Goal: Task Accomplishment & Management: Complete application form

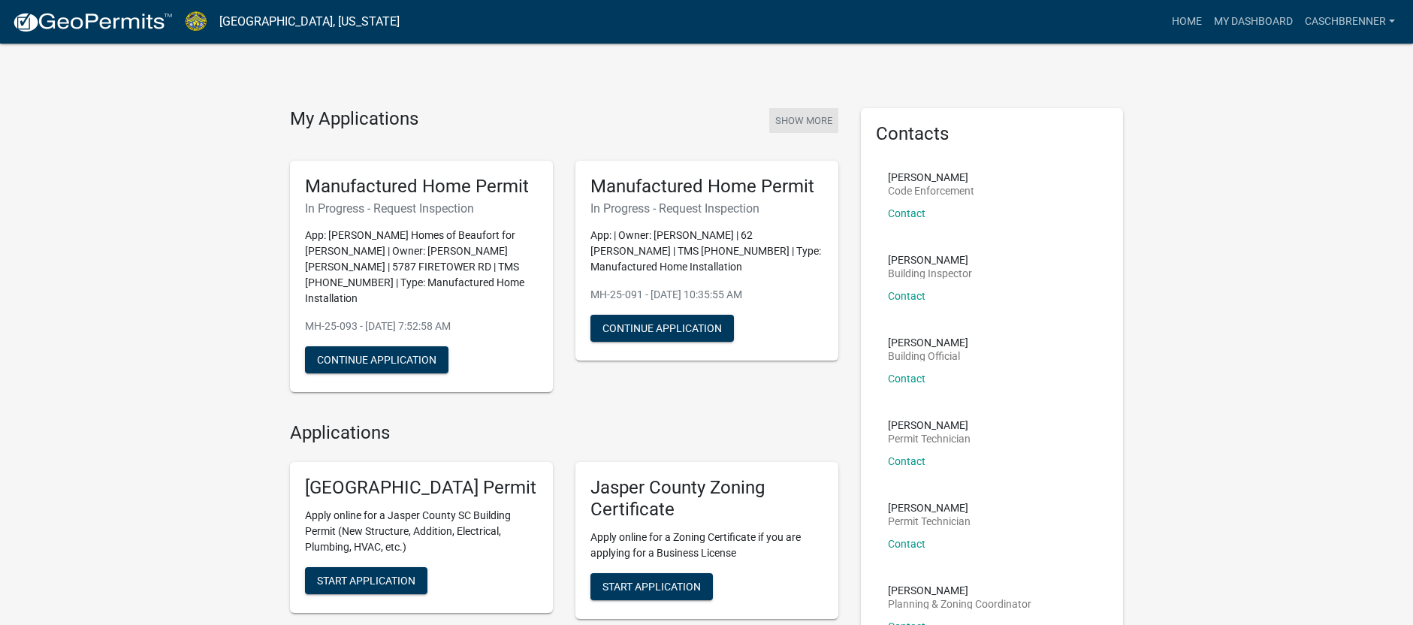
click at [808, 122] on button "Show More" at bounding box center [803, 120] width 69 height 25
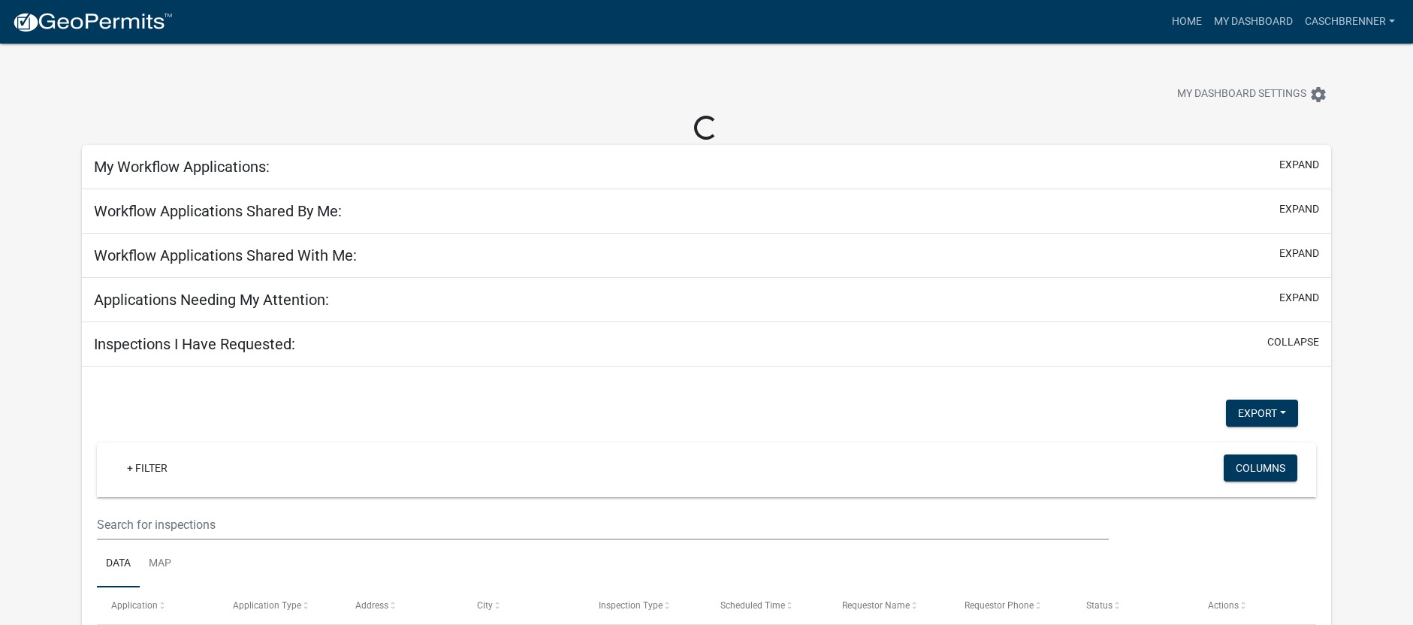
select select "2: 50"
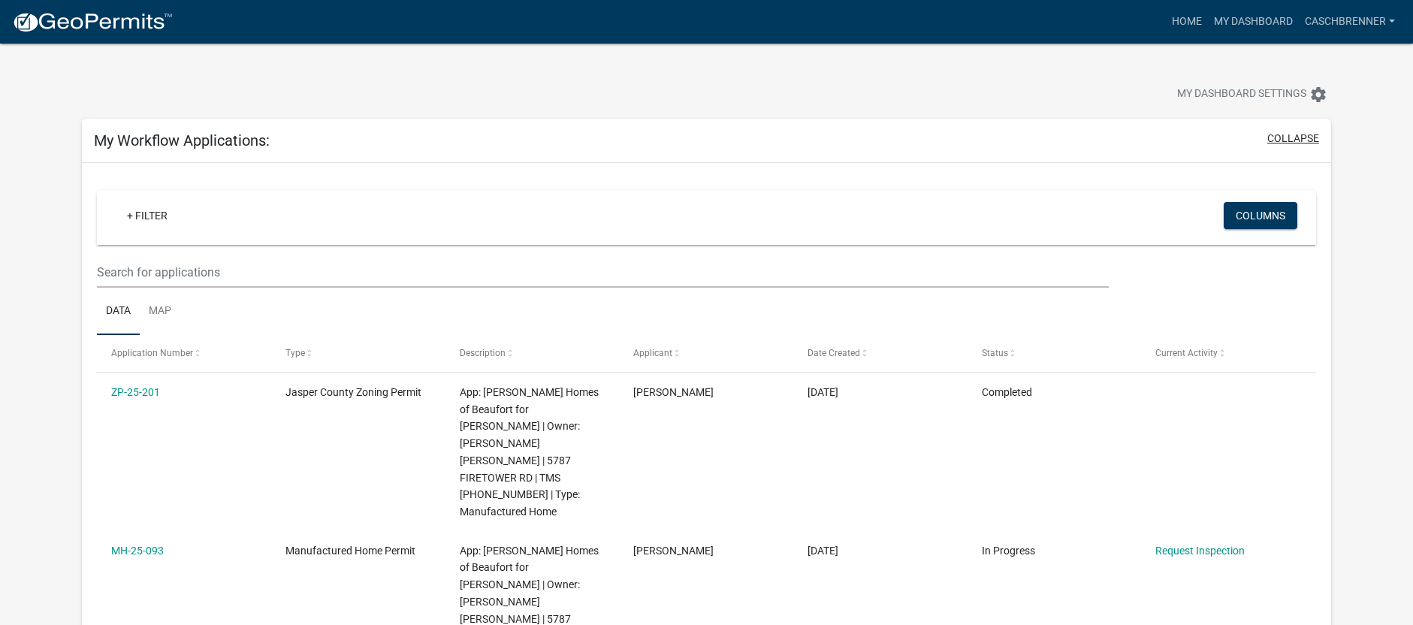
click at [1291, 131] on button "collapse" at bounding box center [1293, 139] width 52 height 16
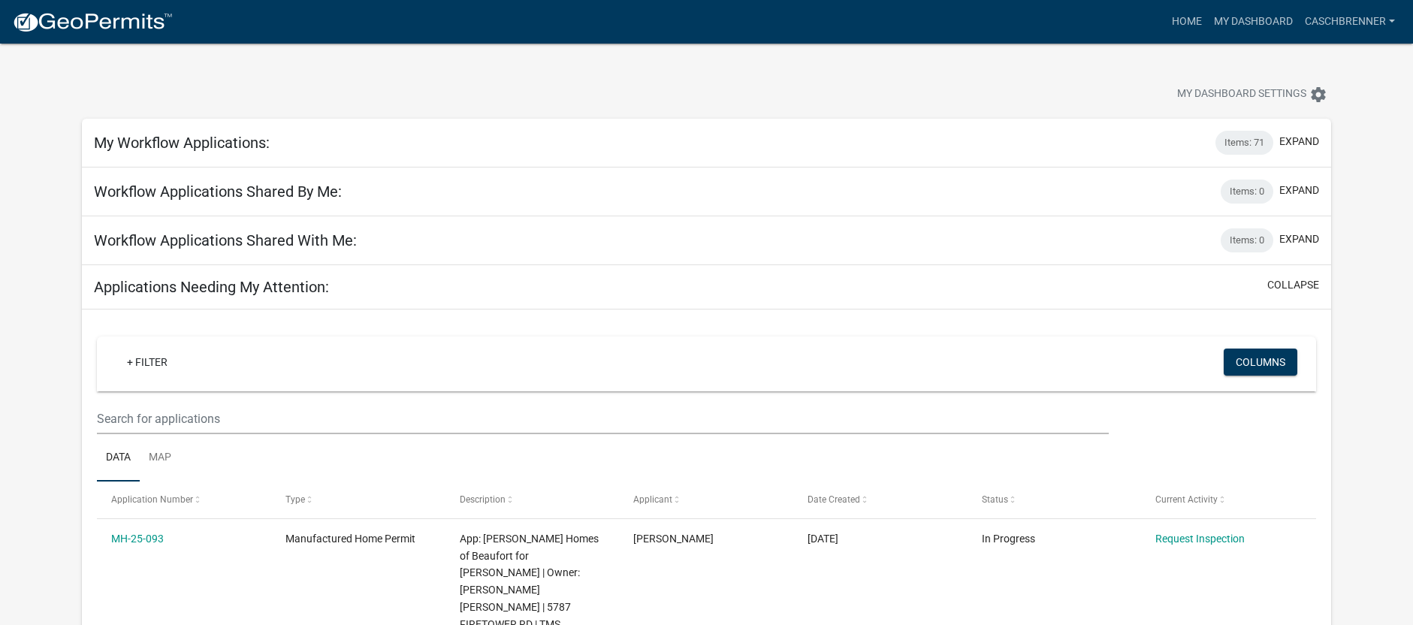
click at [311, 192] on h5 "Workflow Applications Shared By Me:" at bounding box center [218, 192] width 248 height 18
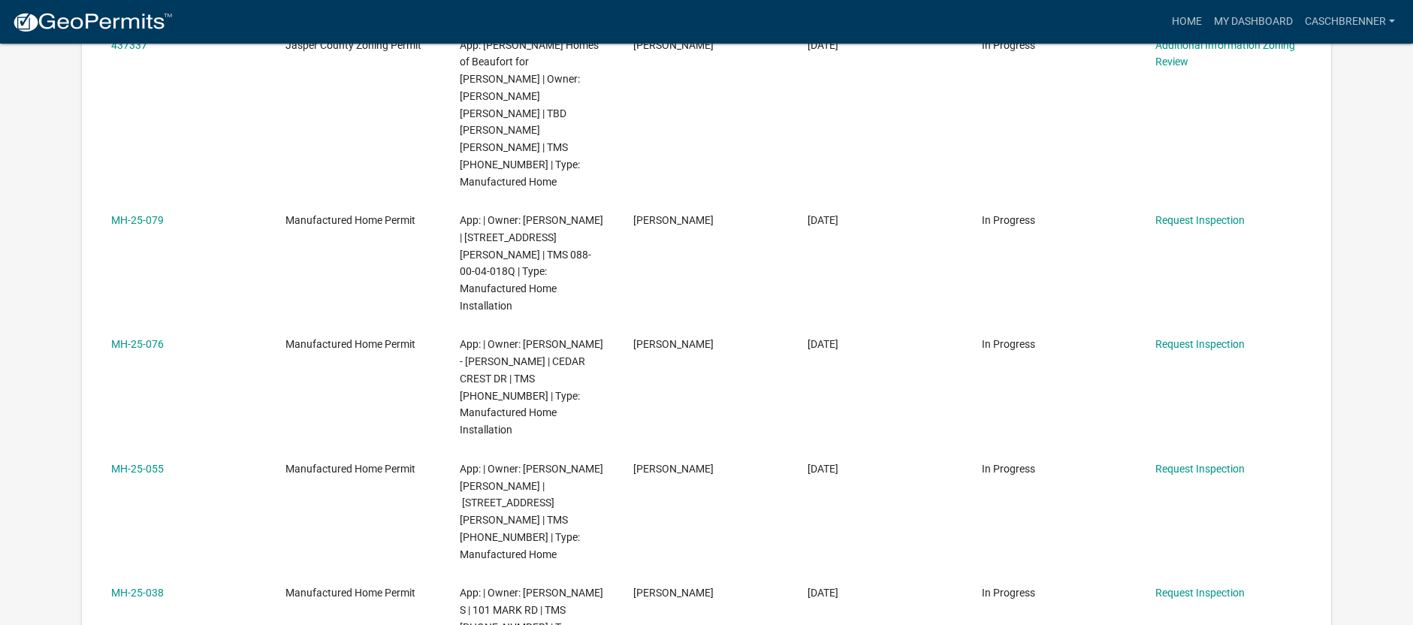
scroll to position [1352, 0]
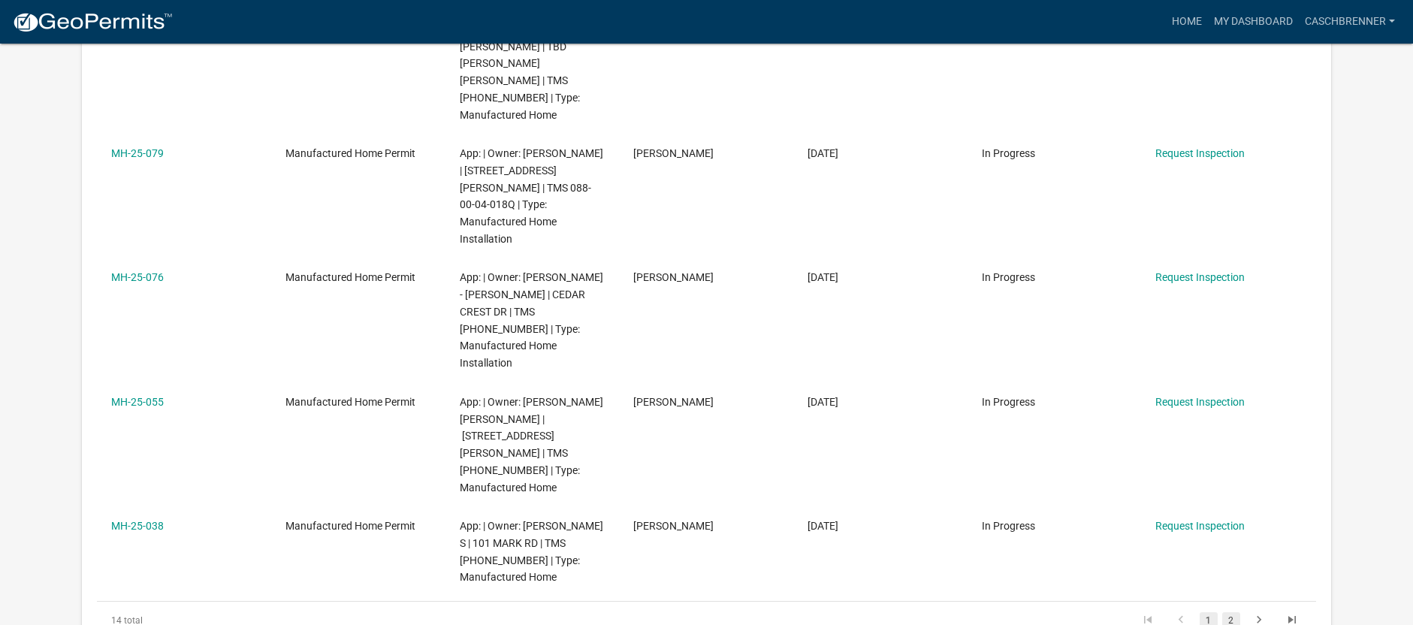
click at [1240, 612] on link "2" at bounding box center [1231, 620] width 18 height 17
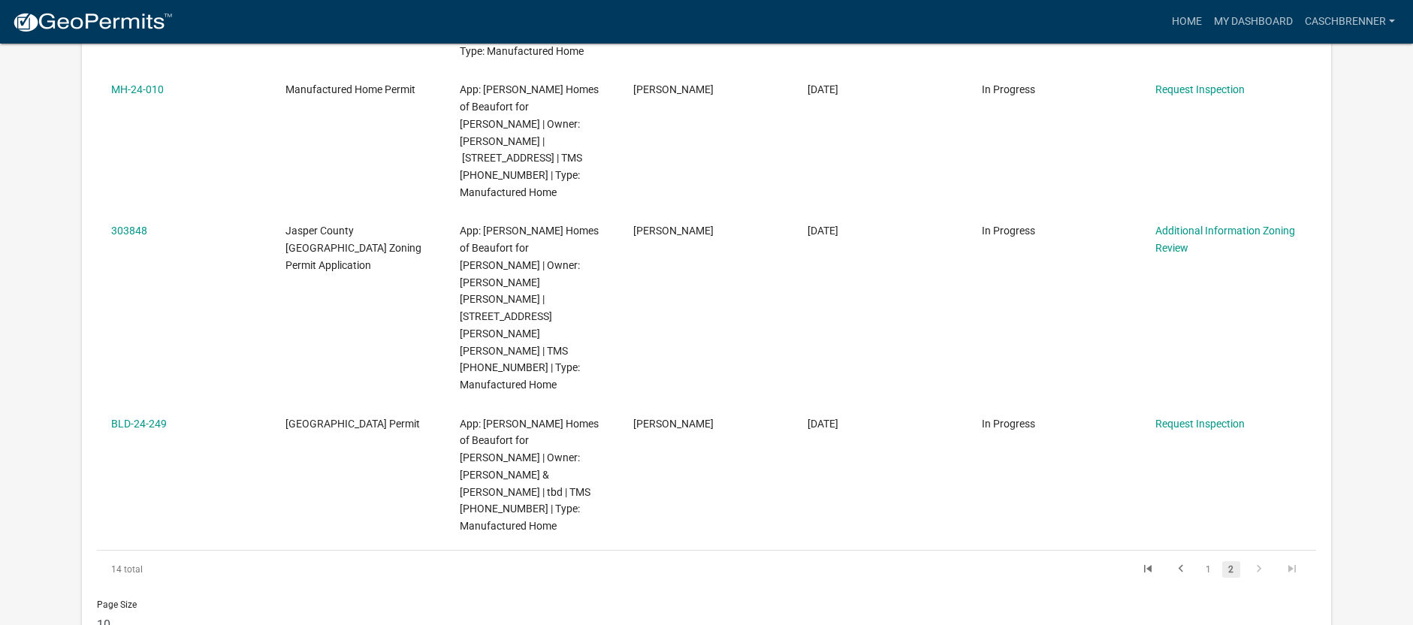
scroll to position [530, 0]
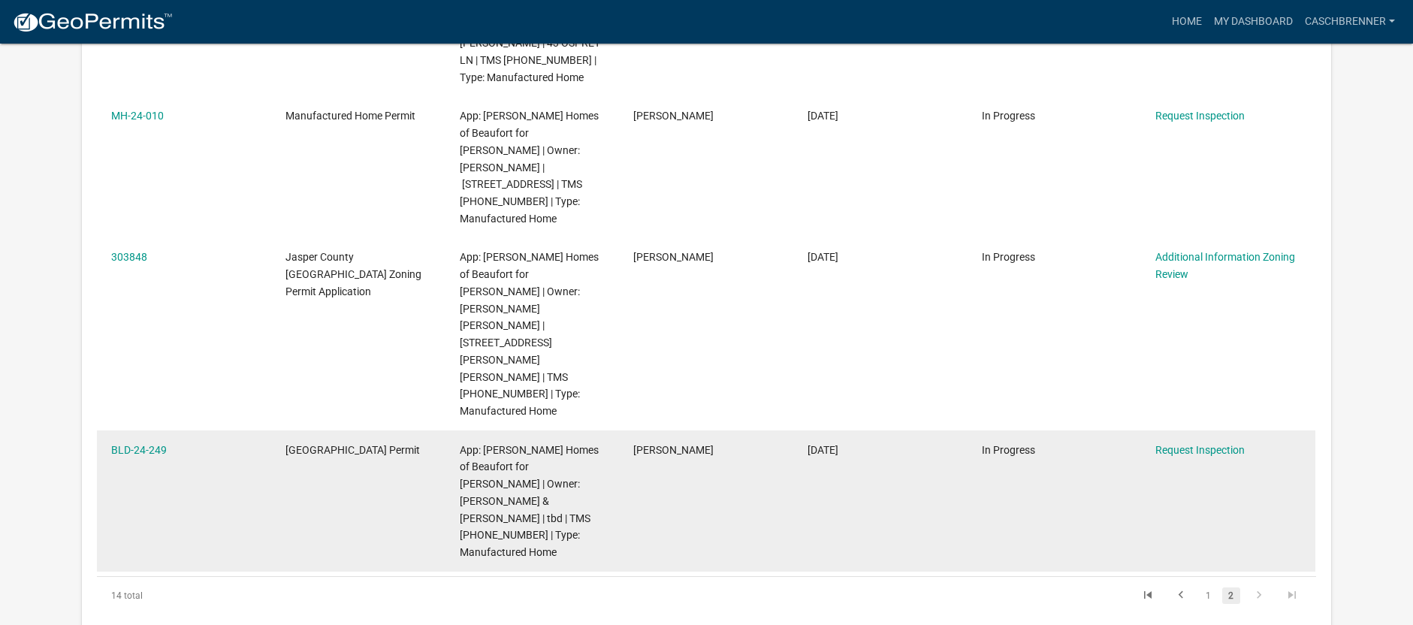
click at [183, 442] on div "BLD-24-249" at bounding box center [183, 450] width 145 height 17
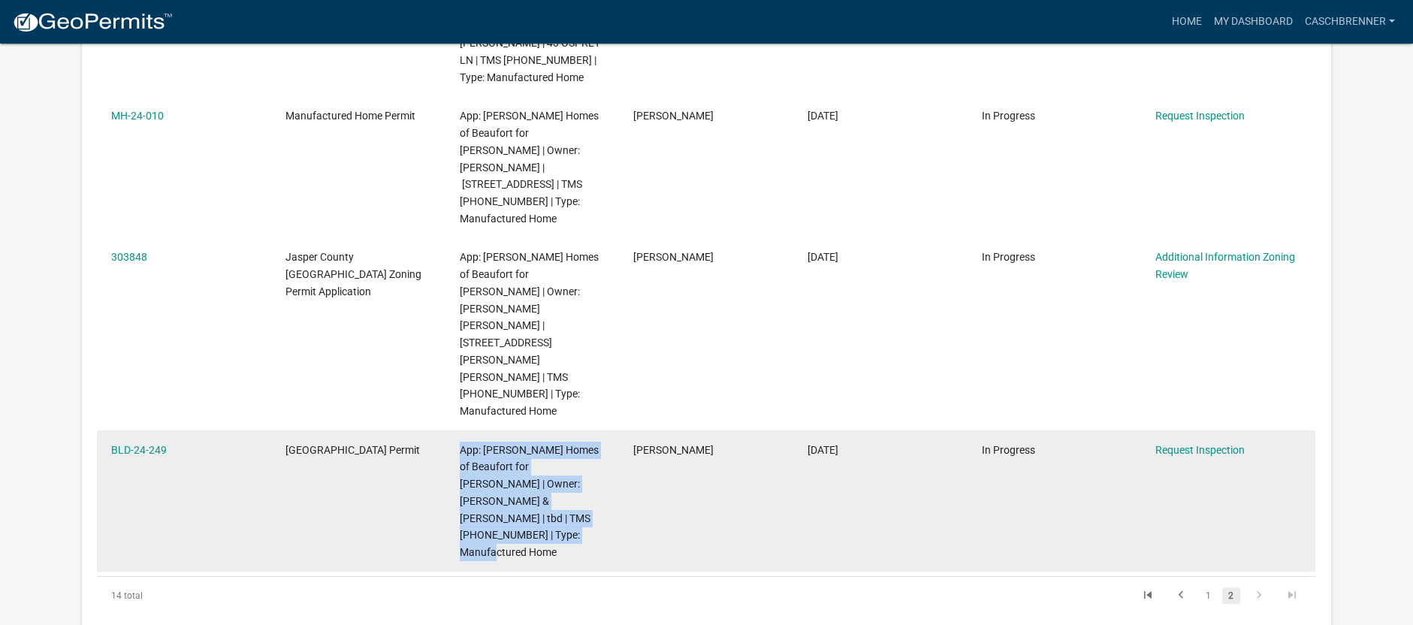
drag, startPoint x: 458, startPoint y: 358, endPoint x: 586, endPoint y: 448, distance: 156.9
click at [586, 448] on datatable-body-cell "App: [PERSON_NAME] Homes of Beaufort for [PERSON_NAME] | Owner: [PERSON_NAME] &…" at bounding box center [532, 500] width 174 height 141
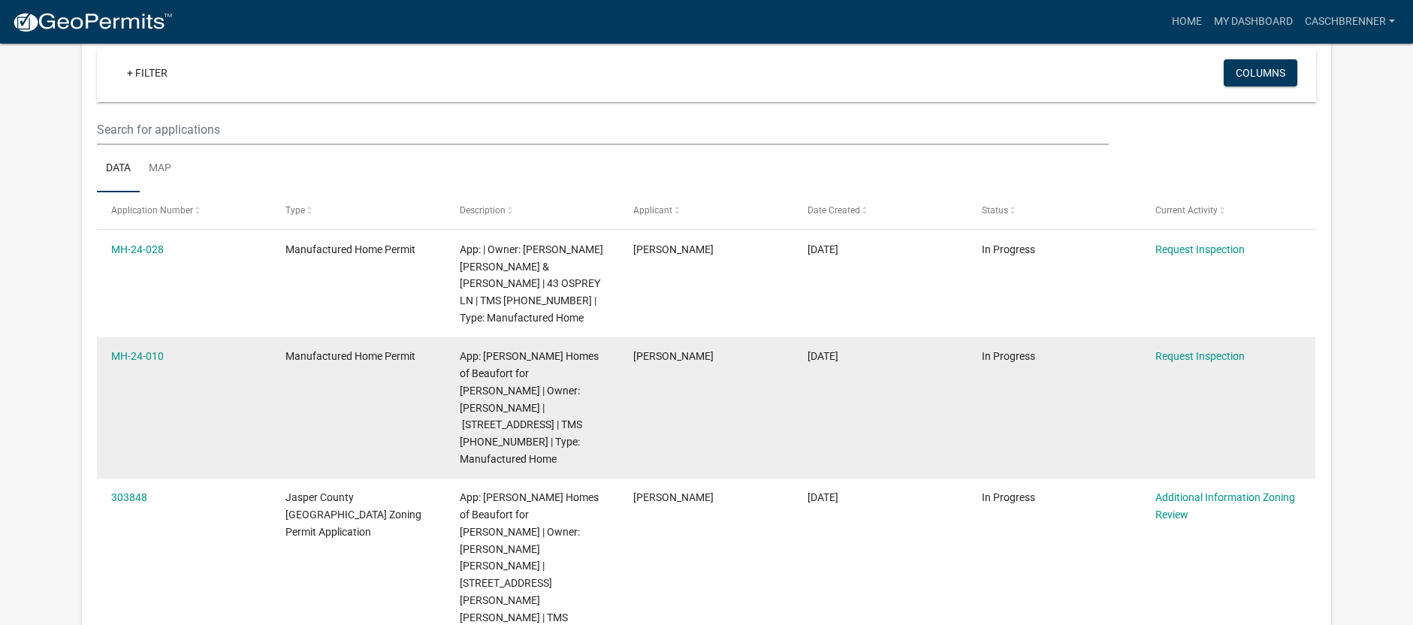
scroll to position [376, 0]
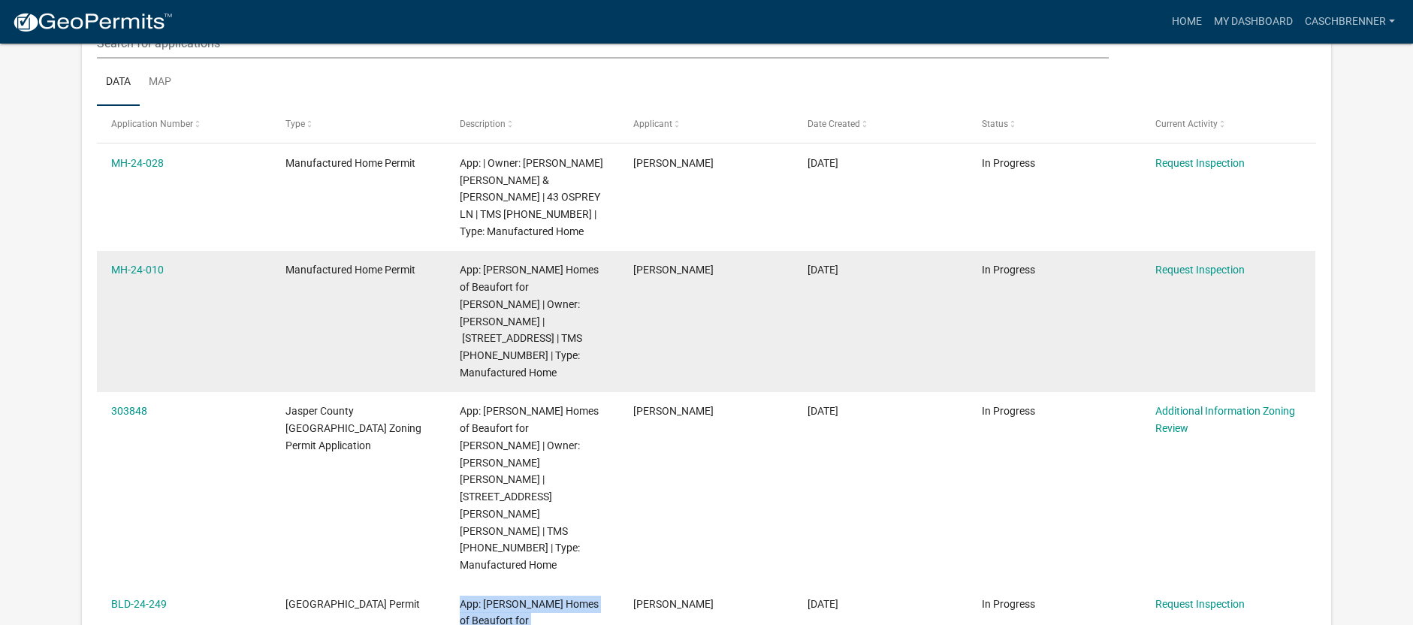
drag, startPoint x: 179, startPoint y: 267, endPoint x: 109, endPoint y: 266, distance: 69.9
click at [109, 266] on datatable-body-cell "MH-24-010" at bounding box center [184, 321] width 174 height 141
copy link "MH-24-010"
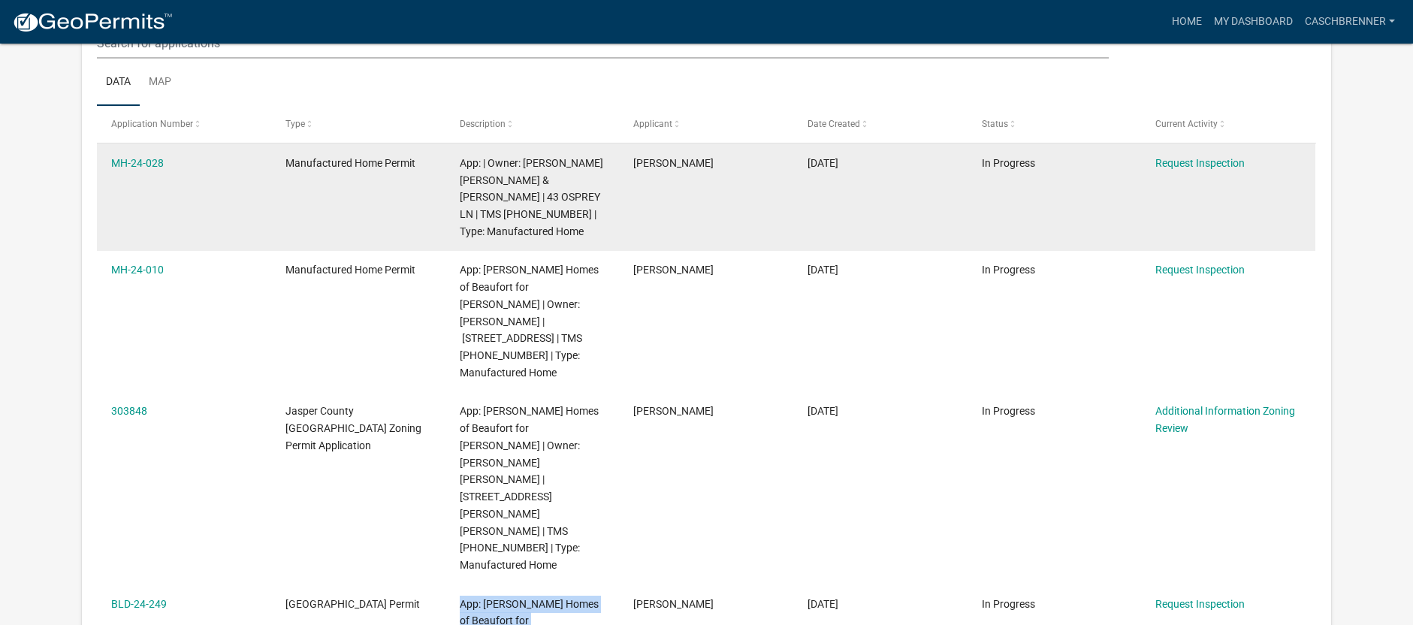
drag, startPoint x: 189, startPoint y: 169, endPoint x: 108, endPoint y: 160, distance: 81.6
click at [108, 160] on datatable-body-cell "MH-24-028" at bounding box center [184, 196] width 174 height 107
copy link "MH-24-028"
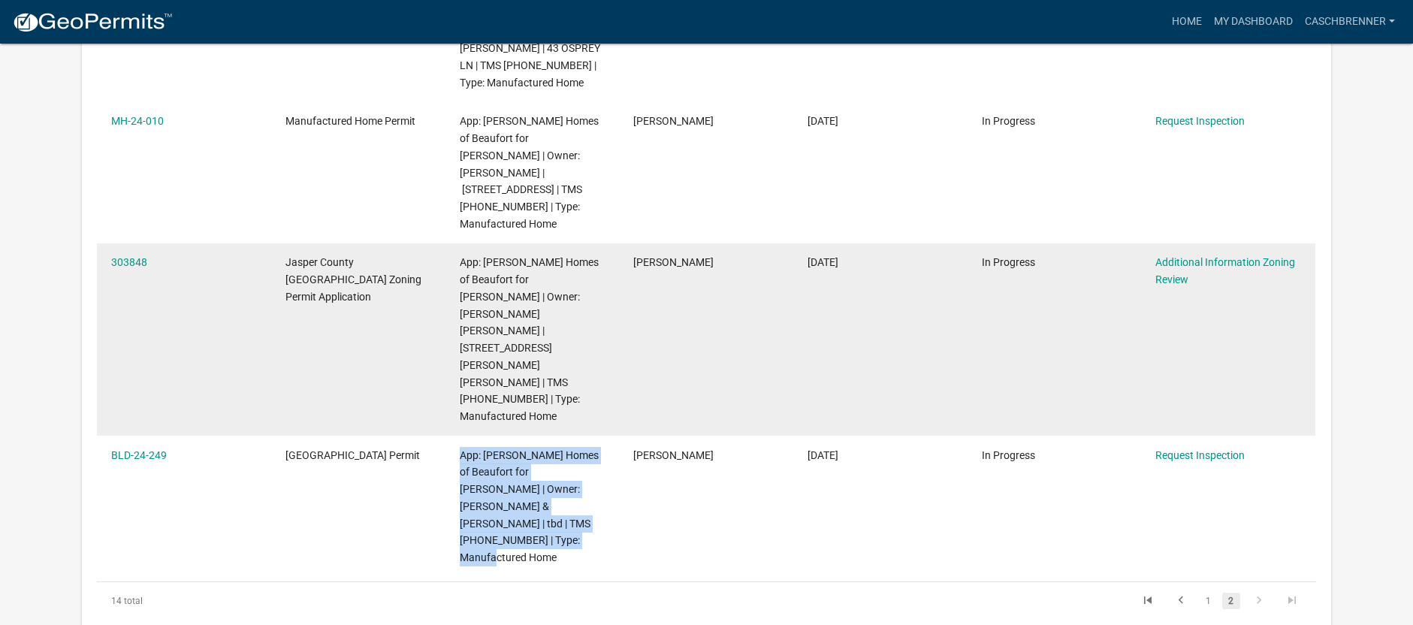
scroll to position [526, 0]
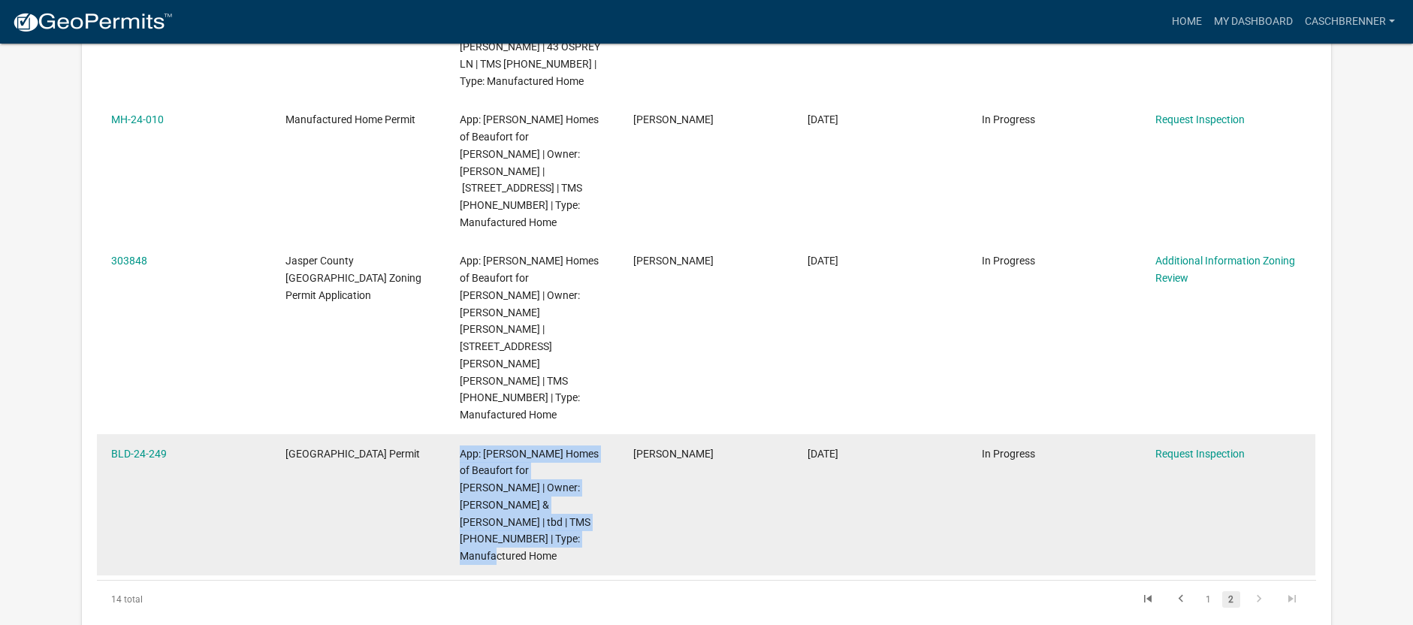
drag, startPoint x: 187, startPoint y: 378, endPoint x: 104, endPoint y: 376, distance: 82.7
click at [104, 434] on datatable-body-cell "BLD-24-249" at bounding box center [184, 504] width 174 height 141
copy link "BLD-24-249"
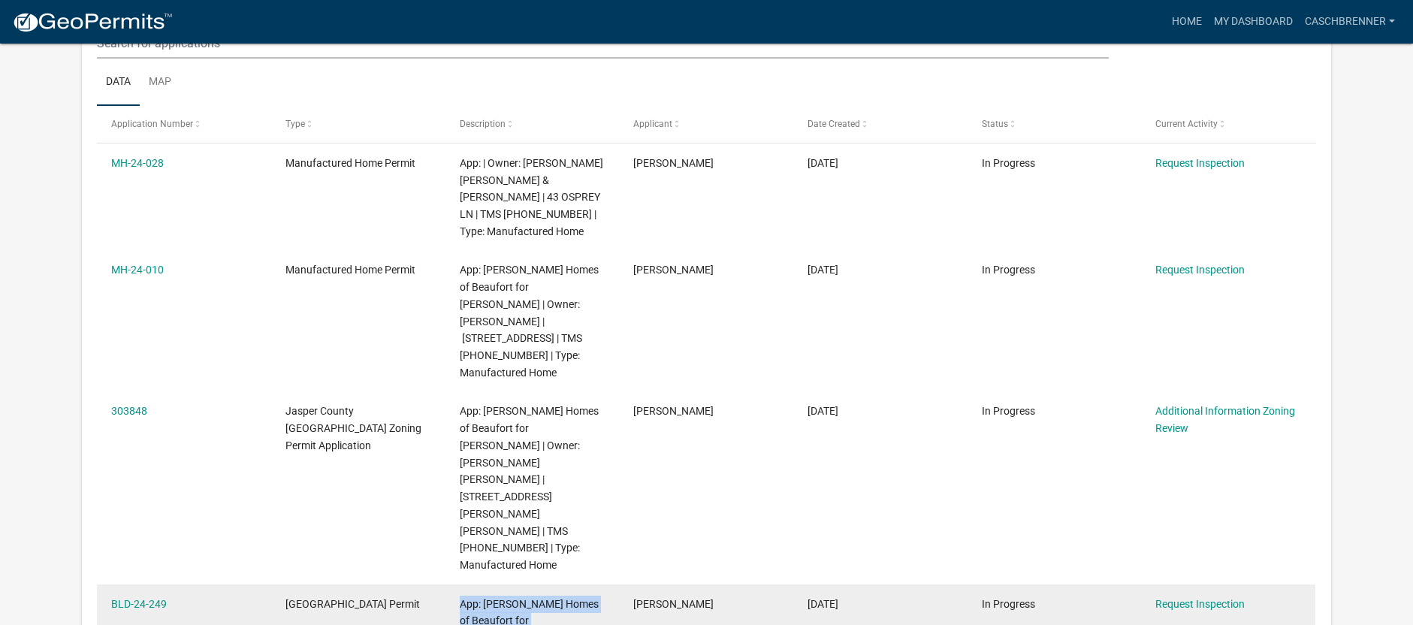
scroll to position [451, 0]
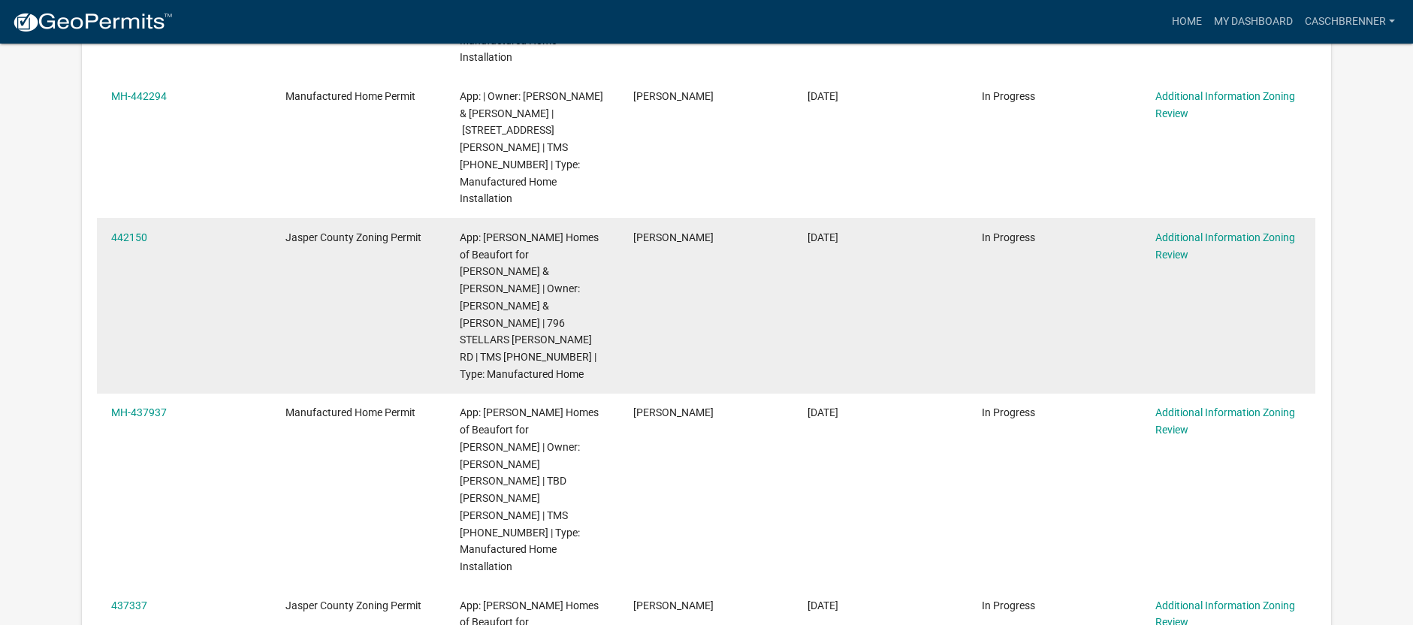
scroll to position [751, 0]
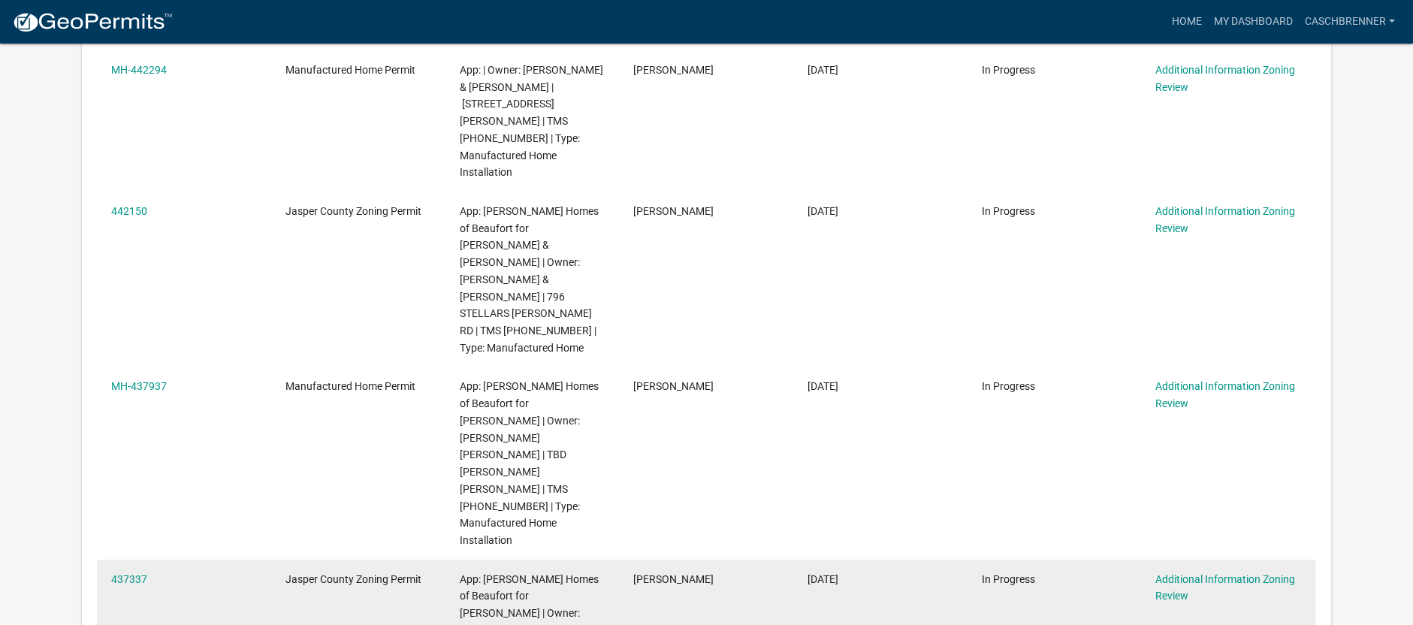
drag, startPoint x: 157, startPoint y: 424, endPoint x: 104, endPoint y: 427, distance: 52.7
copy link "437337"
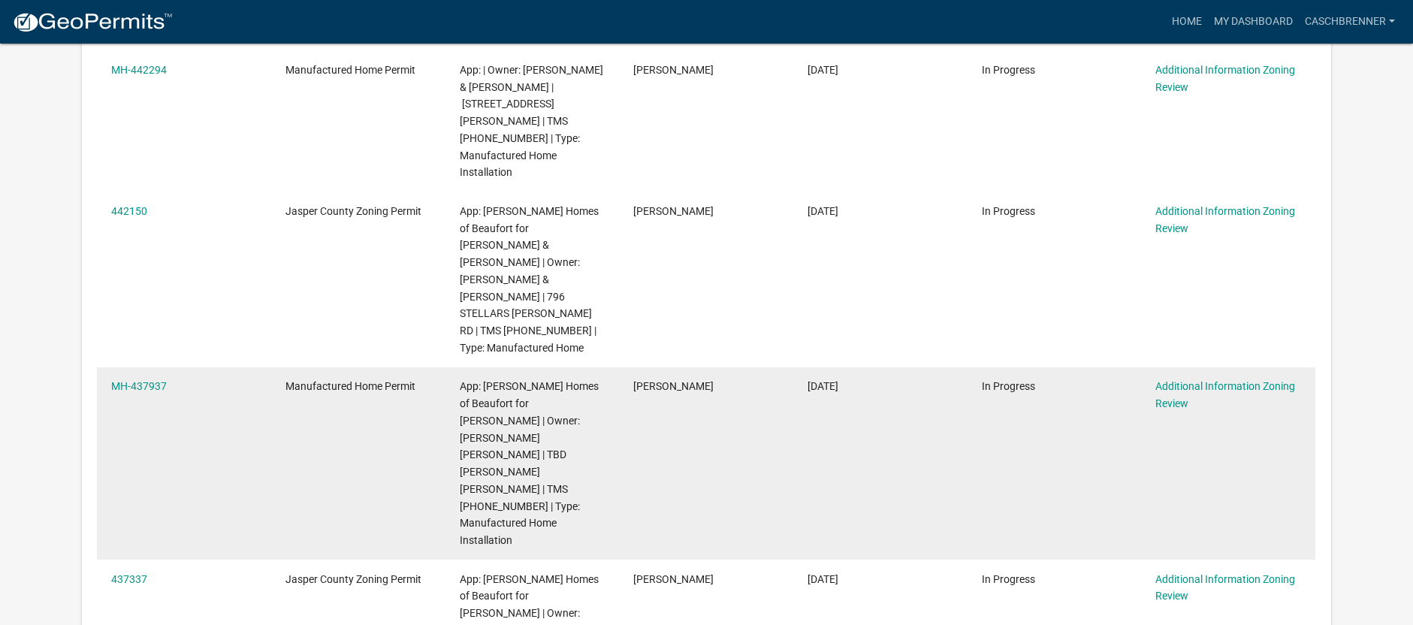
drag, startPoint x: 170, startPoint y: 278, endPoint x: 110, endPoint y: 293, distance: 62.0
click at [110, 367] on datatable-body-cell "MH-437937" at bounding box center [184, 463] width 174 height 192
copy link "MH-437937"
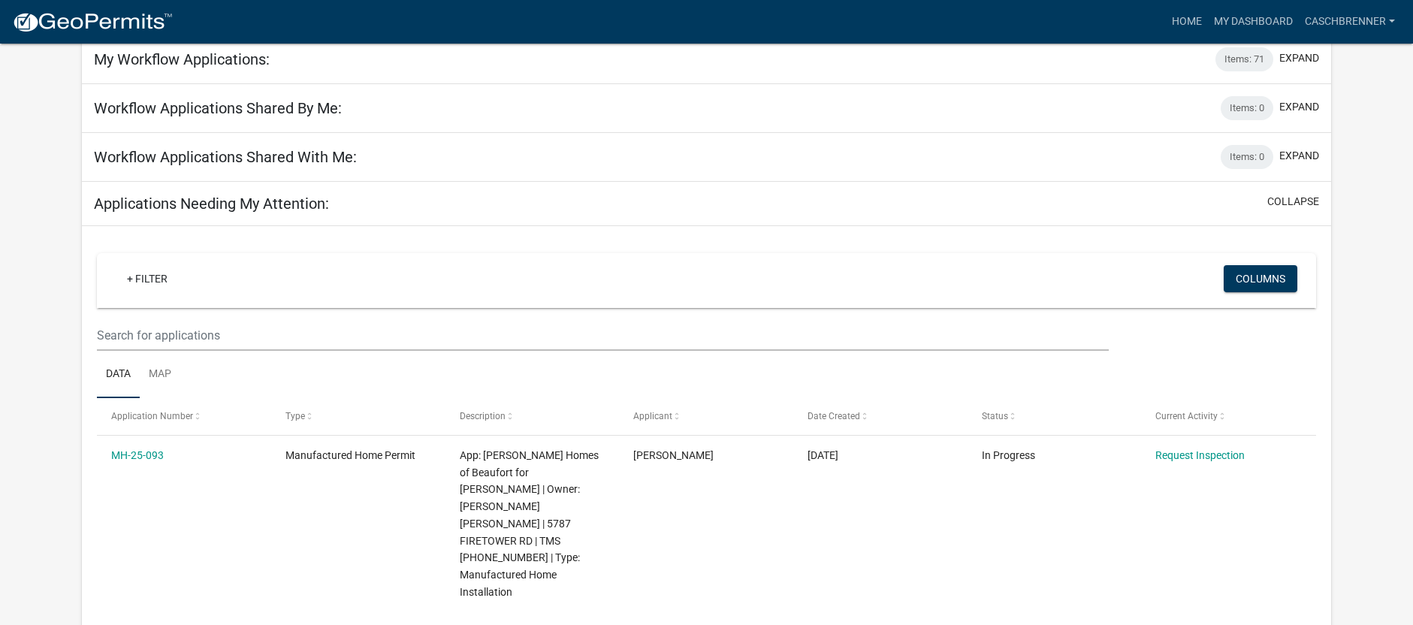
scroll to position [0, 0]
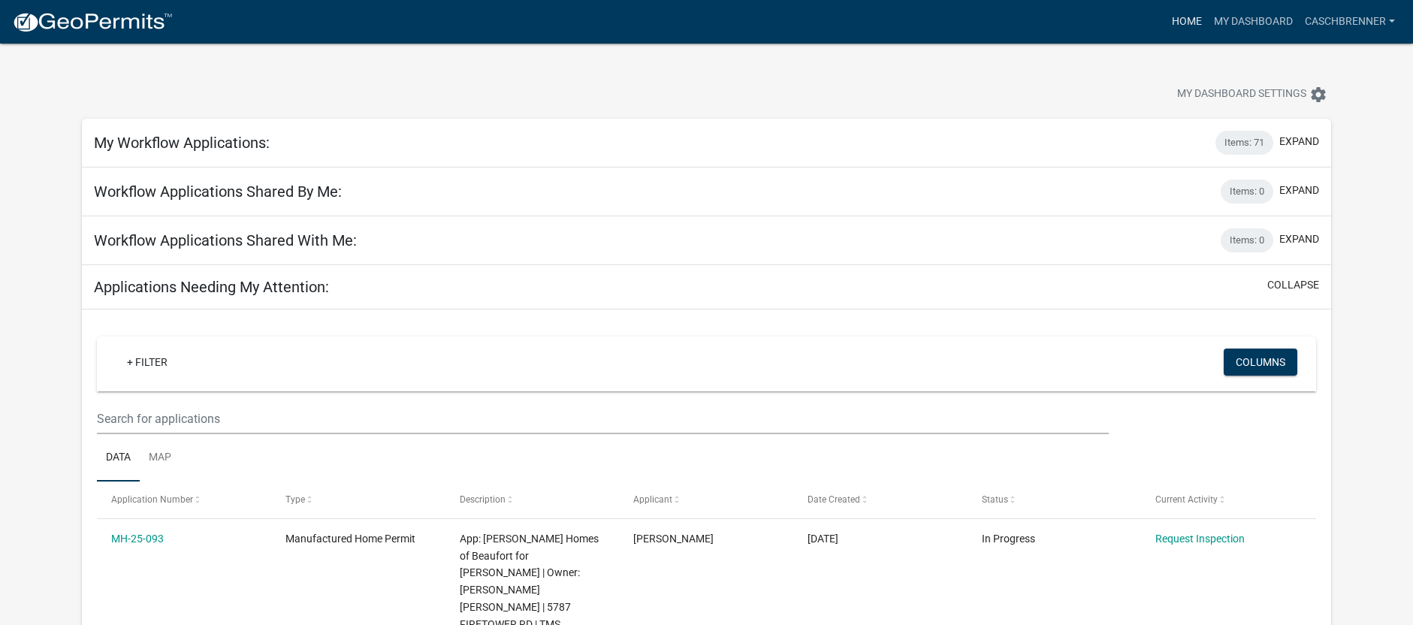
click at [1197, 16] on link "Home" at bounding box center [1187, 22] width 42 height 29
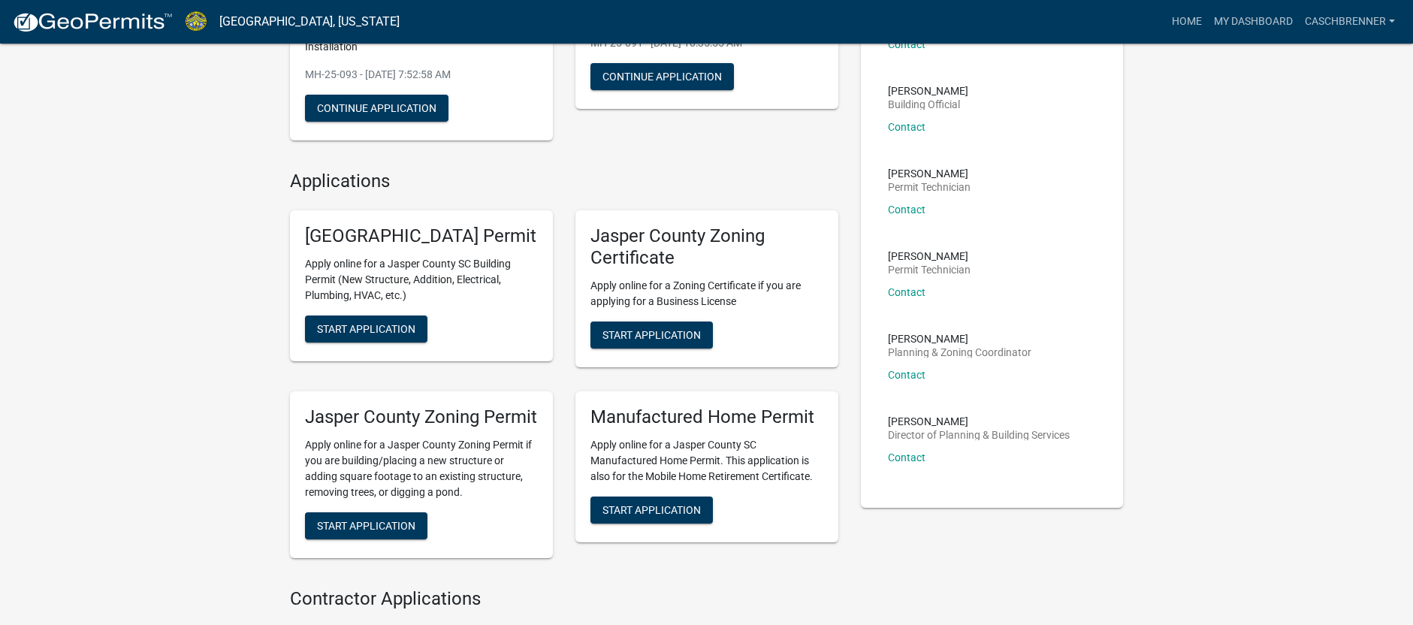
scroll to position [225, 0]
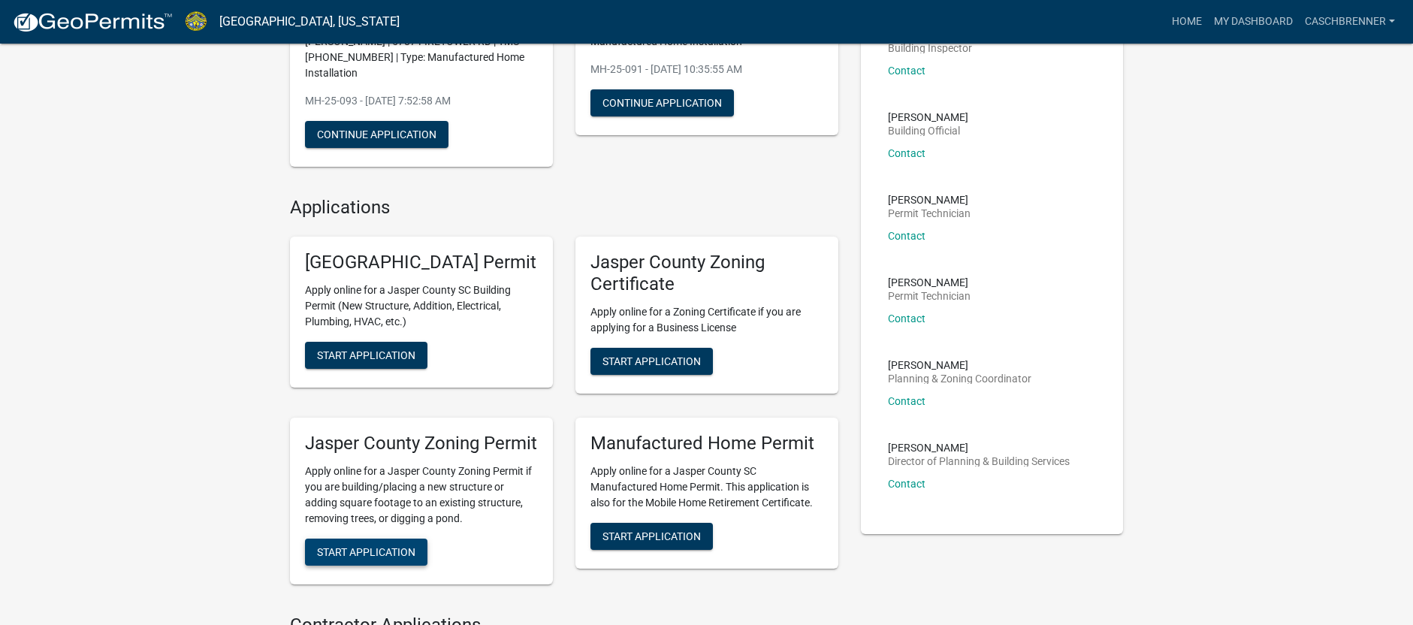
click at [373, 557] on span "Start Application" at bounding box center [366, 551] width 98 height 12
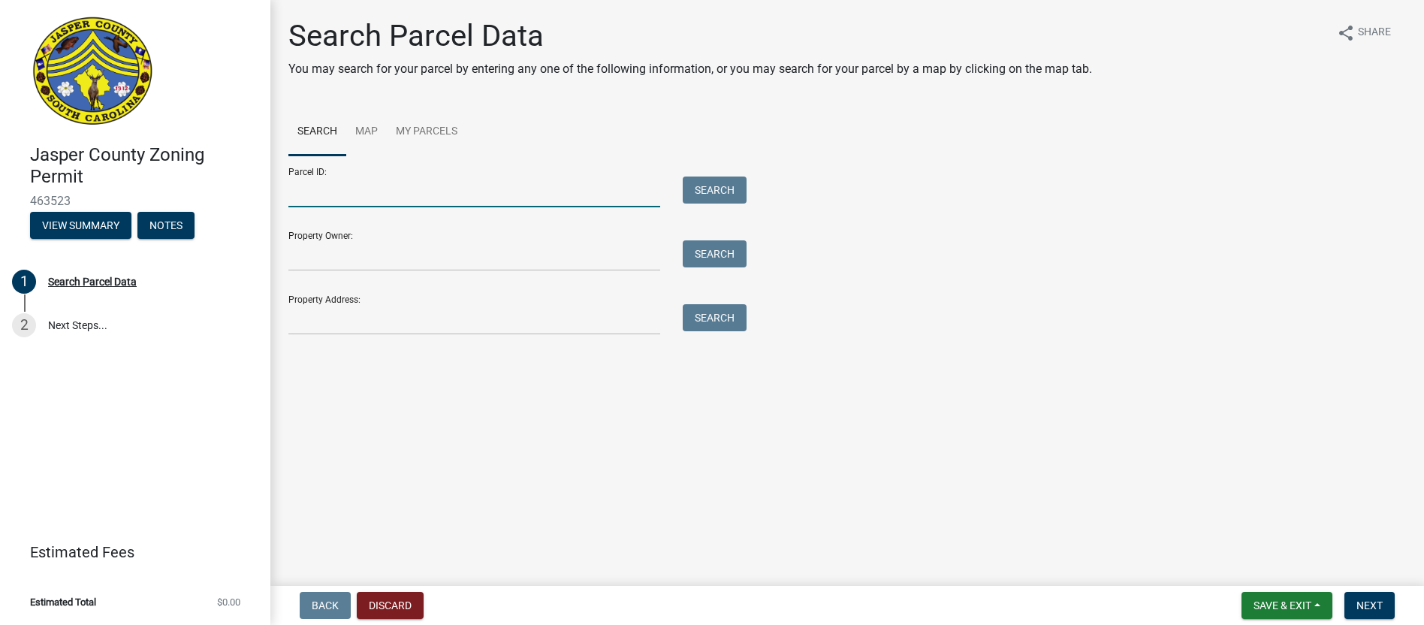
click at [400, 197] on input "Parcel ID:" at bounding box center [474, 192] width 372 height 31
type input "[PHONE_NUMBER]"
click at [714, 190] on button "Search" at bounding box center [715, 190] width 64 height 27
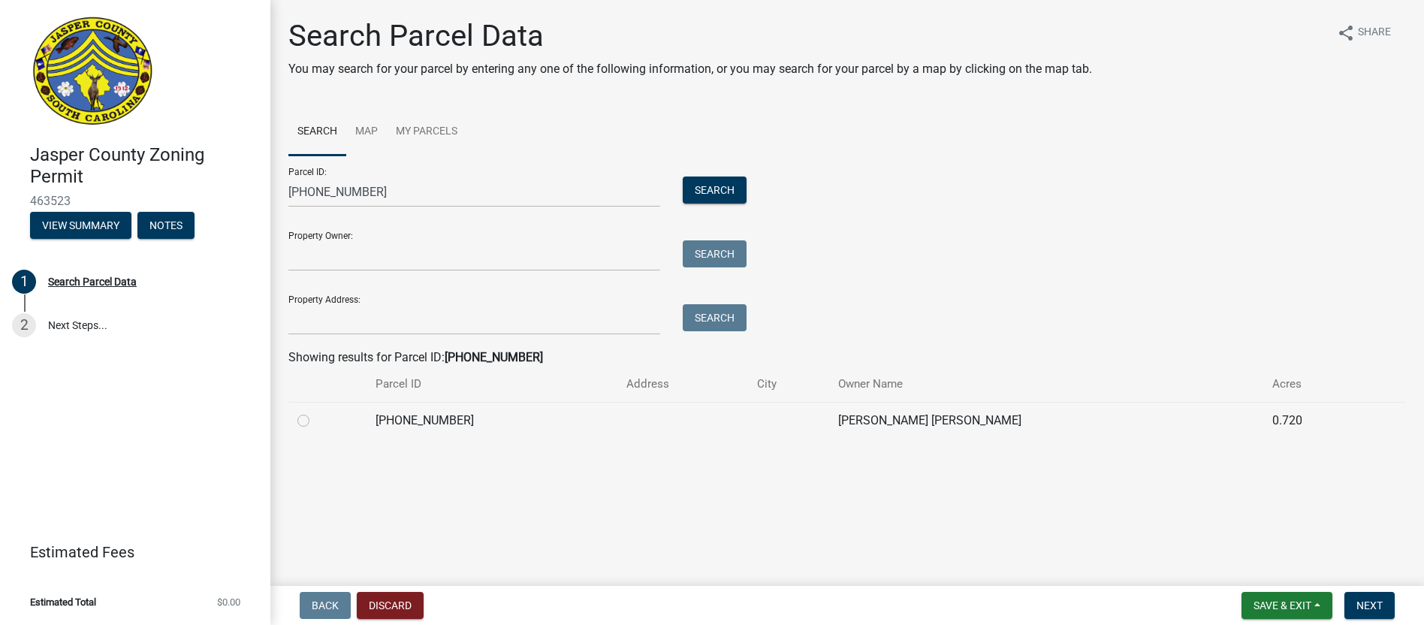
click at [316, 412] on label at bounding box center [316, 412] width 0 height 0
click at [316, 419] on input "radio" at bounding box center [321, 417] width 10 height 10
radio input "true"
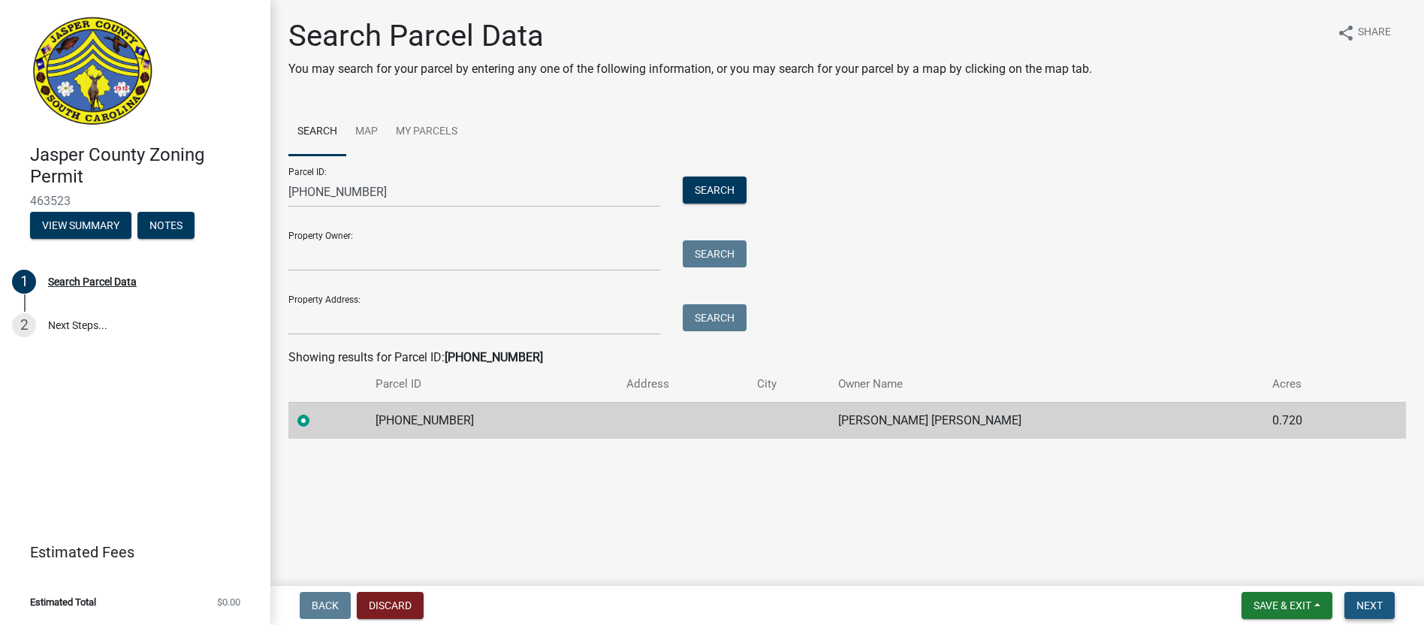
click at [1369, 602] on span "Next" at bounding box center [1370, 606] width 26 height 12
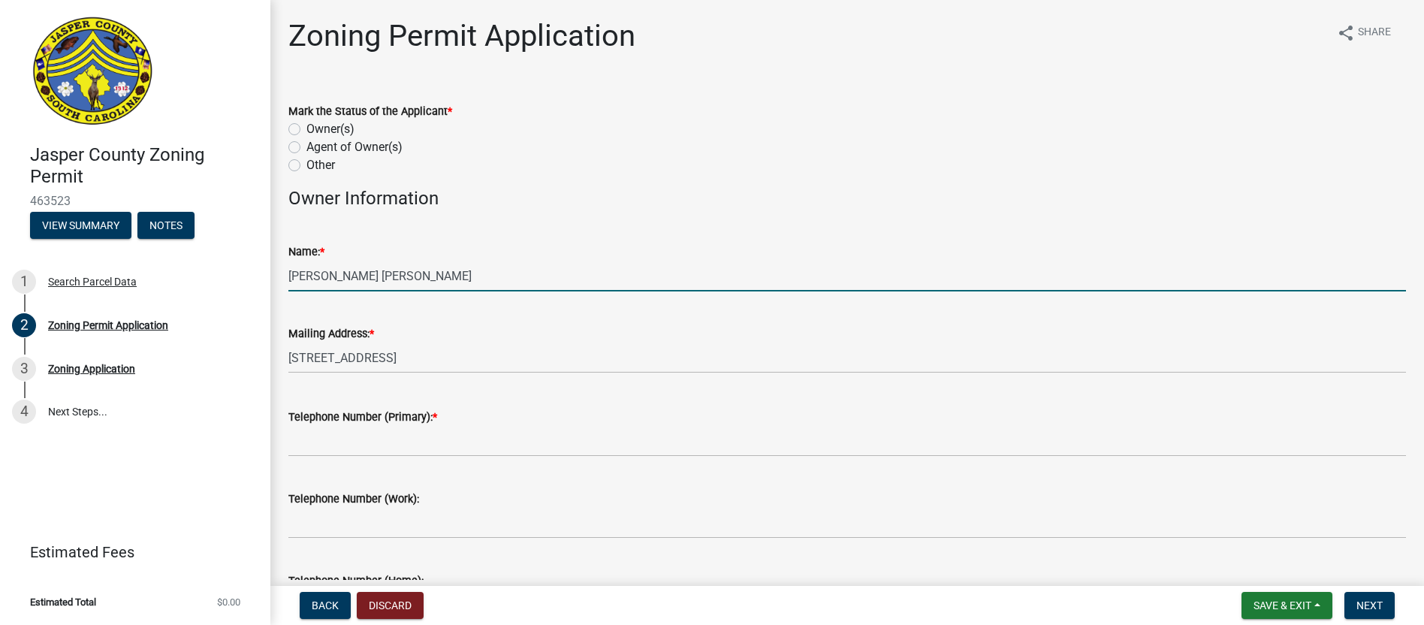
drag, startPoint x: 394, startPoint y: 274, endPoint x: 330, endPoint y: 276, distance: 63.9
click at [330, 276] on input "[PERSON_NAME] [PERSON_NAME]" at bounding box center [847, 276] width 1118 height 31
type input "[PERSON_NAME]"
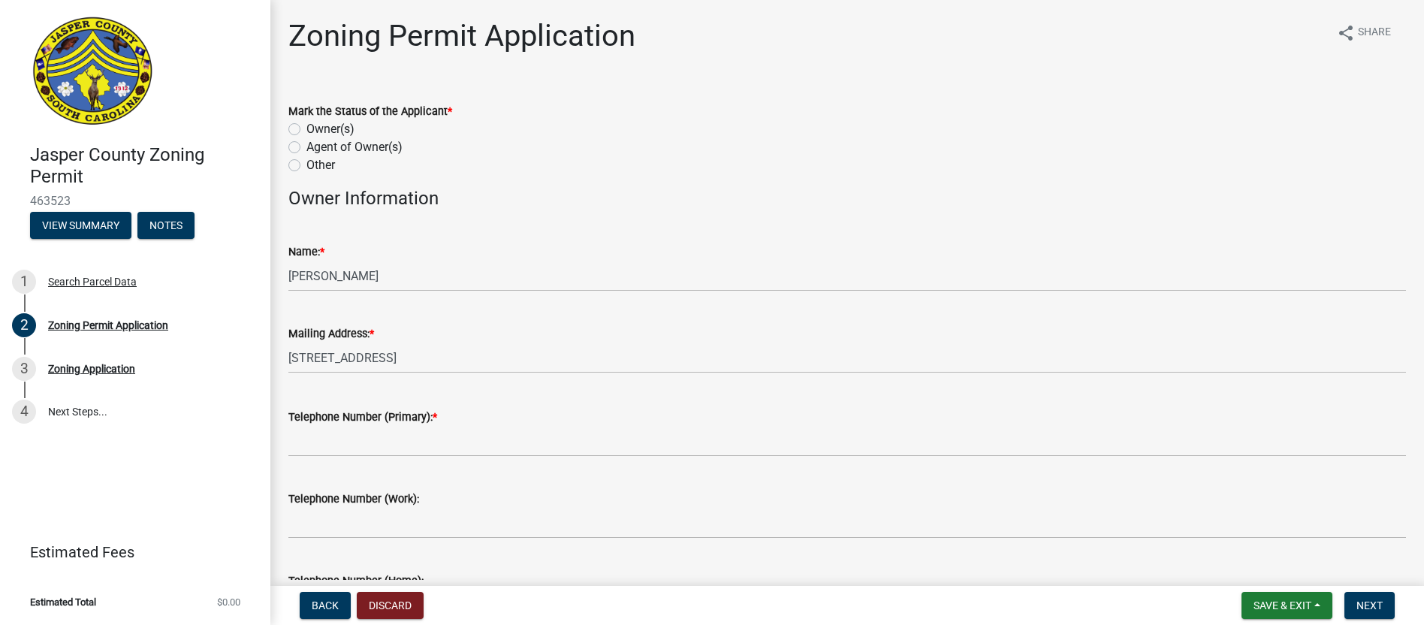
click at [307, 149] on label "Agent of Owner(s)" at bounding box center [355, 147] width 96 height 18
click at [307, 148] on input "Agent of Owner(s)" at bounding box center [312, 143] width 10 height 10
radio input "true"
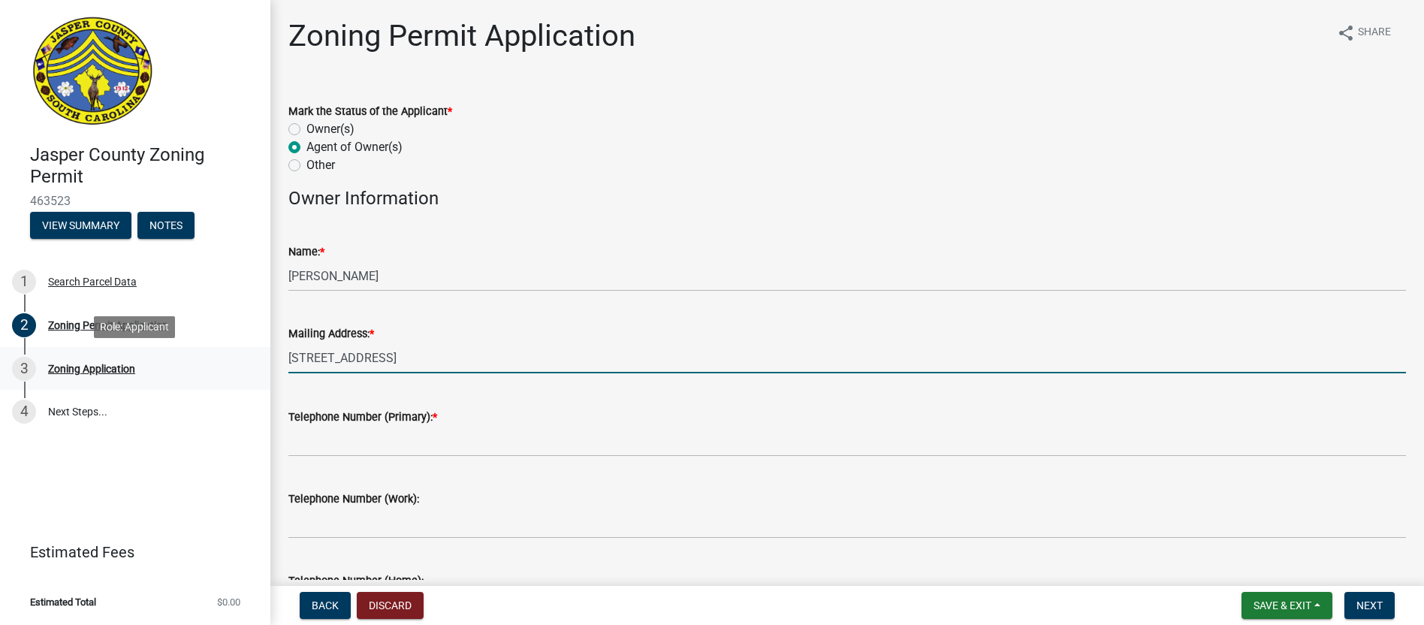
drag, startPoint x: 545, startPoint y: 374, endPoint x: 248, endPoint y: 373, distance: 297.5
click at [248, 373] on div "[GEOGRAPHIC_DATA] Zoning Permit 463523 View Summary Notes 1 Search Parcel Data …" at bounding box center [712, 312] width 1424 height 625
type input "[STREET_ADDRESS]"
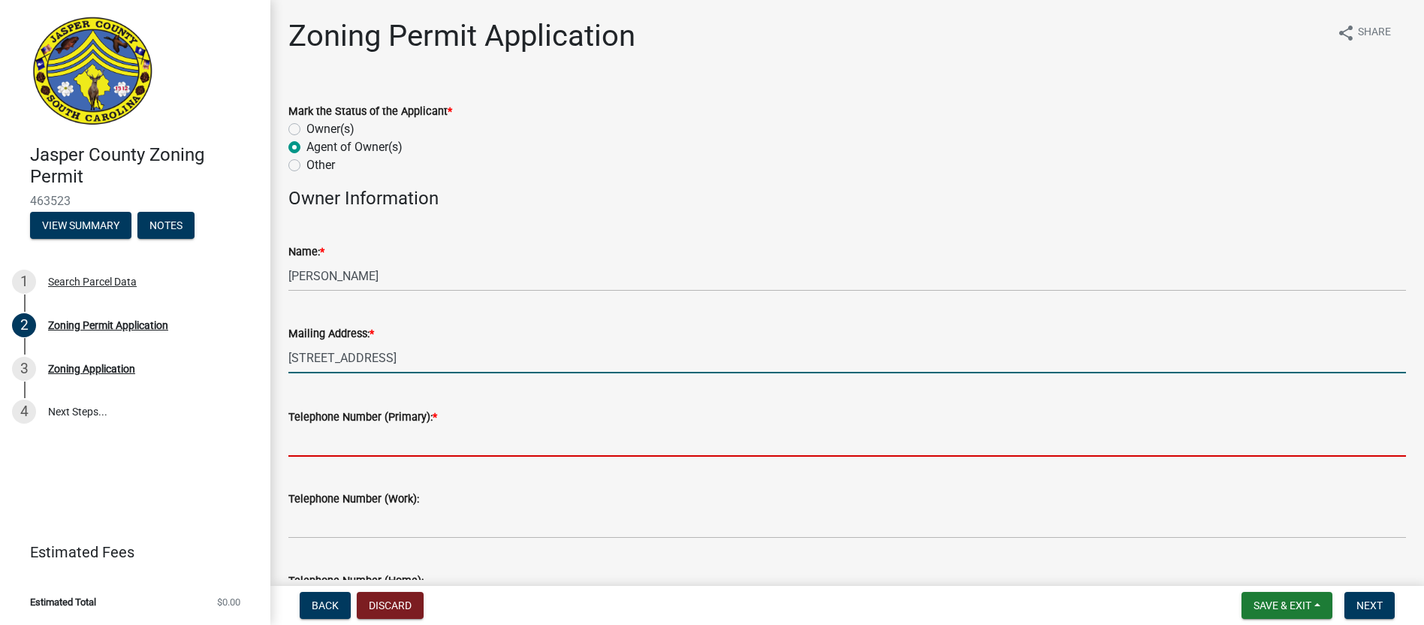
click at [304, 453] on input "Telephone Number (Primary): *" at bounding box center [847, 441] width 1118 height 31
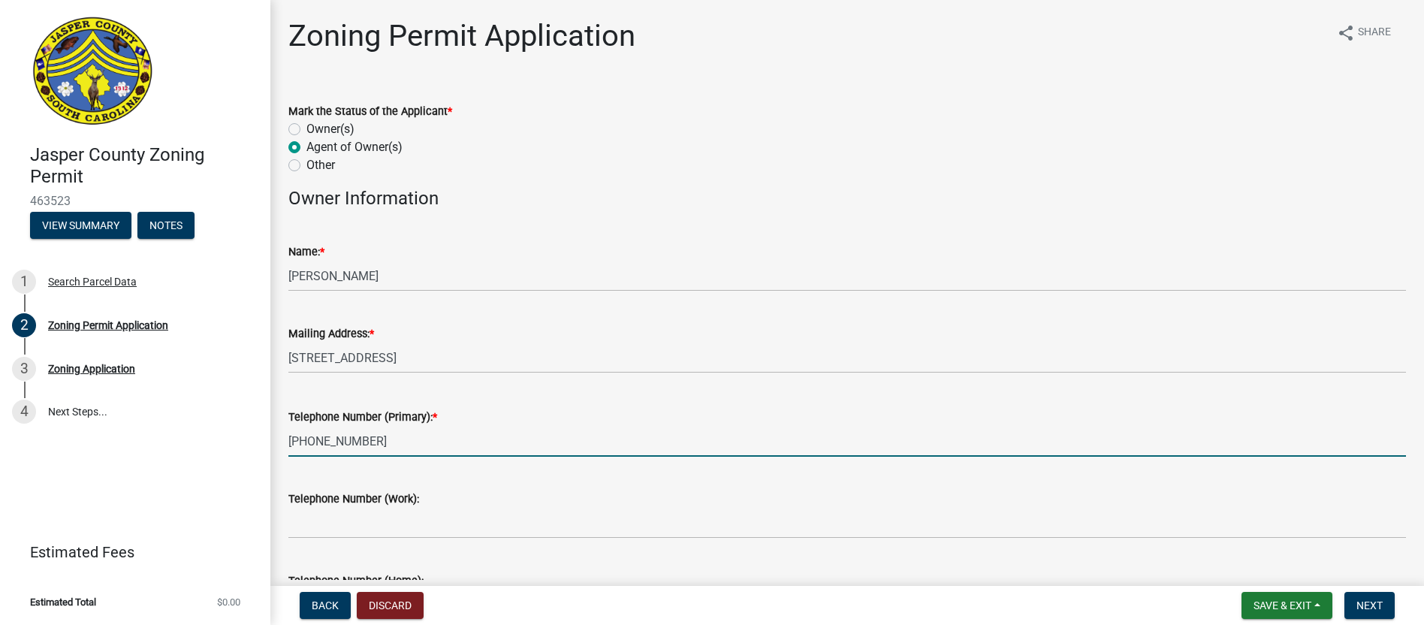
type input "[PHONE_NUMBER]"
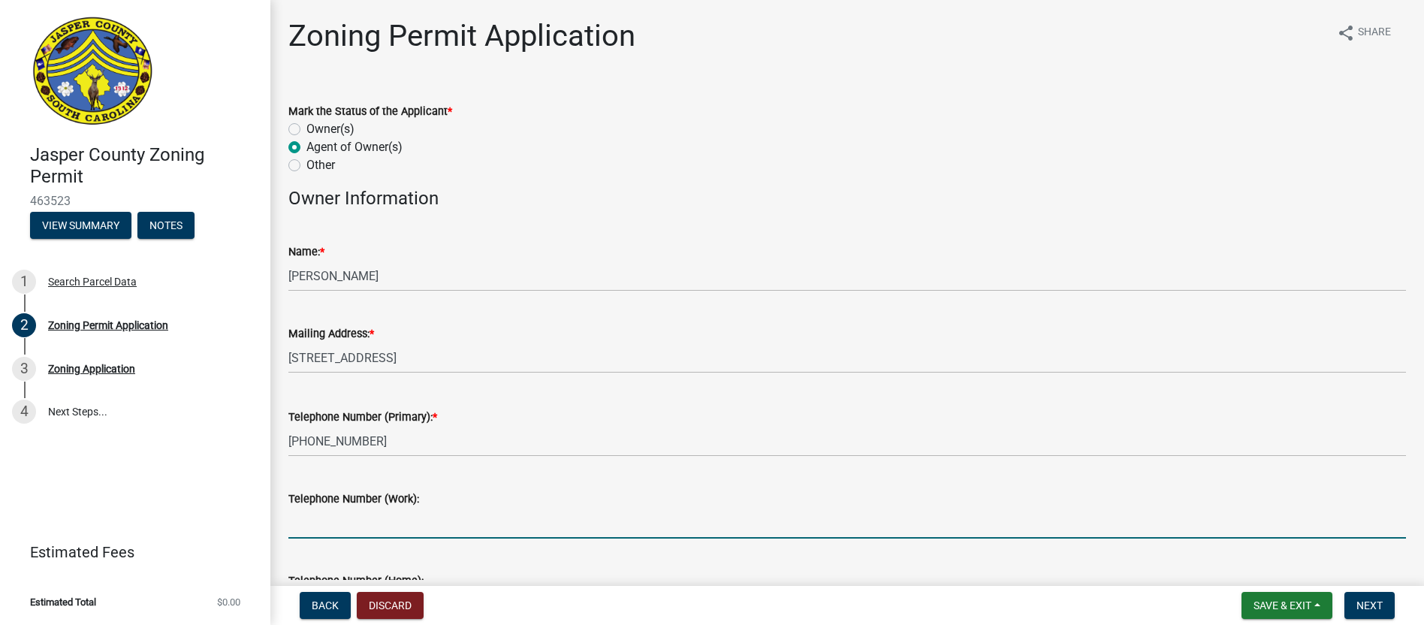
scroll to position [315, 0]
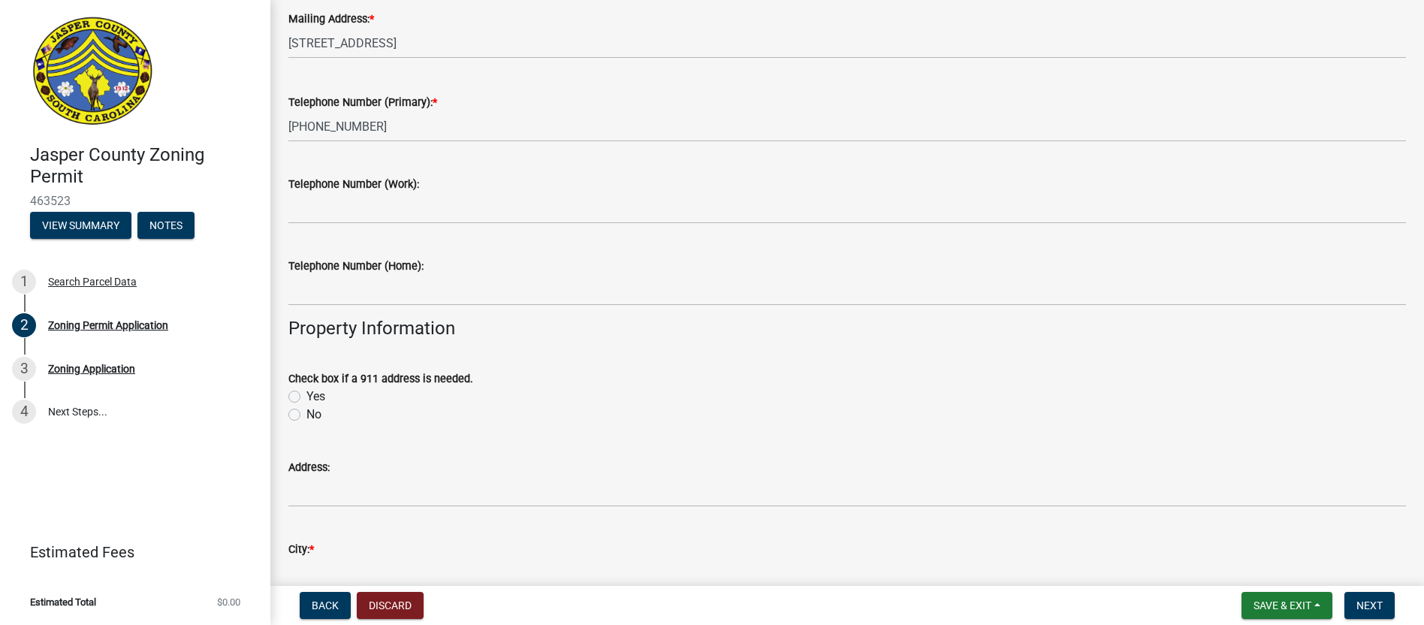
click at [307, 412] on label "No" at bounding box center [314, 415] width 15 height 18
click at [307, 412] on input "No" at bounding box center [312, 411] width 10 height 10
radio input "true"
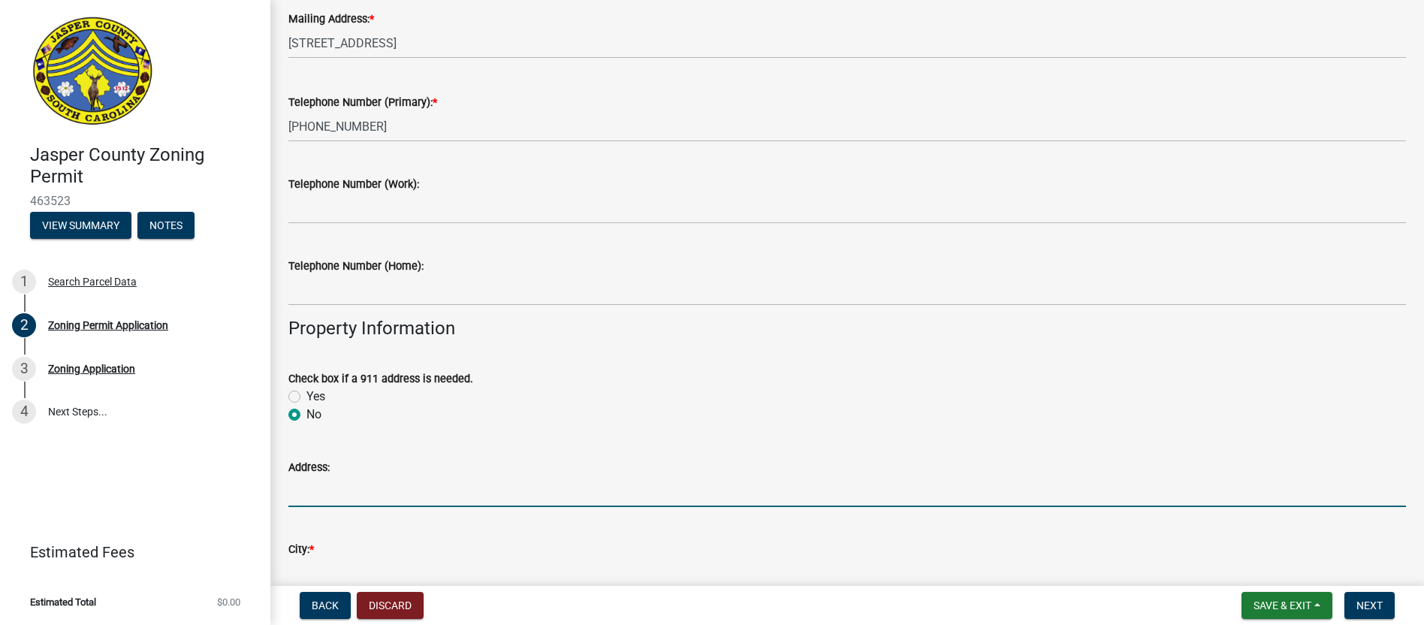
click at [316, 479] on input "Address:" at bounding box center [847, 491] width 1118 height 31
type input "[STREET_ADDRESS][PERSON_NAME][PERSON_NAME],"
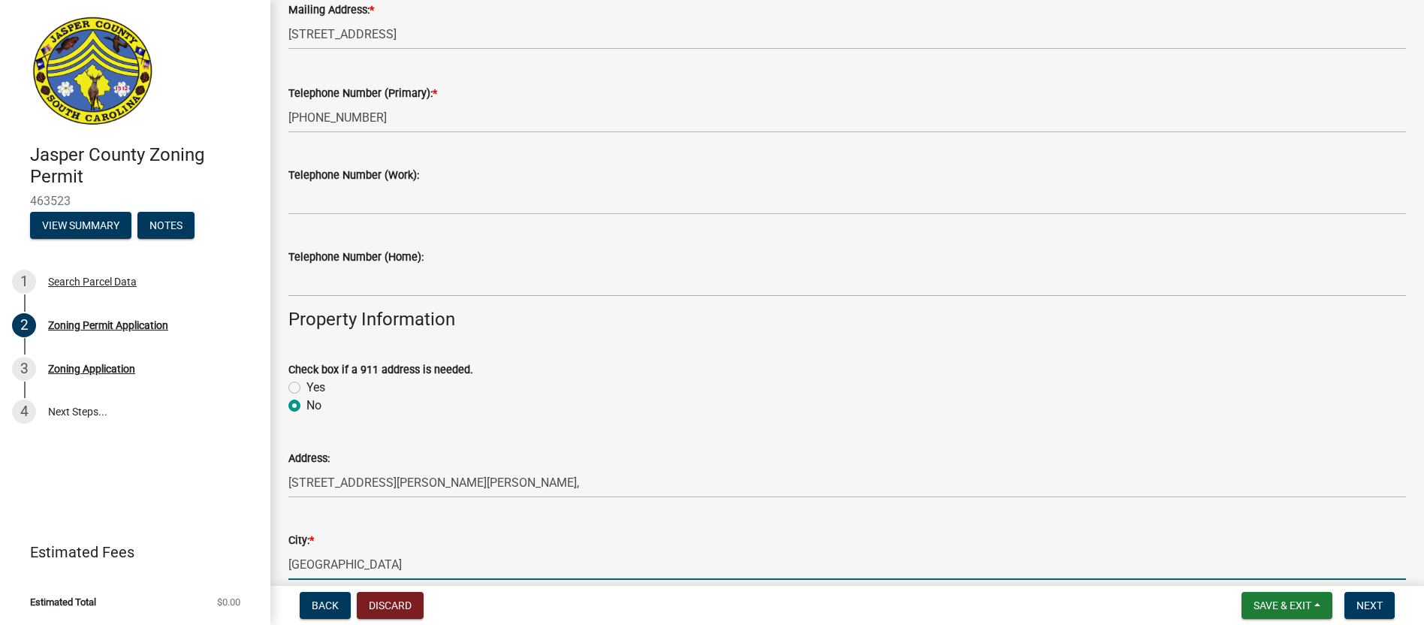
type input "[GEOGRAPHIC_DATA]"
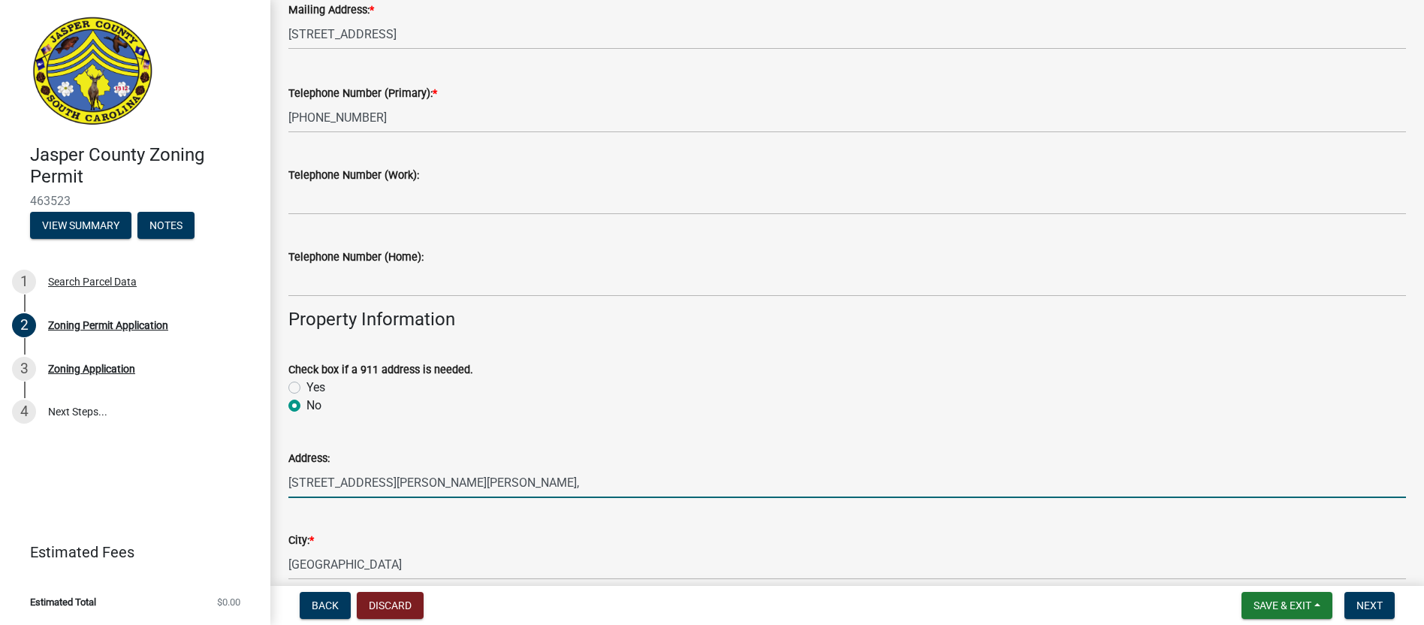
click at [751, 470] on input "[STREET_ADDRESS][PERSON_NAME][PERSON_NAME]," at bounding box center [847, 482] width 1118 height 31
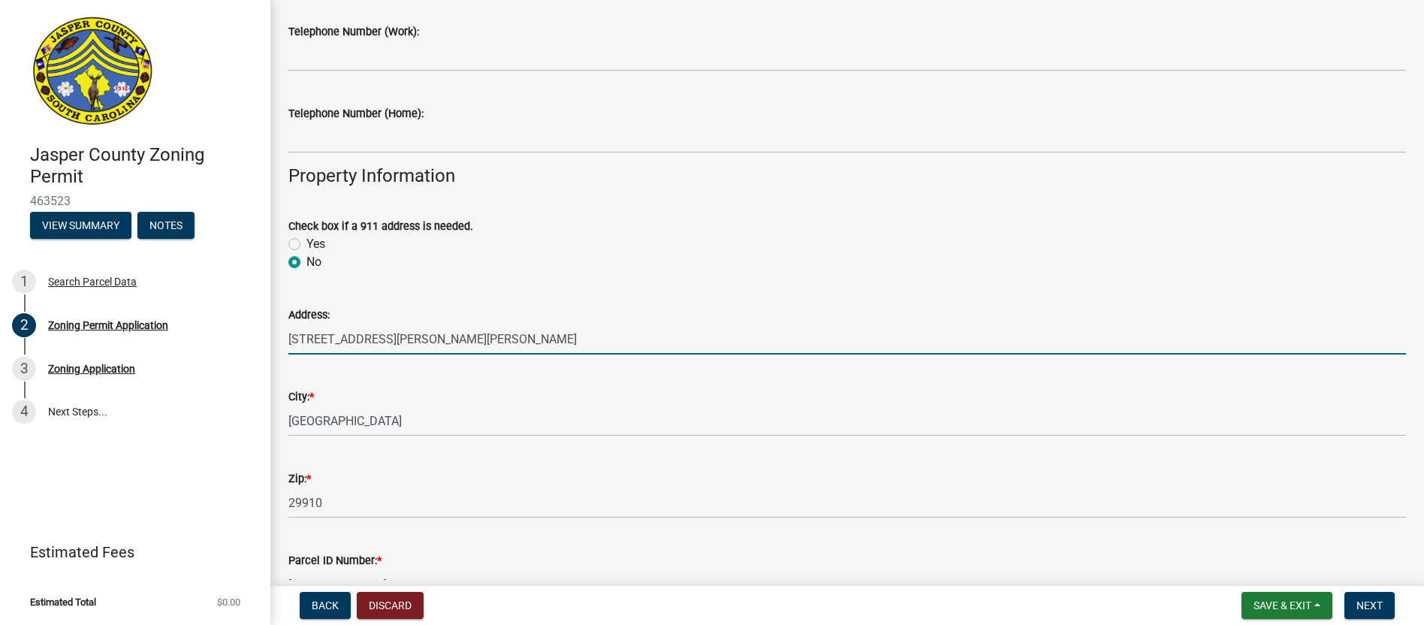
scroll to position [474, 0]
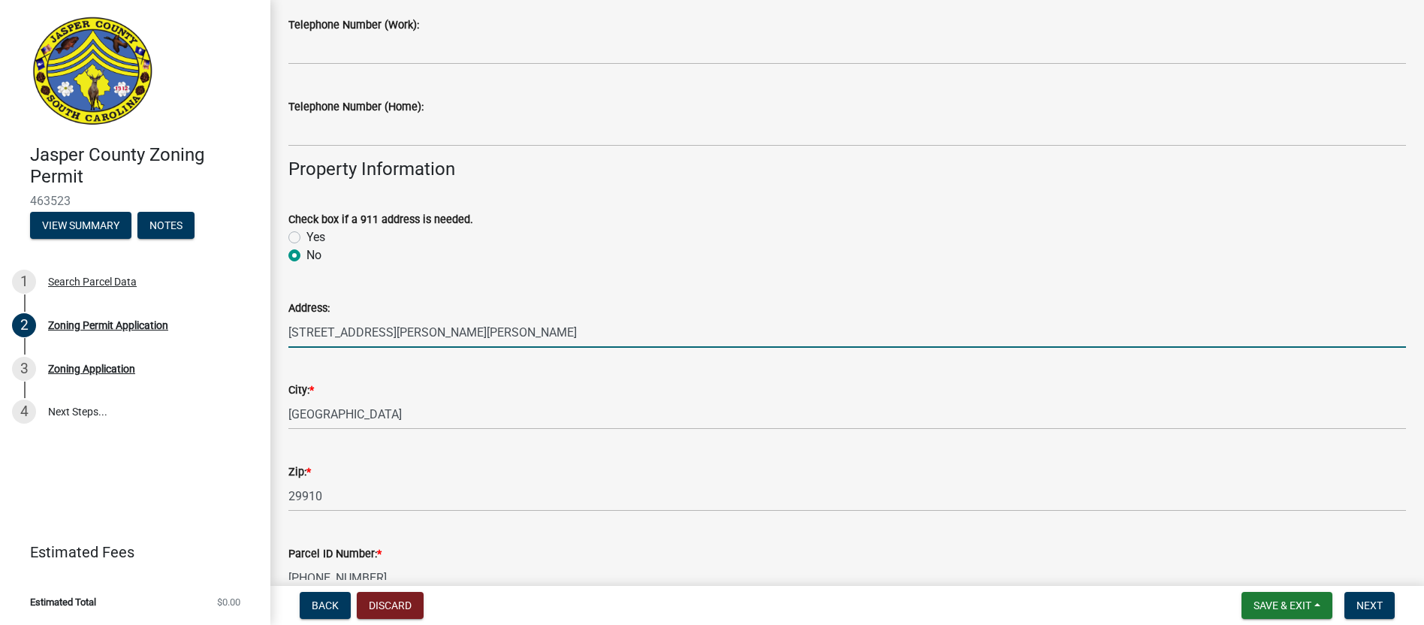
type input "[STREET_ADDRESS][PERSON_NAME][PERSON_NAME]"
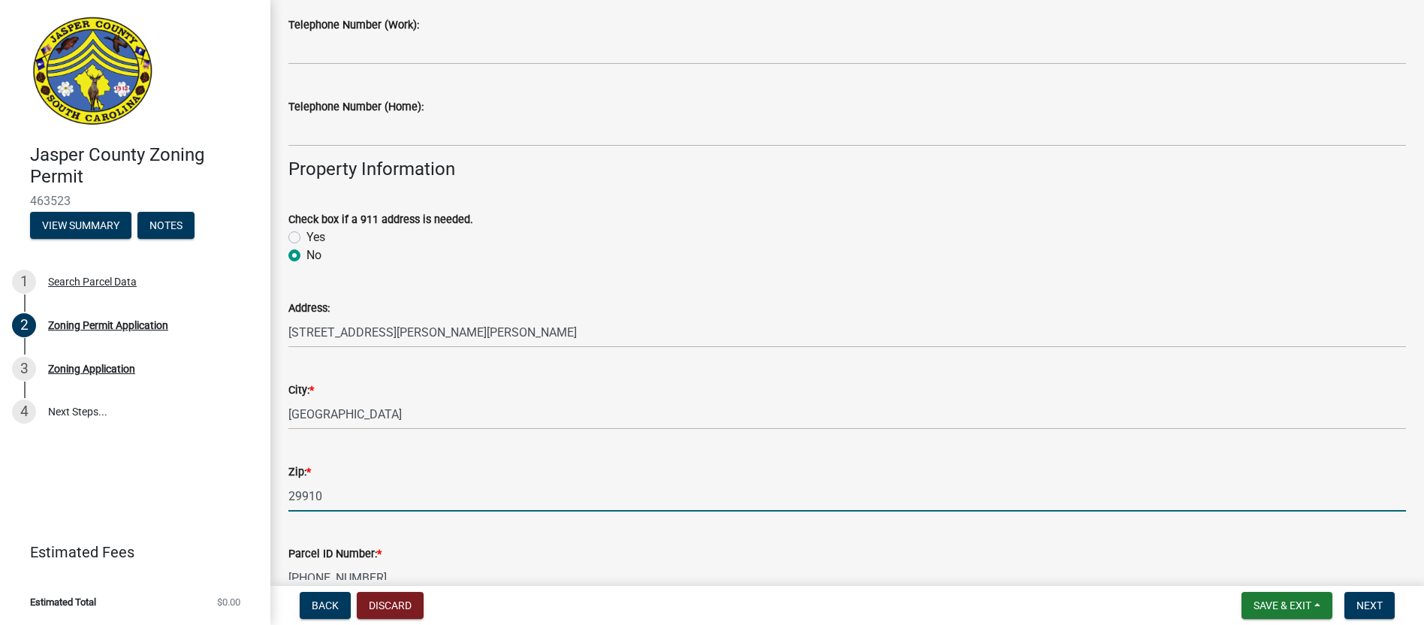
click at [337, 500] on input "29910" at bounding box center [847, 496] width 1118 height 31
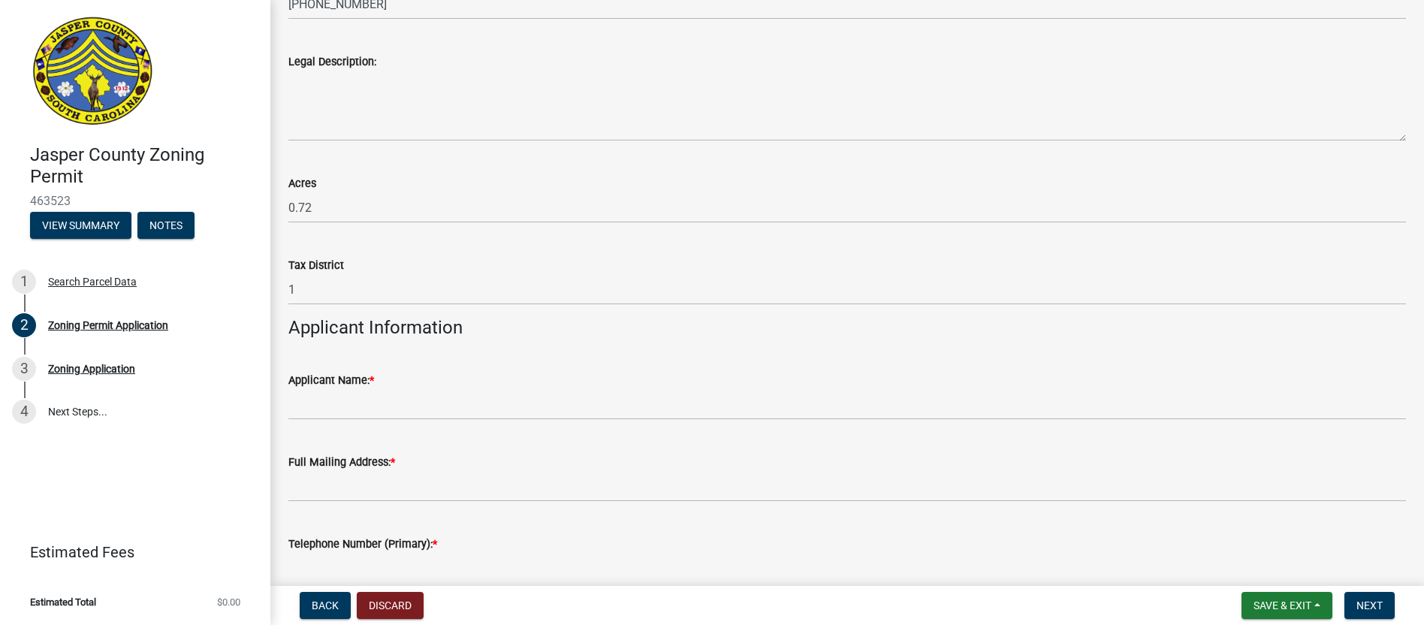
scroll to position [1075, 0]
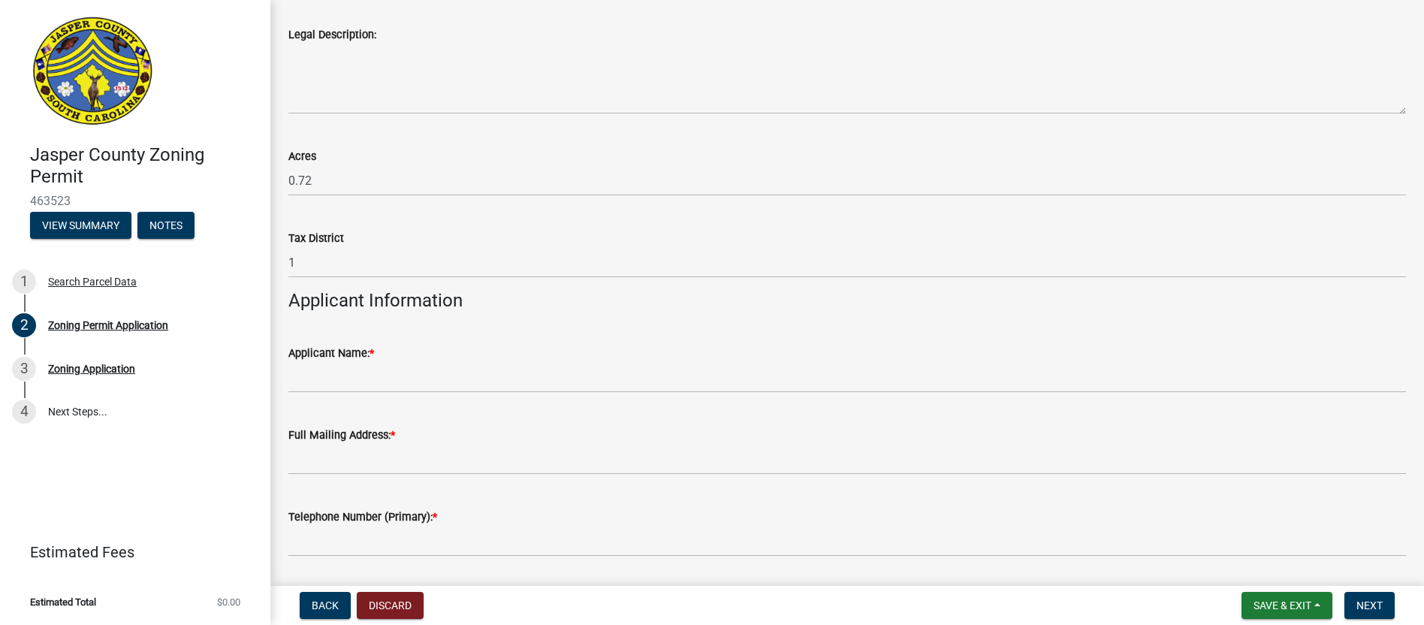
type input "29927"
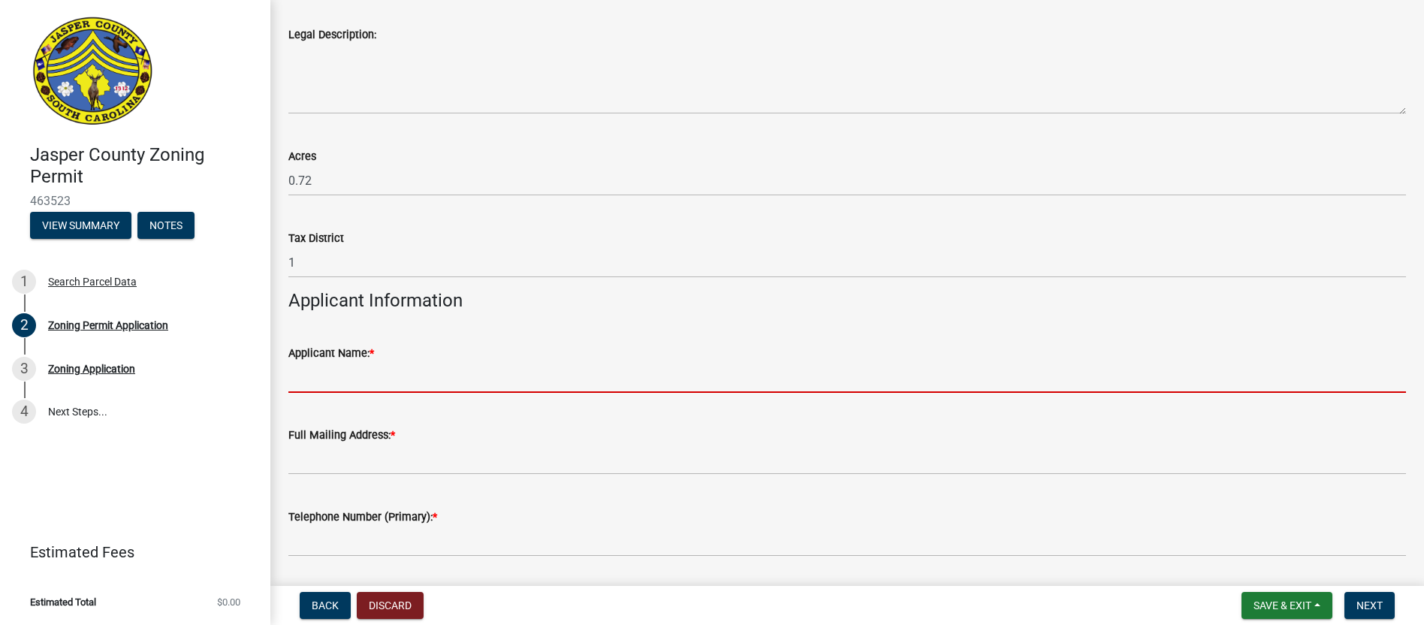
click at [359, 379] on input "Applicant Name: *" at bounding box center [847, 377] width 1118 height 31
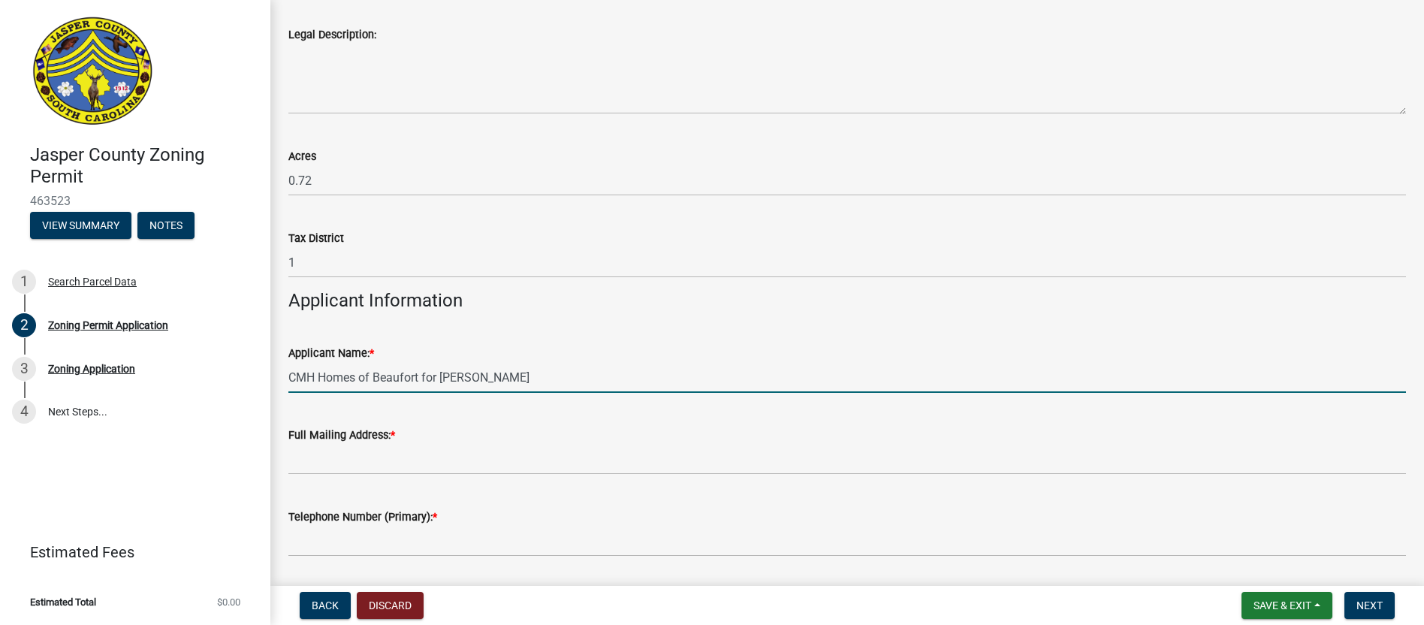
type input "CMH Homes of Beaufort for [PERSON_NAME]"
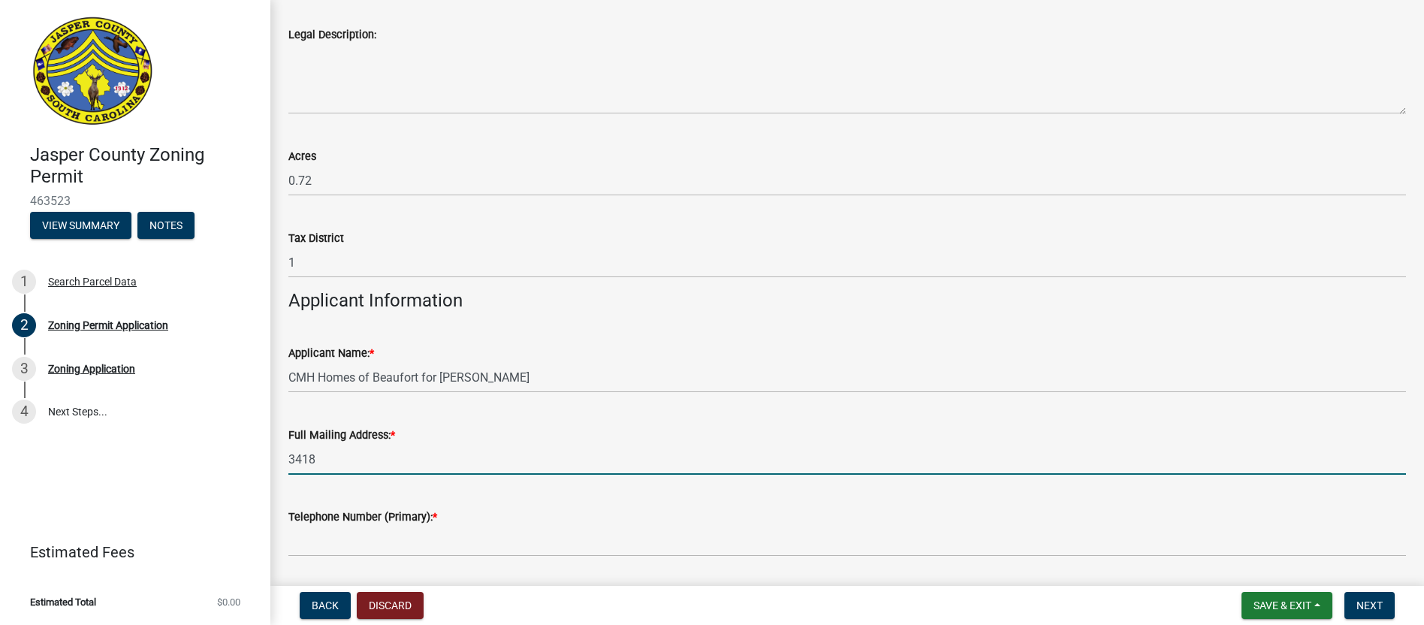
type input "[STREET_ADDRESS][PERSON_NAME]"
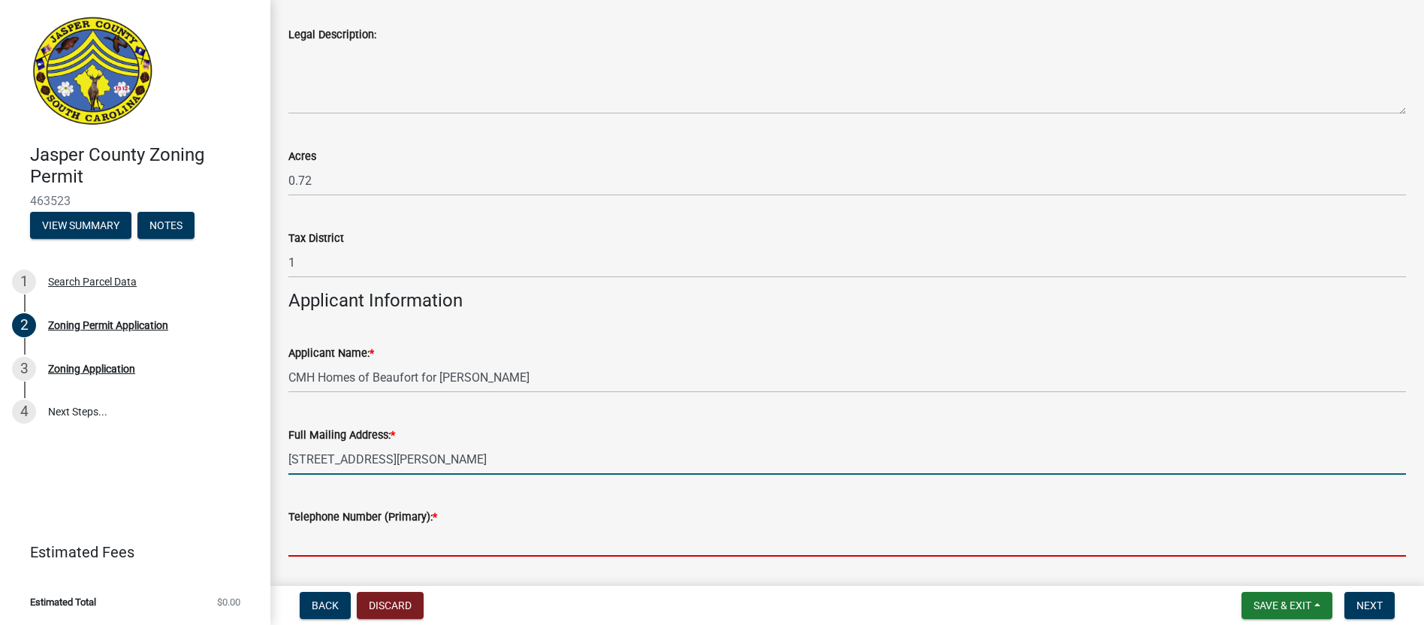
type input "8438466694"
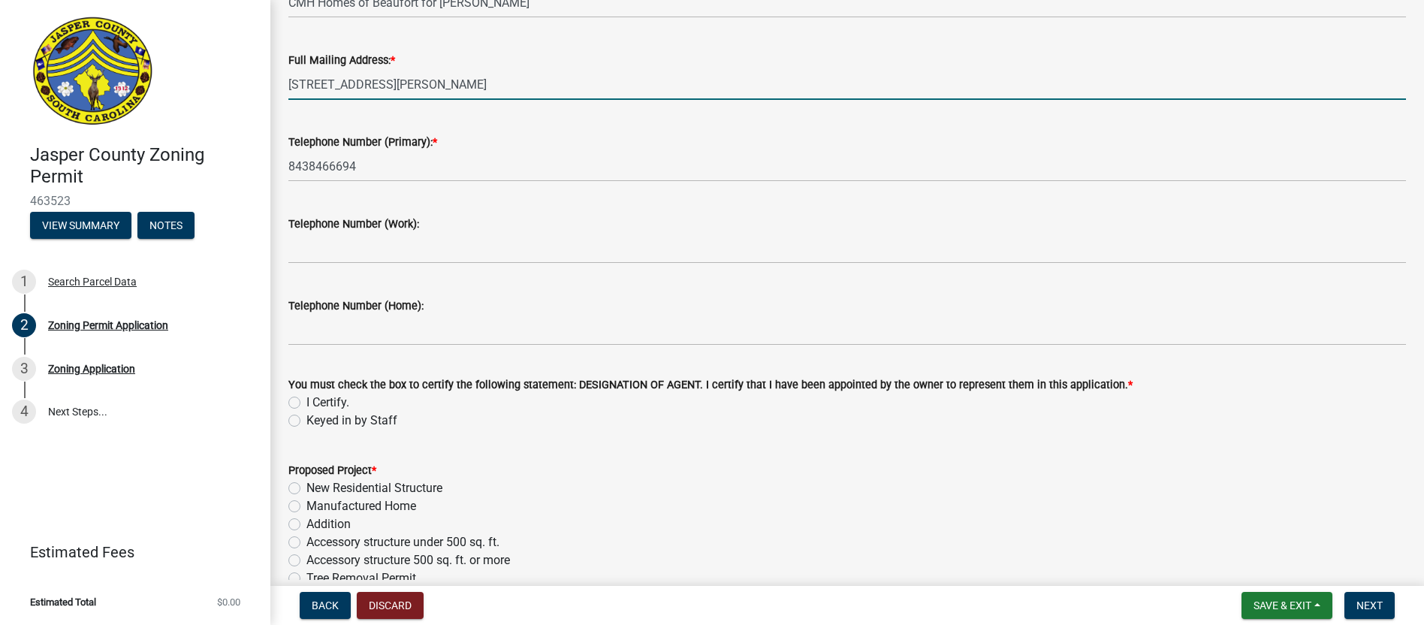
scroll to position [1451, 0]
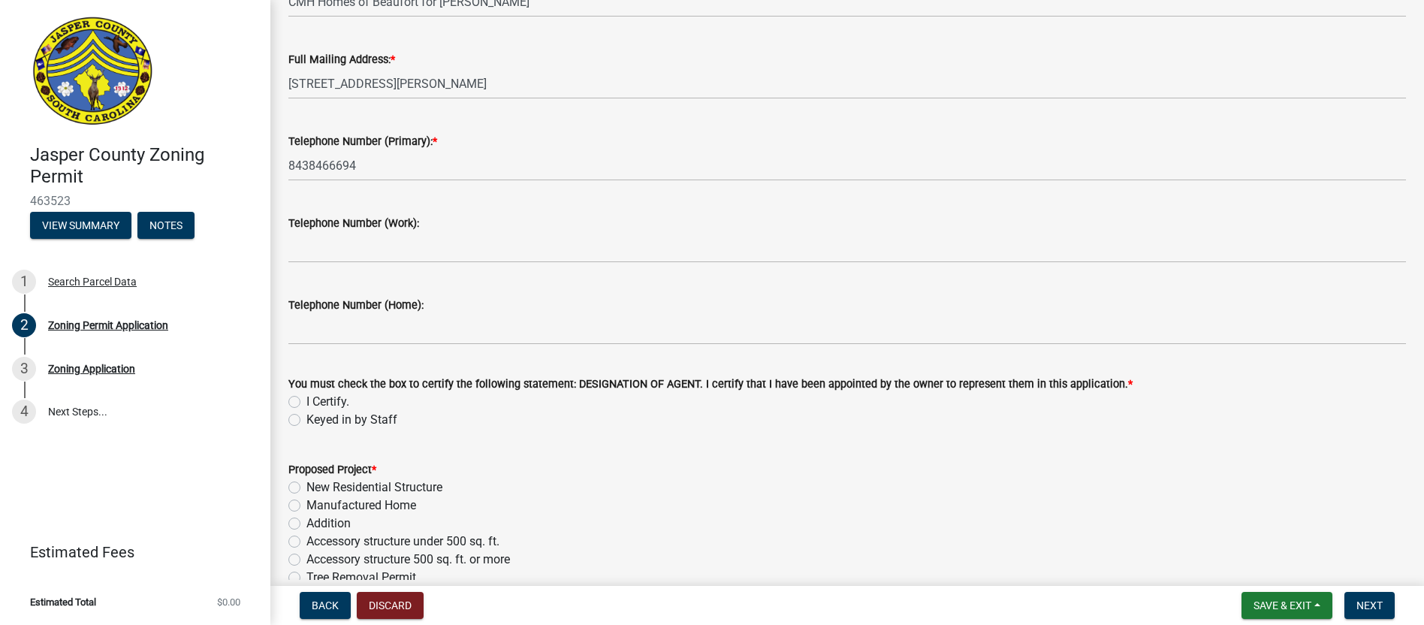
click at [307, 406] on label "I Certify." at bounding box center [328, 402] width 43 height 18
click at [307, 403] on input "I Certify." at bounding box center [312, 398] width 10 height 10
radio input "true"
click at [302, 504] on div "Manufactured Home" at bounding box center [847, 506] width 1118 height 18
click at [307, 503] on label "Manufactured Home" at bounding box center [362, 506] width 110 height 18
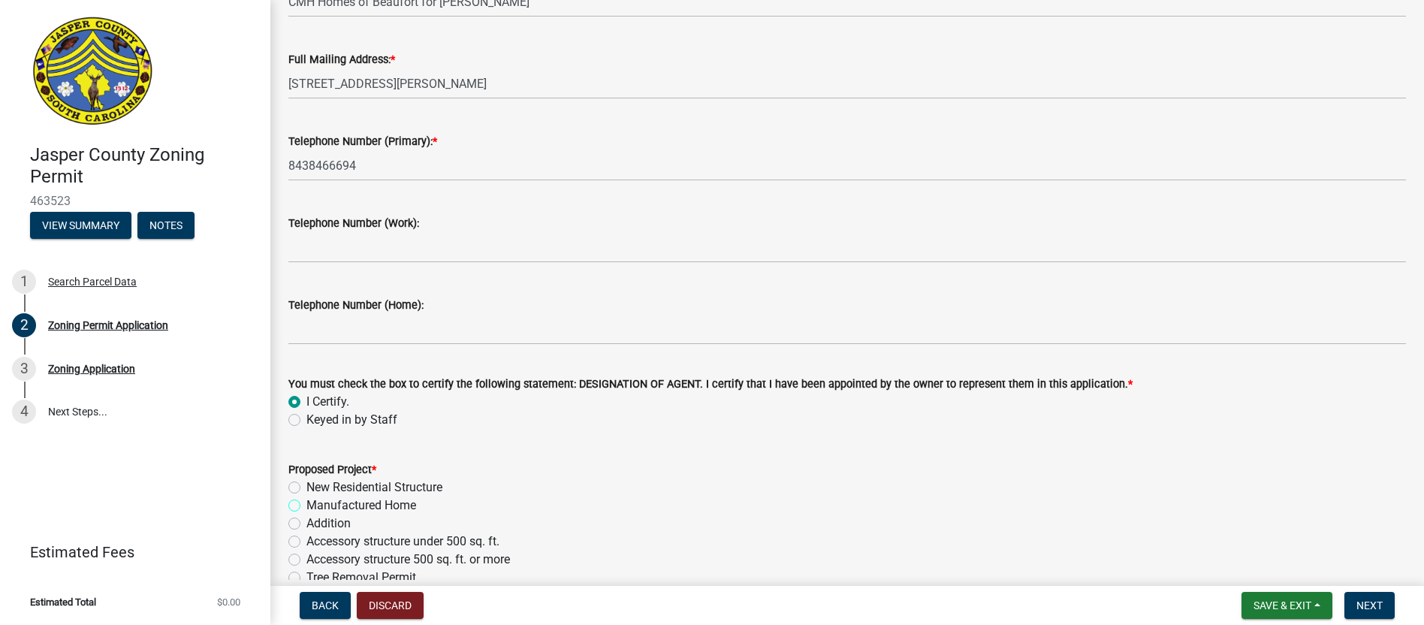
click at [307, 503] on input "Manufactured Home" at bounding box center [312, 502] width 10 height 10
radio input "true"
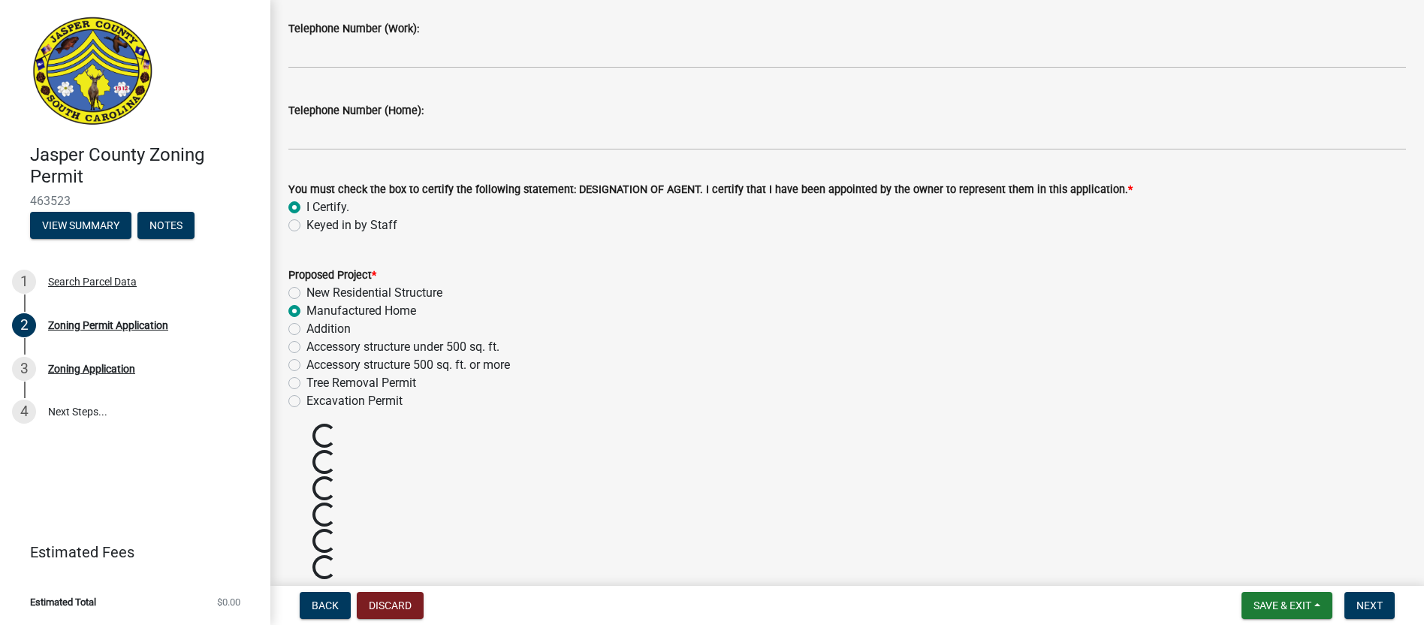
scroll to position [1751, 0]
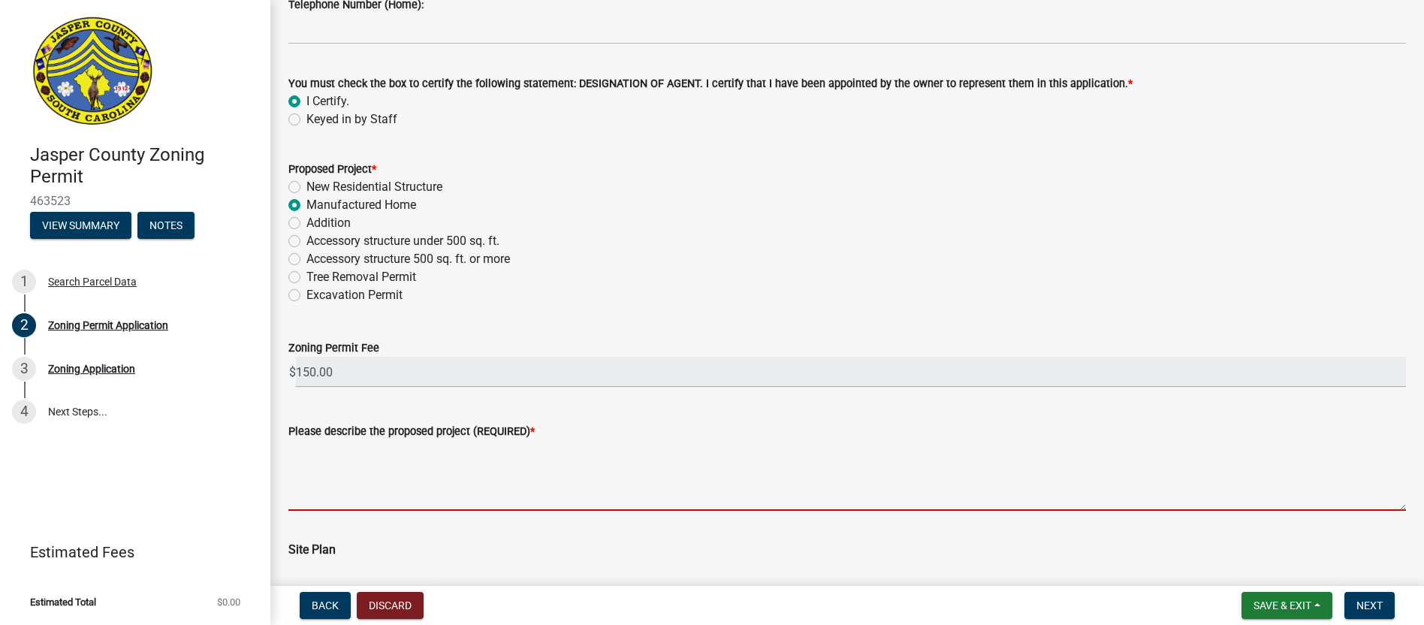
click at [323, 473] on textarea "Please describe the proposed project (REQUIRED) *" at bounding box center [847, 475] width 1118 height 71
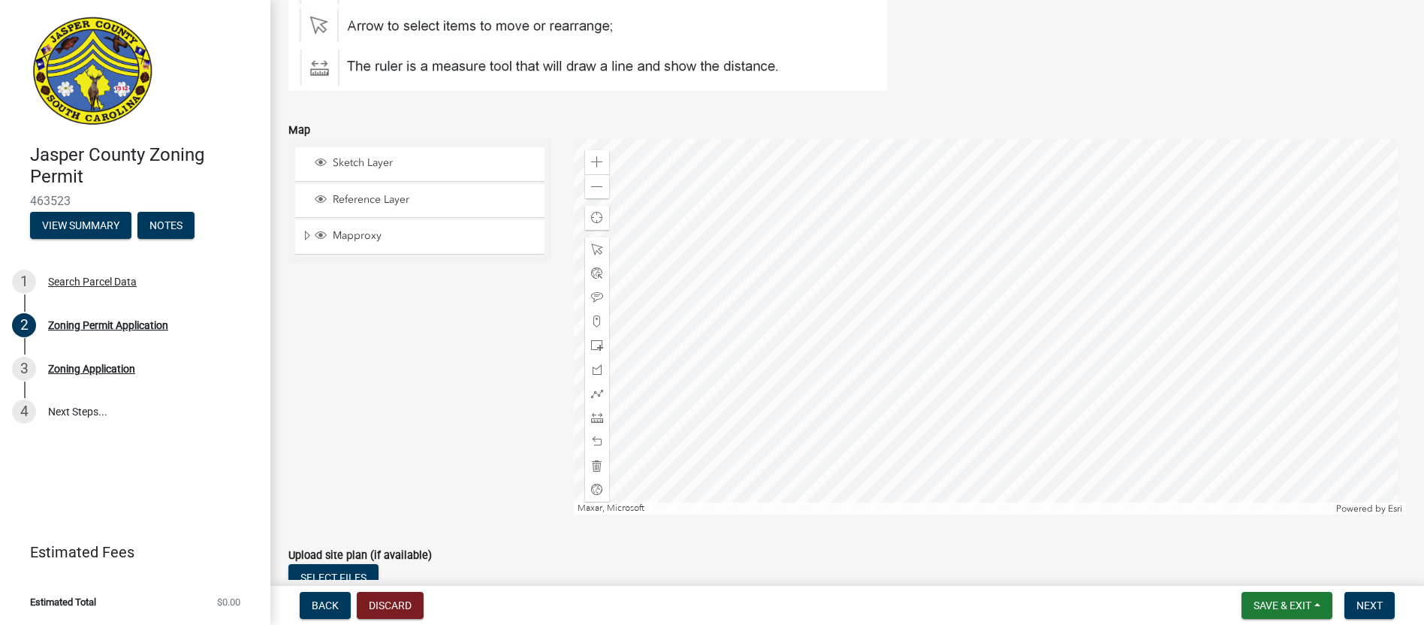
scroll to position [2502, 0]
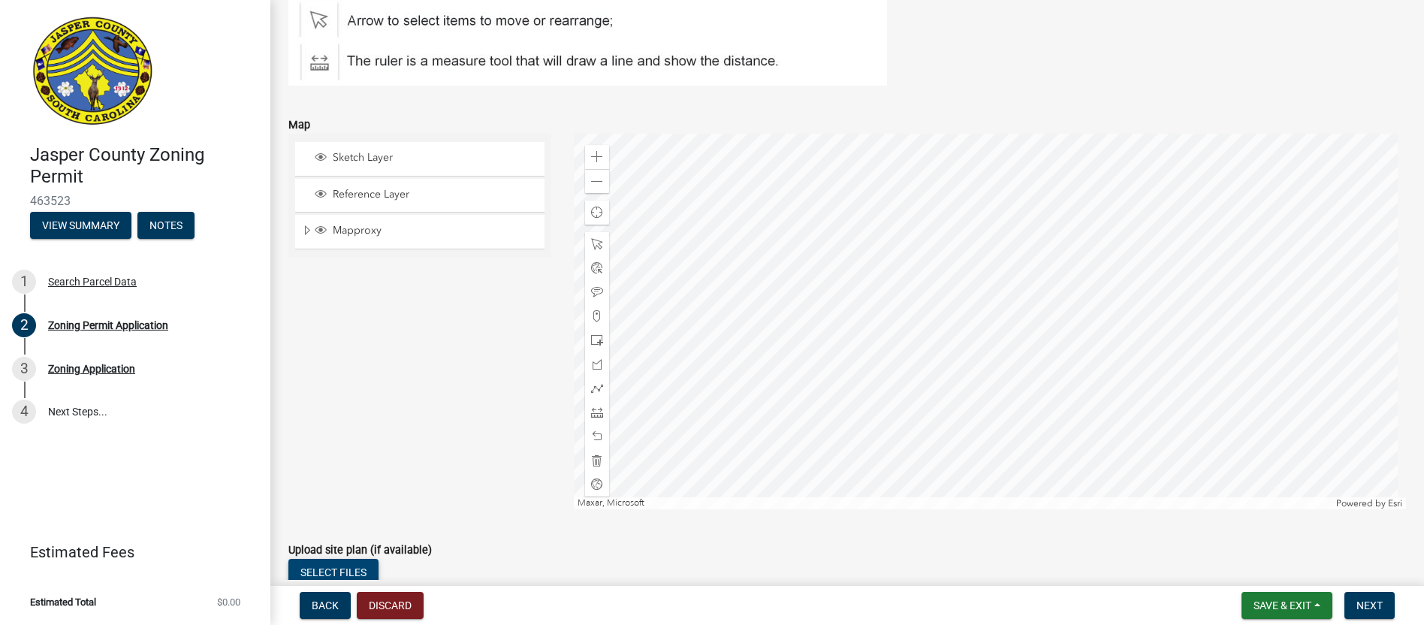
type textarea "Placement of MBH 28x56"
click at [358, 563] on button "Select files" at bounding box center [333, 572] width 90 height 27
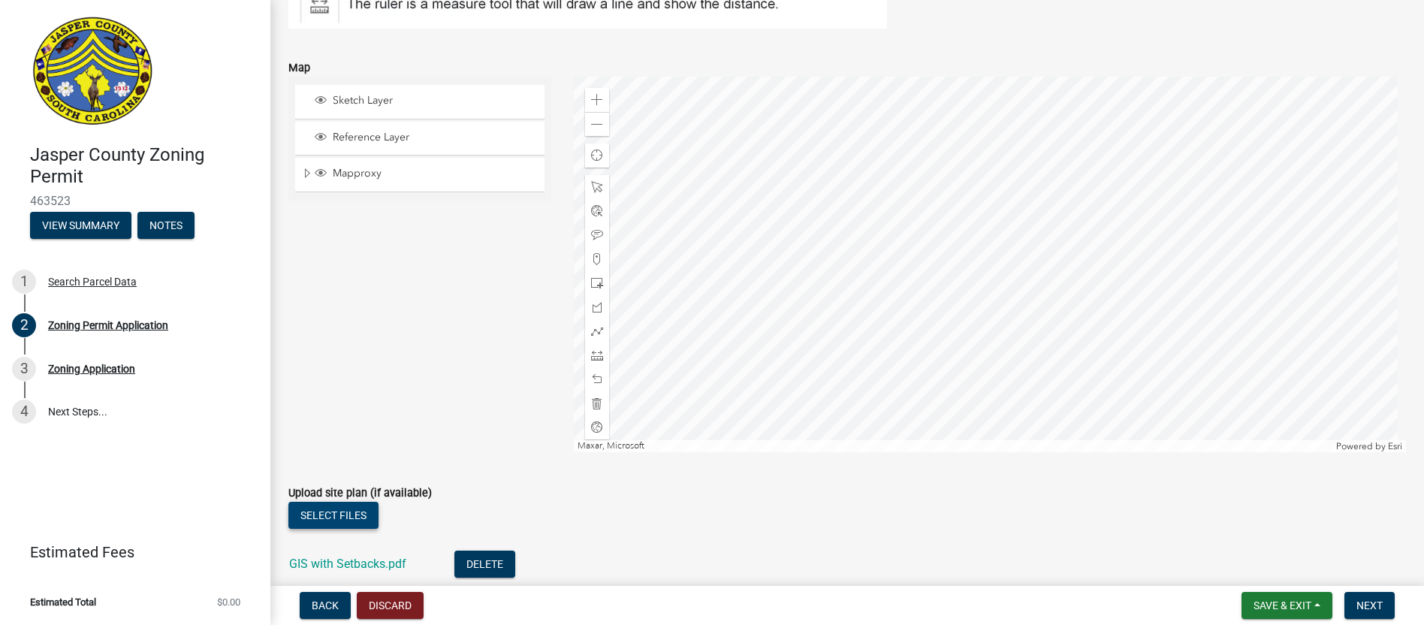
scroll to position [2653, 0]
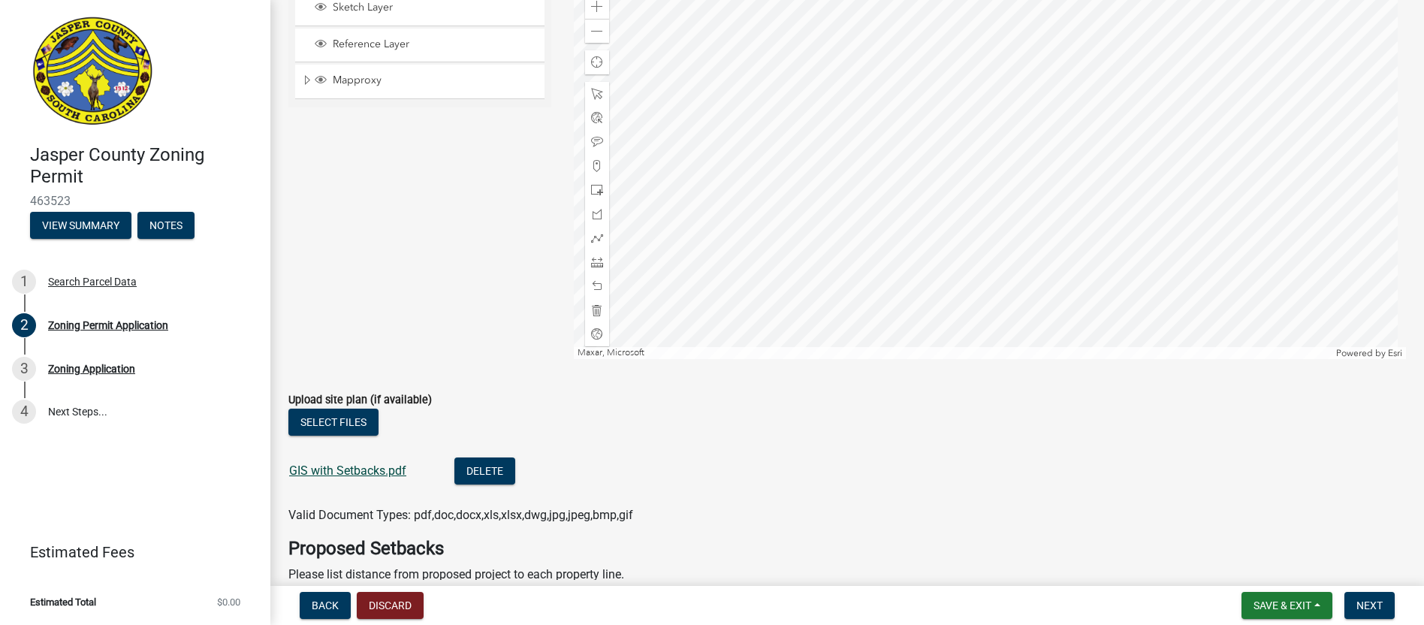
click at [356, 472] on link "GIS with Setbacks.pdf" at bounding box center [347, 471] width 117 height 14
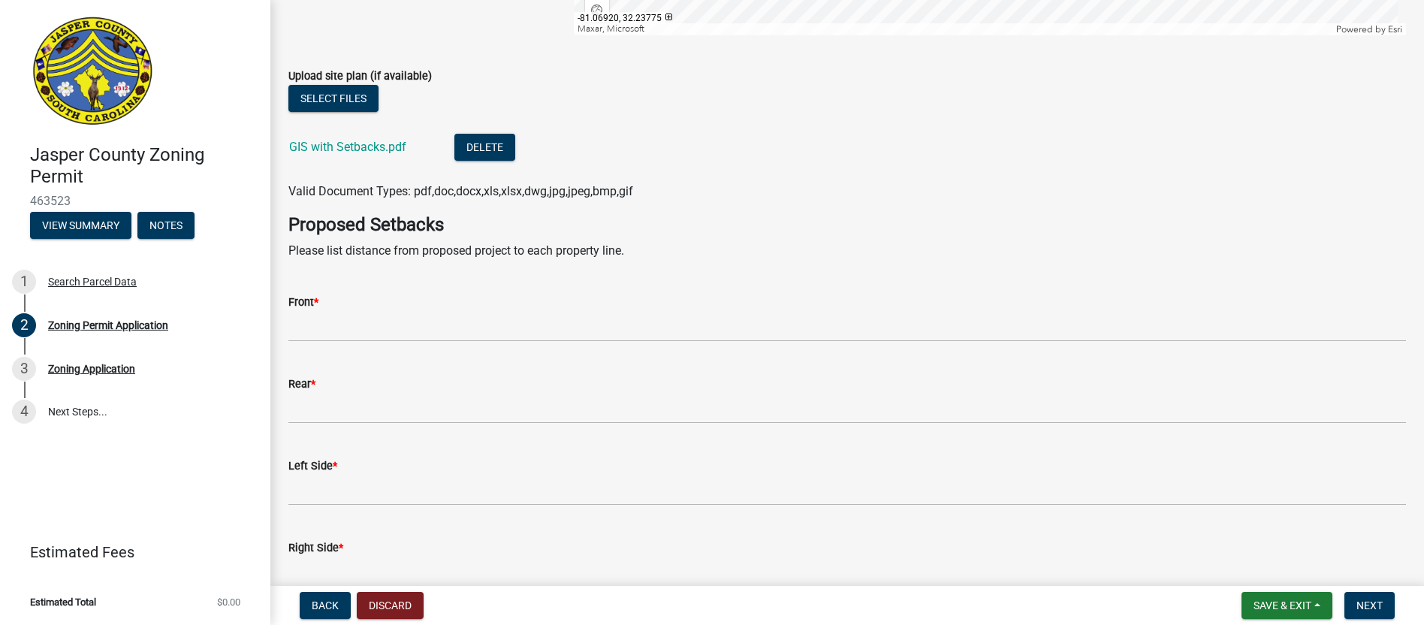
scroll to position [2953, 0]
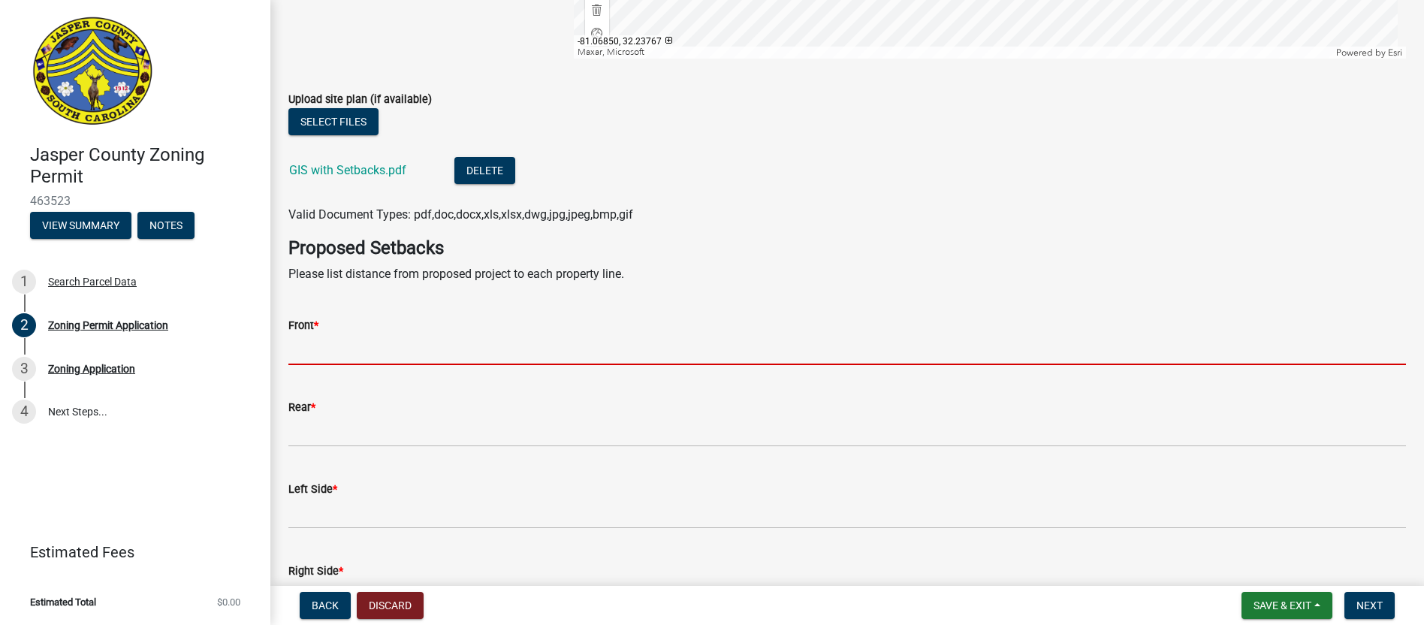
click at [367, 353] on input "Front *" at bounding box center [847, 349] width 1118 height 31
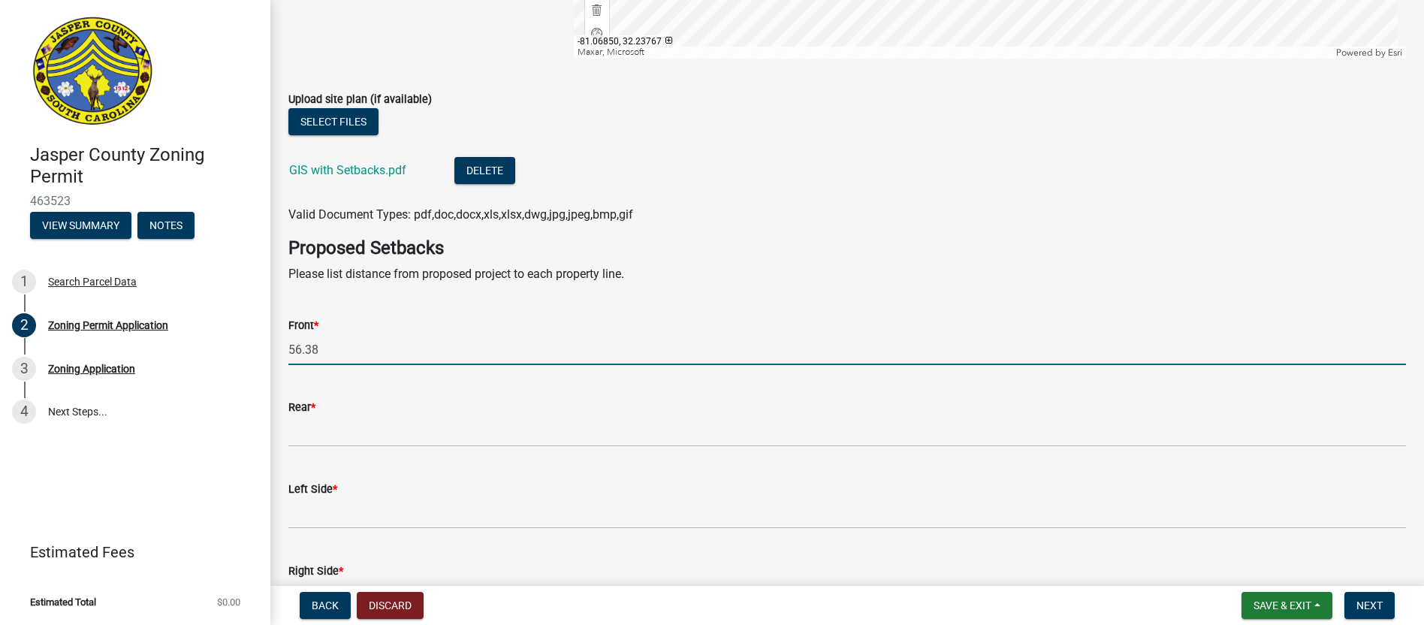
type input "56.38"
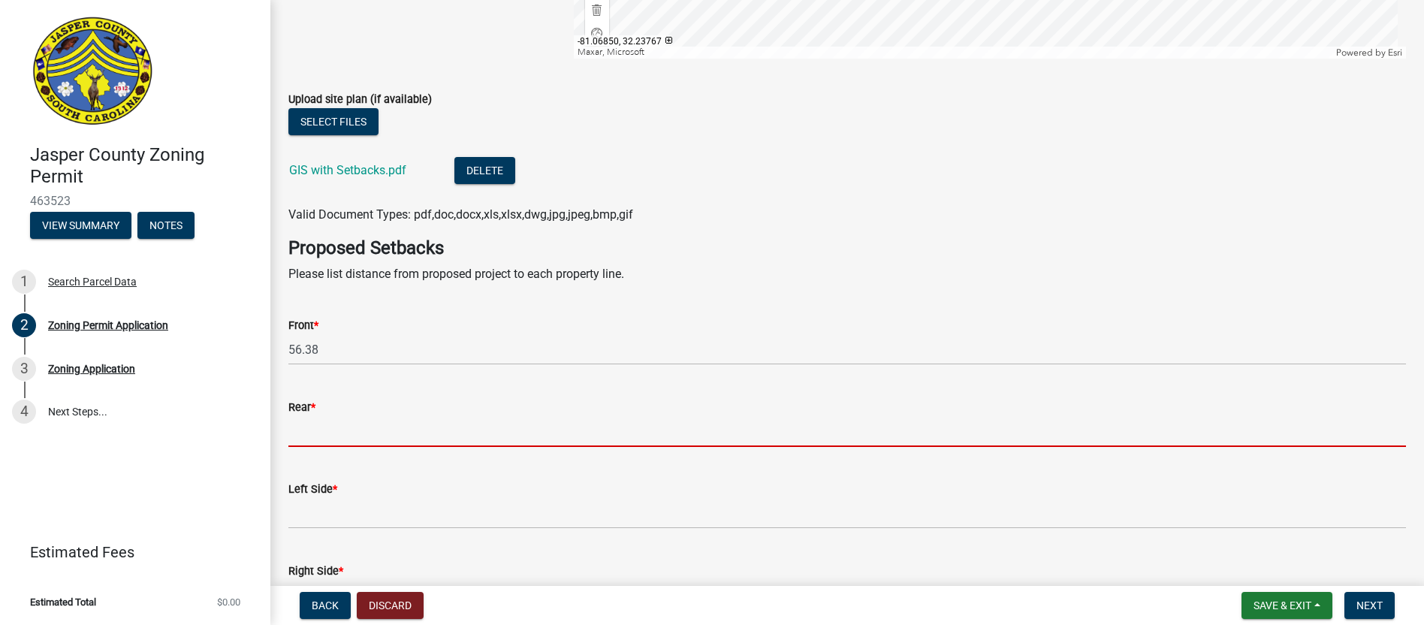
click at [316, 433] on input "Rear *" at bounding box center [847, 431] width 1118 height 31
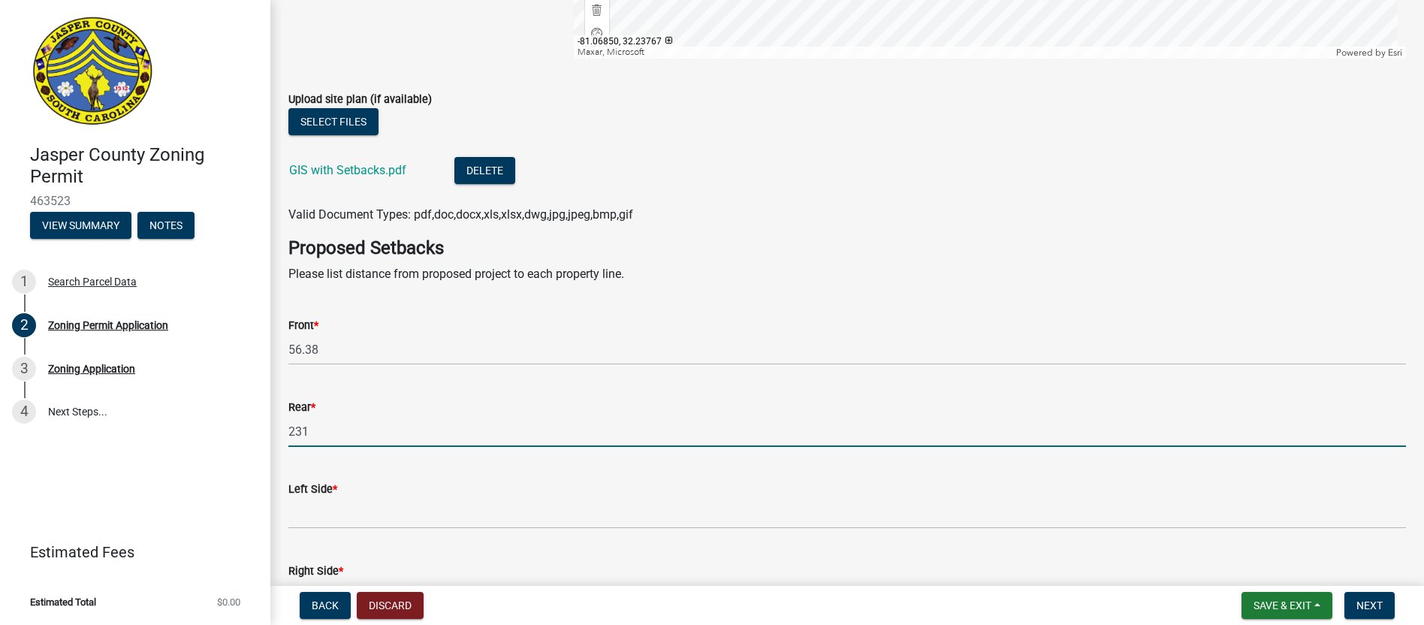
type input "231"
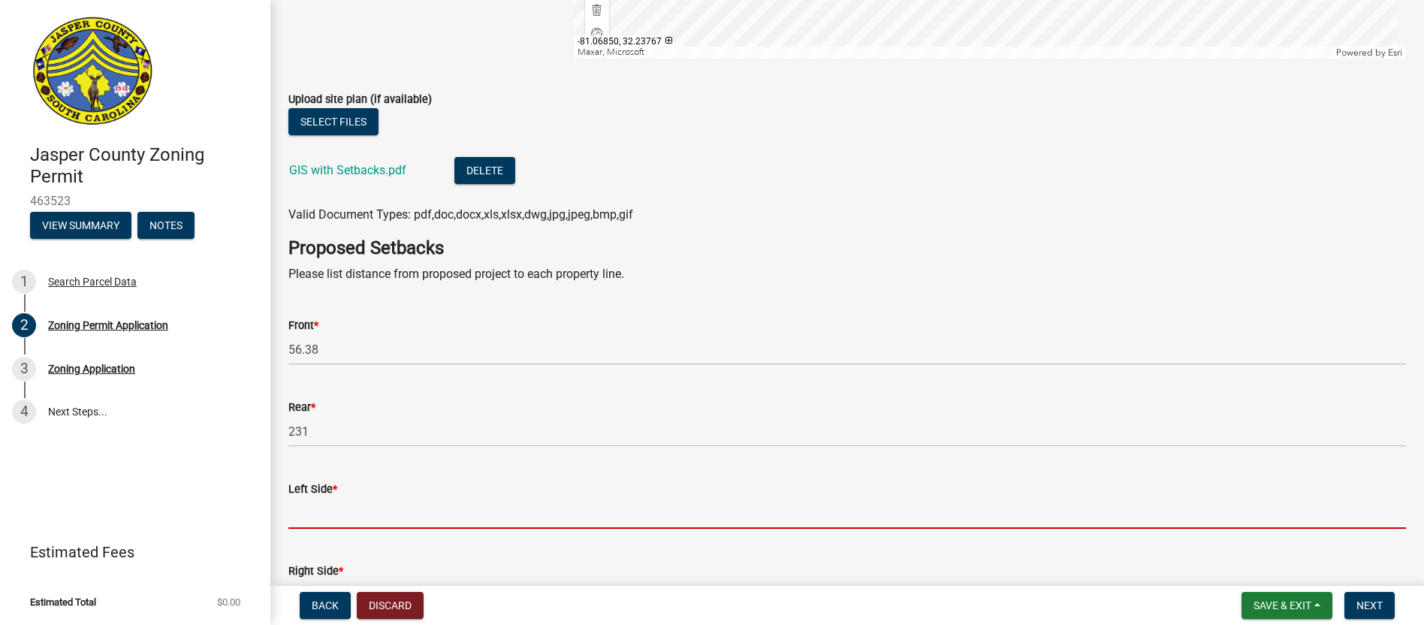
click at [322, 512] on input "Left Side *" at bounding box center [847, 513] width 1118 height 31
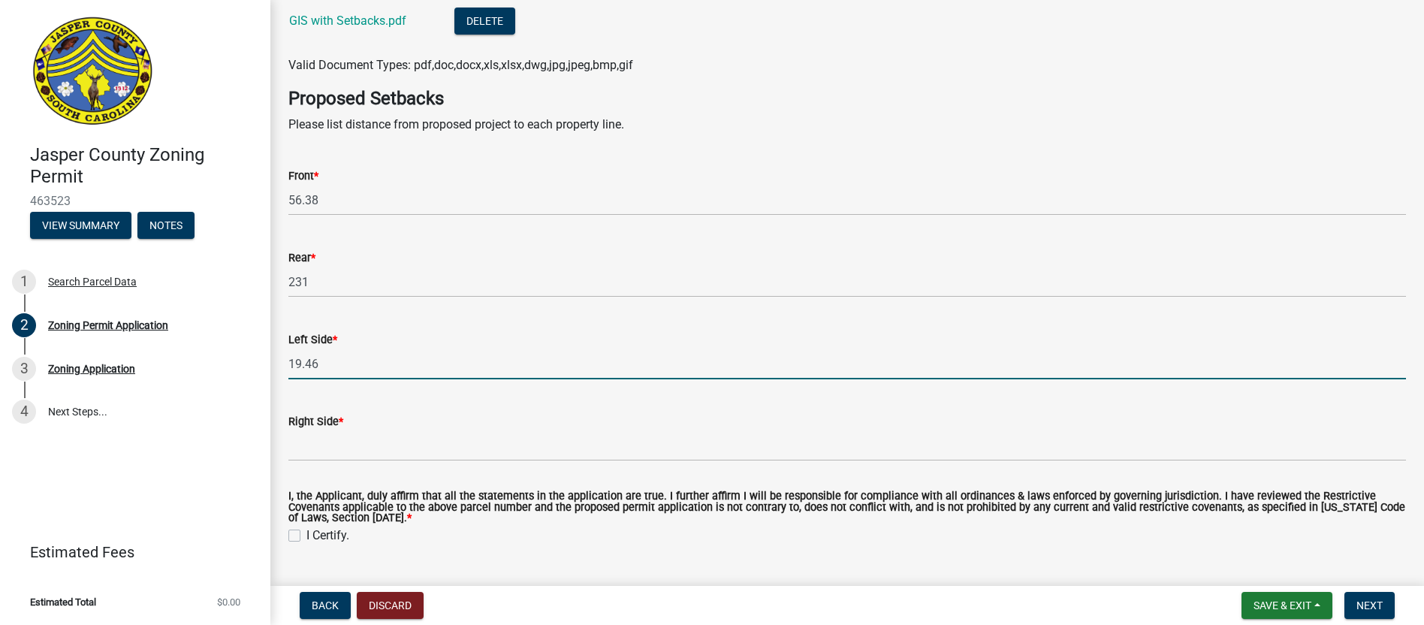
scroll to position [3103, 0]
type input "19.46"
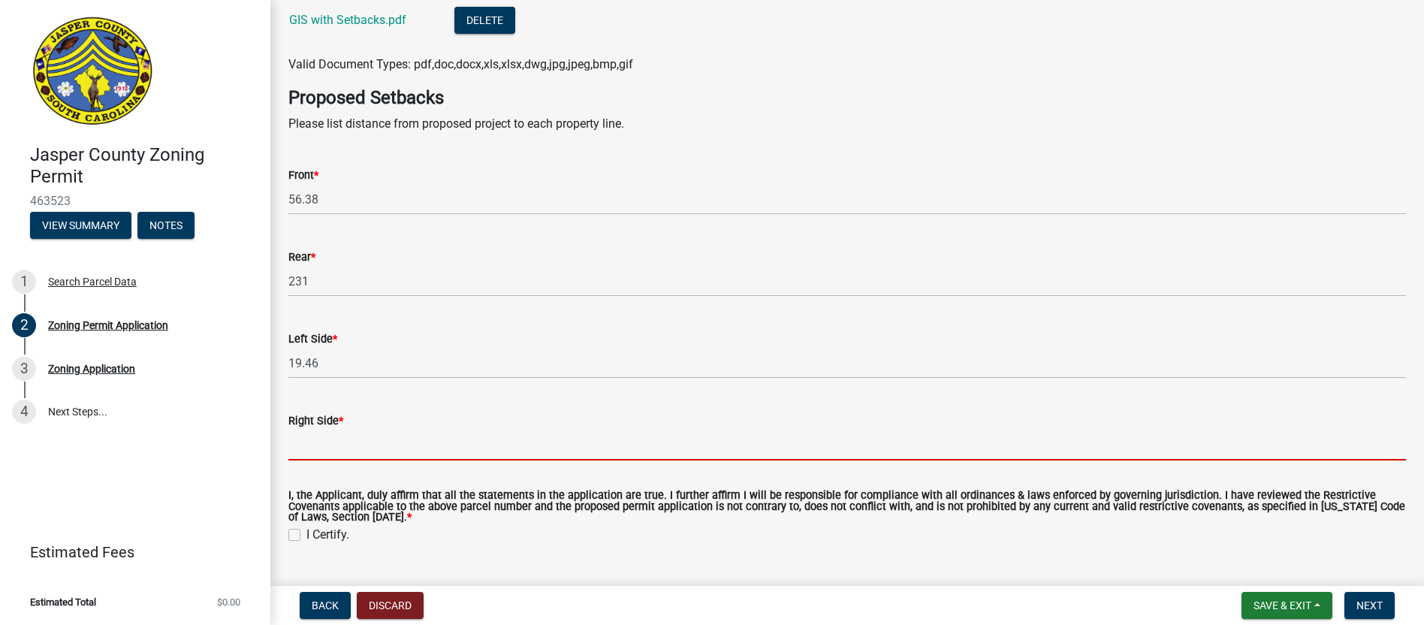
click at [324, 446] on input "Right Side *" at bounding box center [847, 445] width 1118 height 31
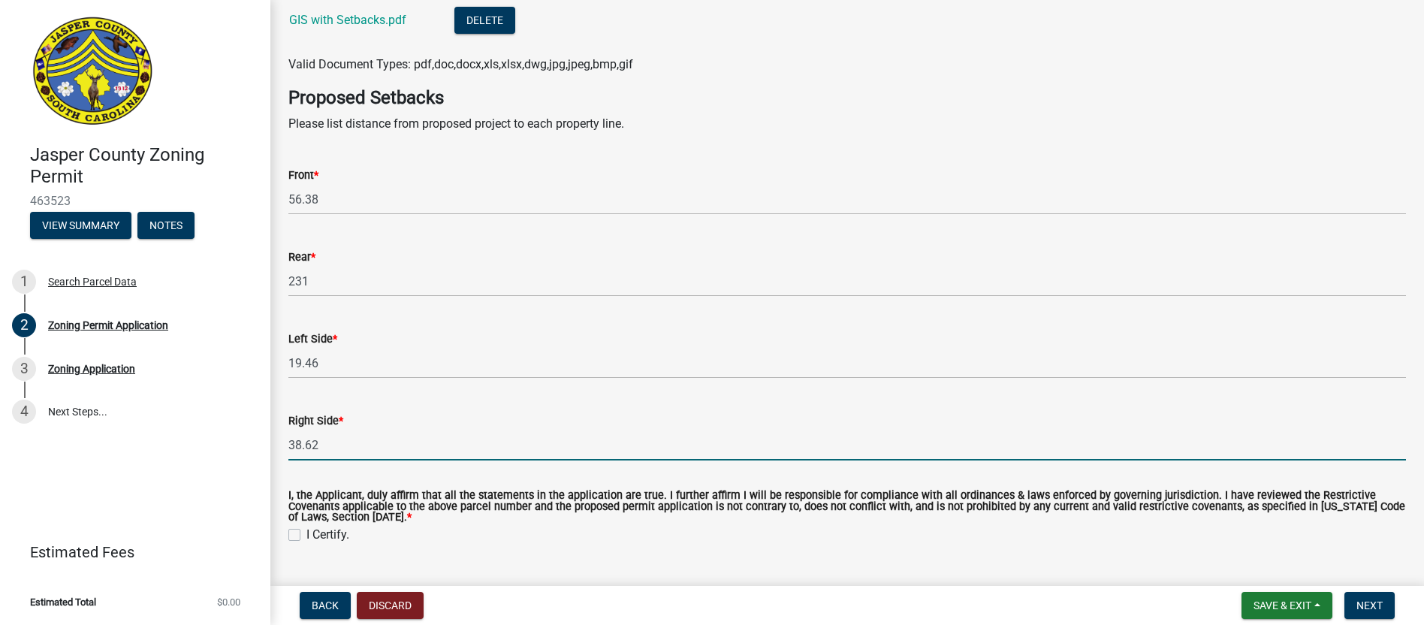
type input "38.62"
click at [307, 532] on label "I Certify." at bounding box center [328, 535] width 43 height 18
click at [307, 532] on input "I Certify." at bounding box center [312, 531] width 10 height 10
checkbox input "true"
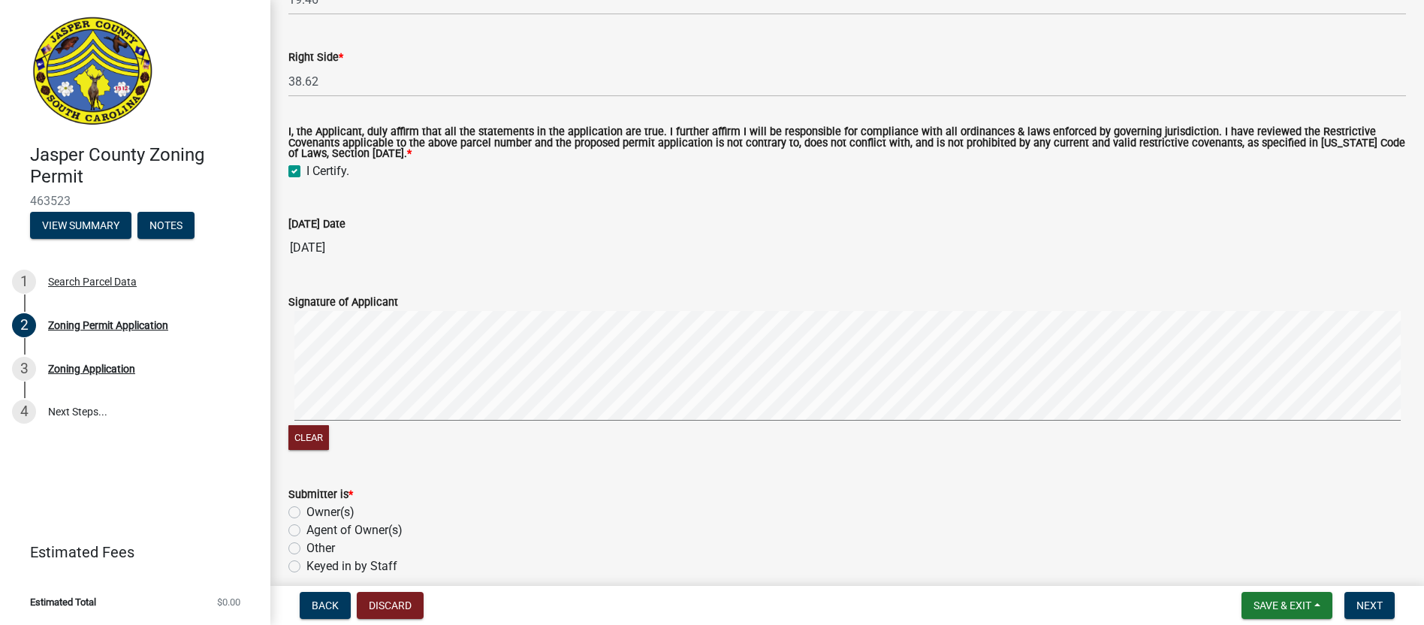
scroll to position [3479, 0]
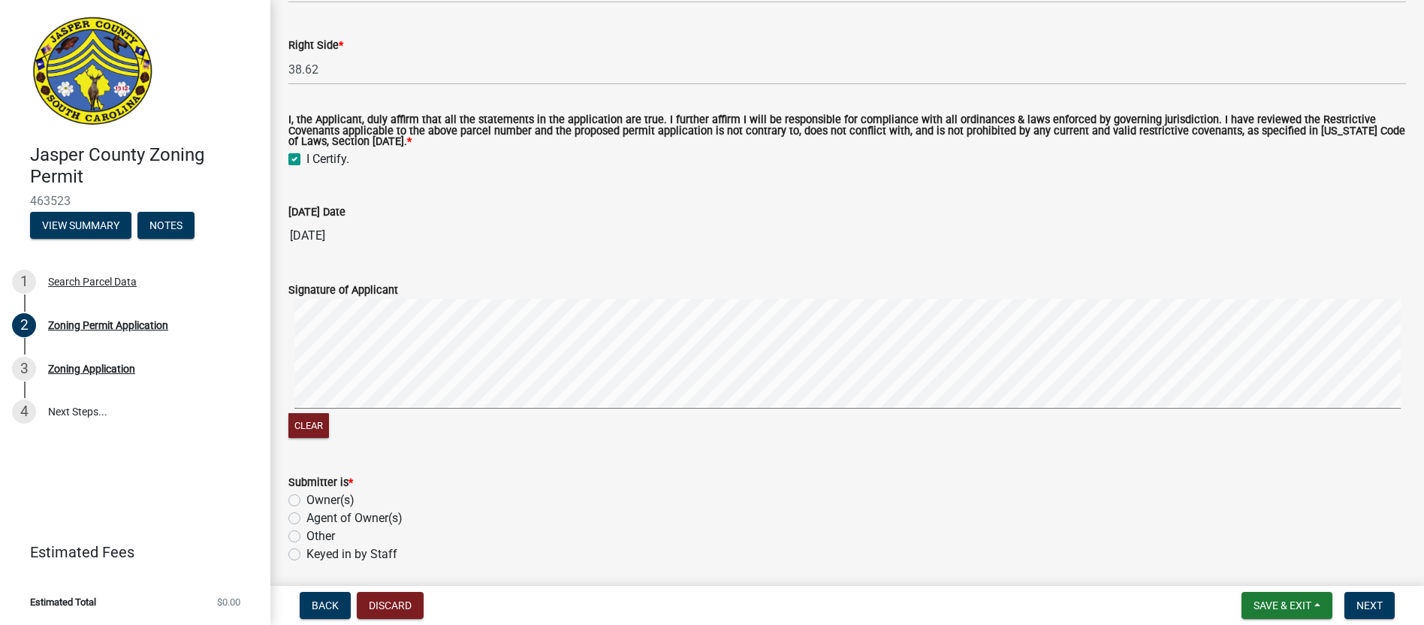
click at [332, 519] on label "Agent of Owner(s)" at bounding box center [355, 518] width 96 height 18
click at [316, 519] on input "Agent of Owner(s)" at bounding box center [312, 514] width 10 height 10
radio input "true"
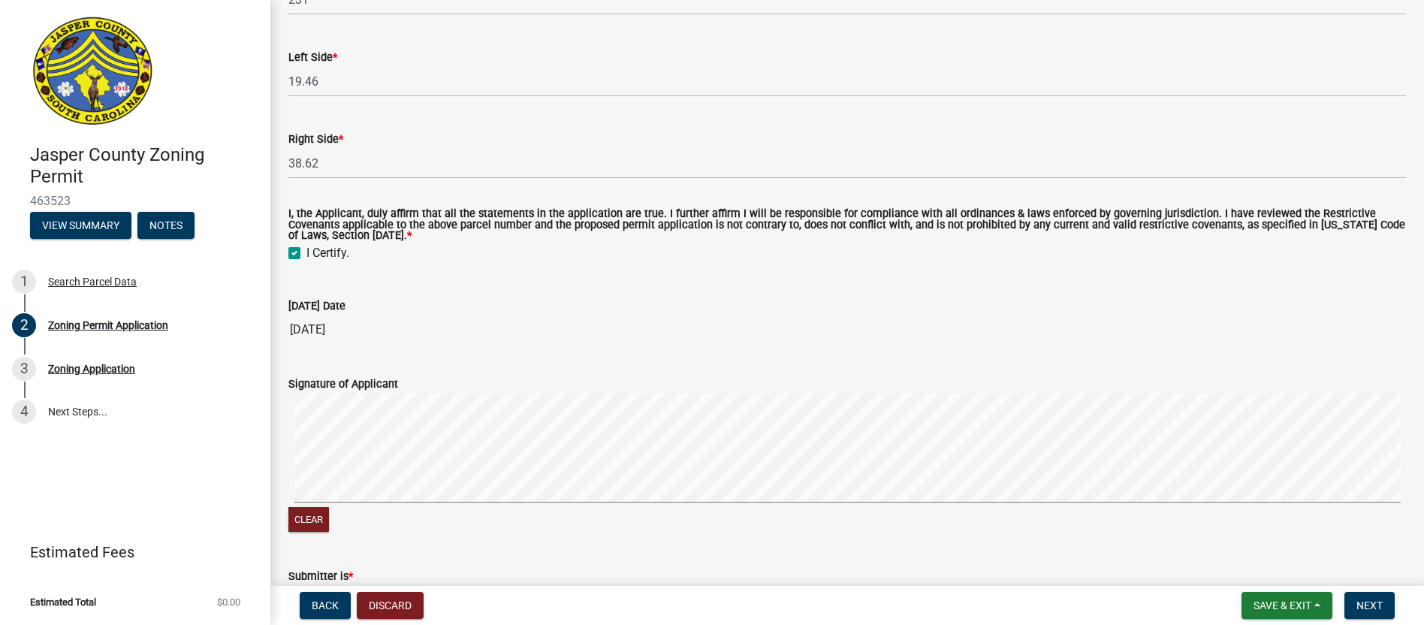
scroll to position [3460, 0]
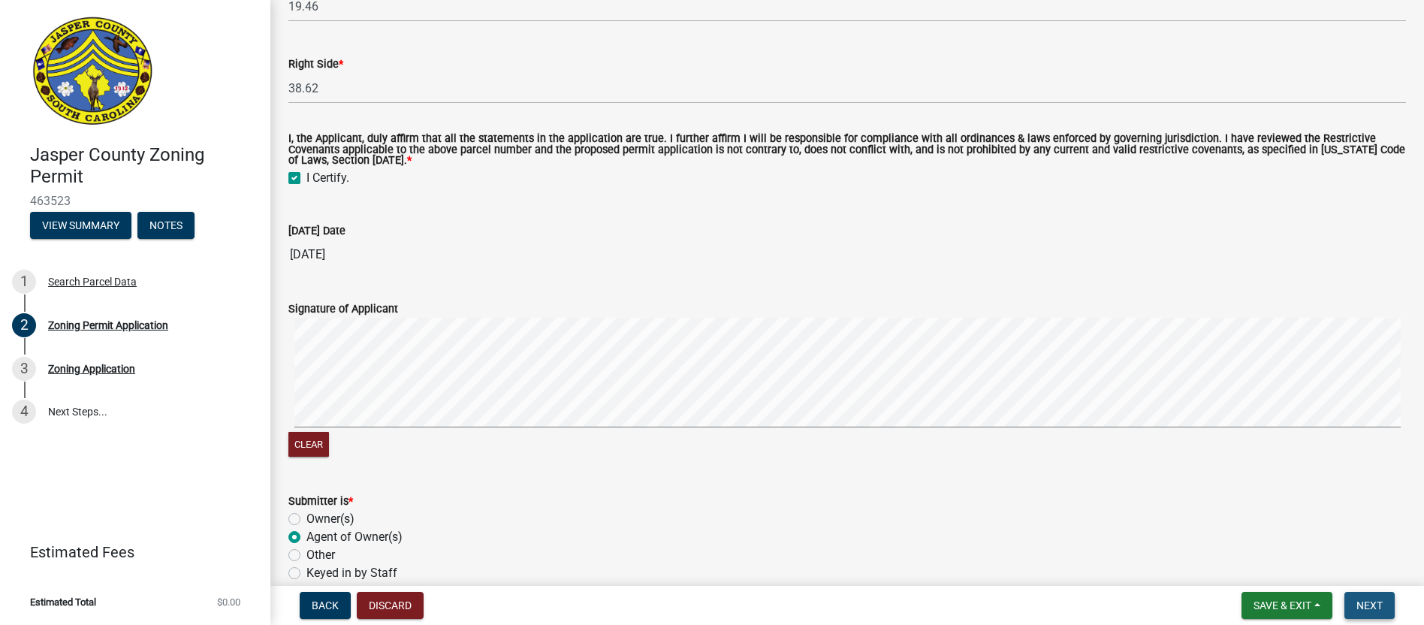
click at [1365, 598] on button "Next" at bounding box center [1370, 605] width 50 height 27
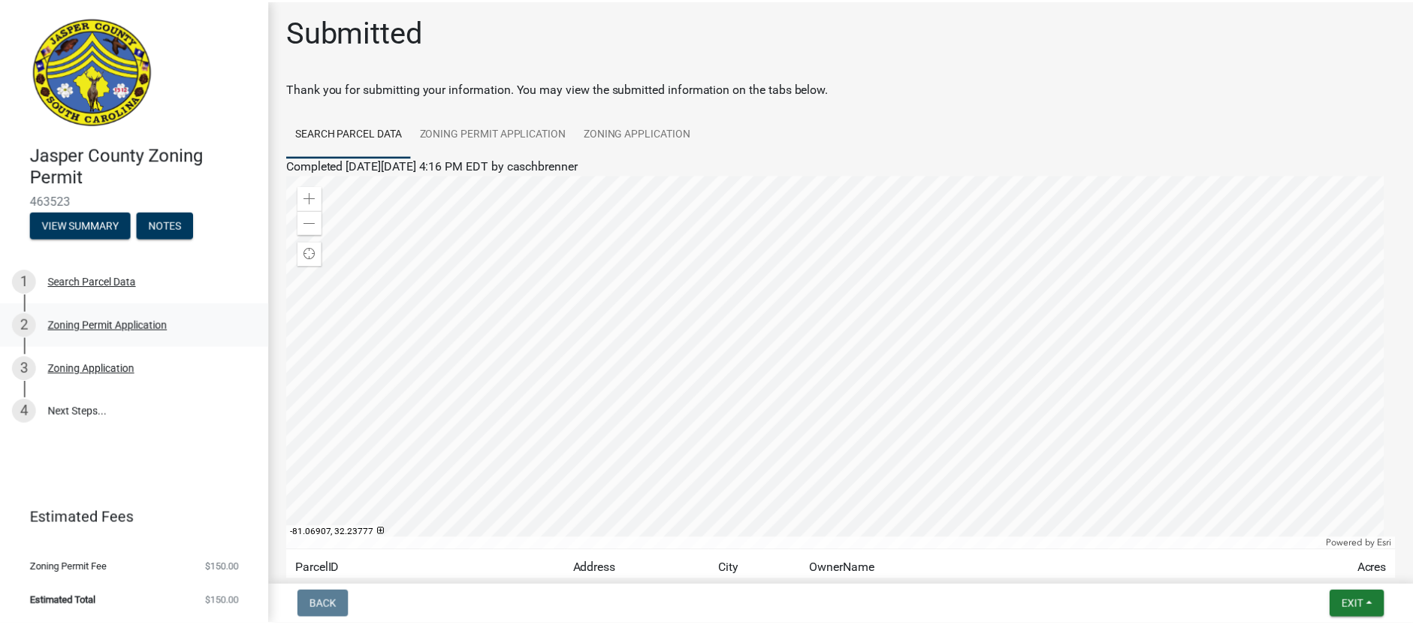
scroll to position [0, 0]
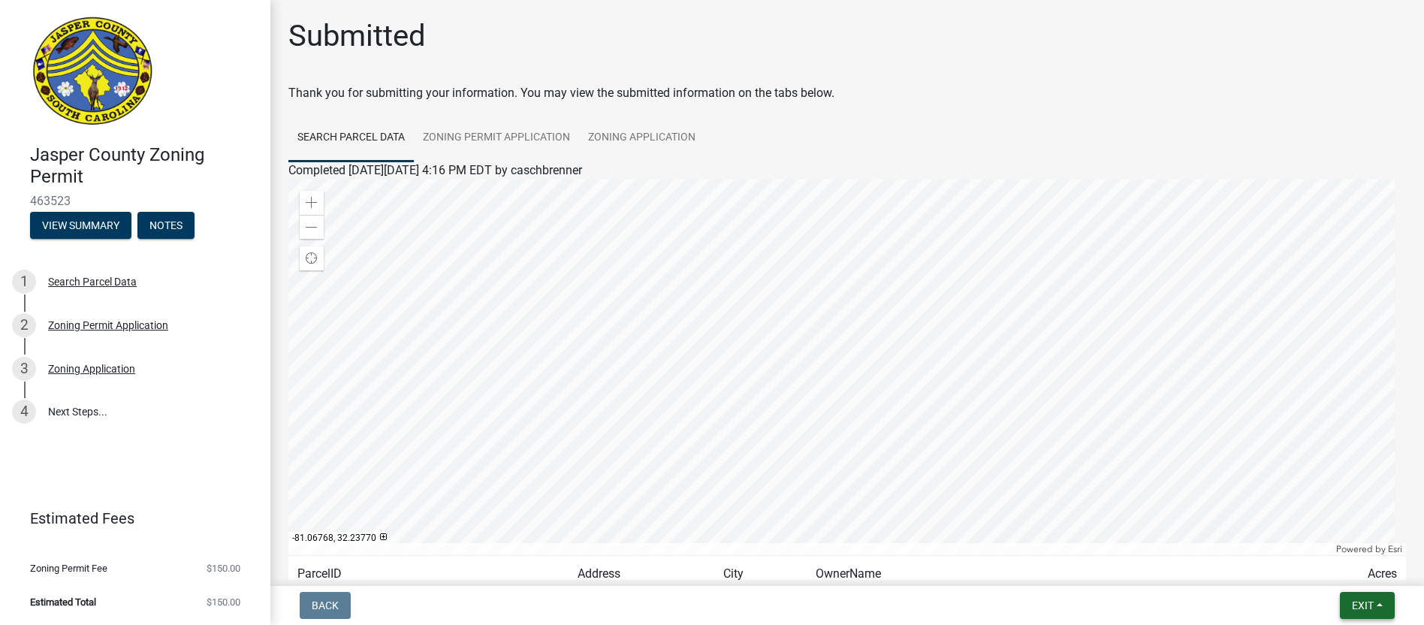
click at [1367, 597] on button "Exit" at bounding box center [1367, 605] width 55 height 27
click at [1303, 526] on button "Save" at bounding box center [1335, 530] width 120 height 36
click at [1367, 605] on span "Exit" at bounding box center [1363, 606] width 22 height 12
click at [1344, 574] on button "Save & Exit" at bounding box center [1335, 566] width 120 height 36
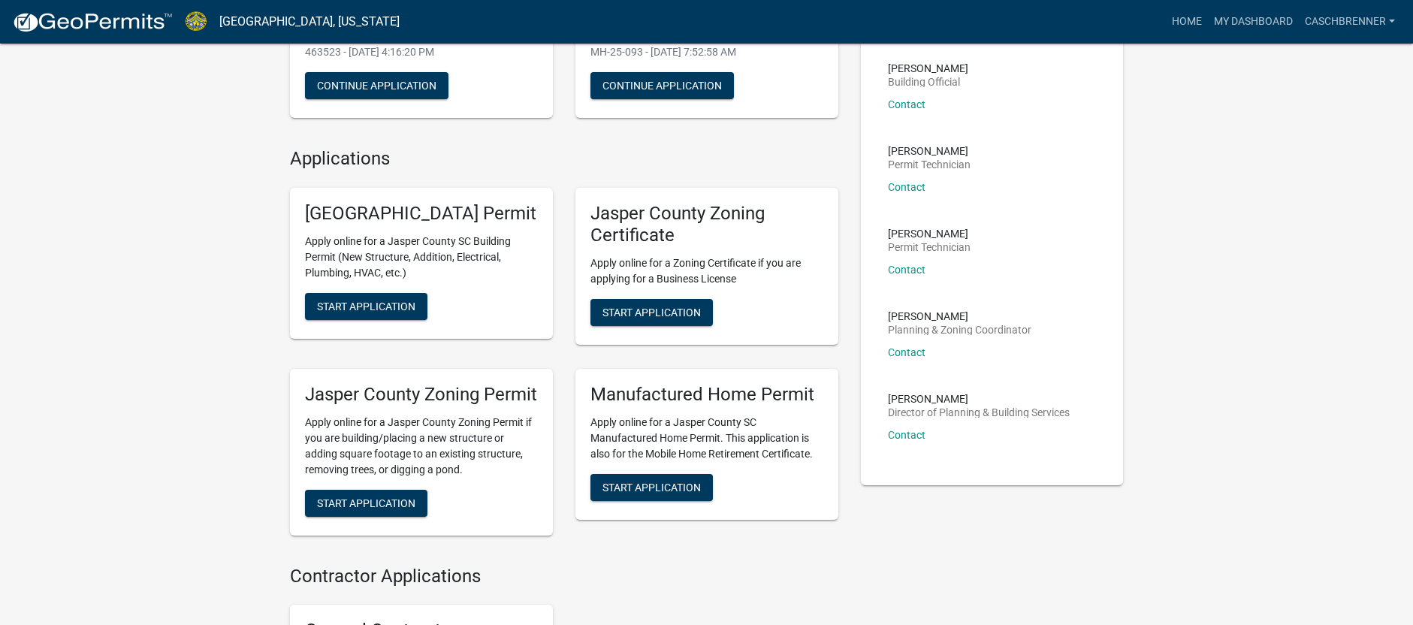
scroll to position [301, 0]
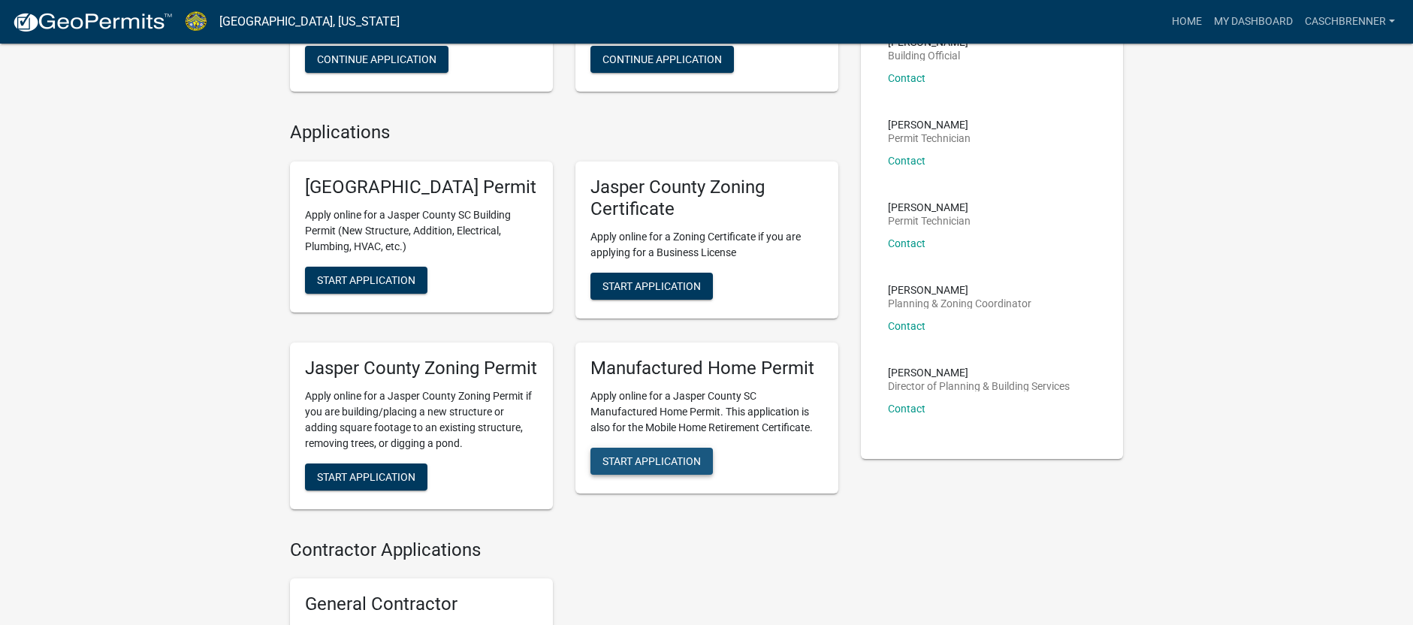
click at [645, 475] on button "Start Application" at bounding box center [651, 461] width 122 height 27
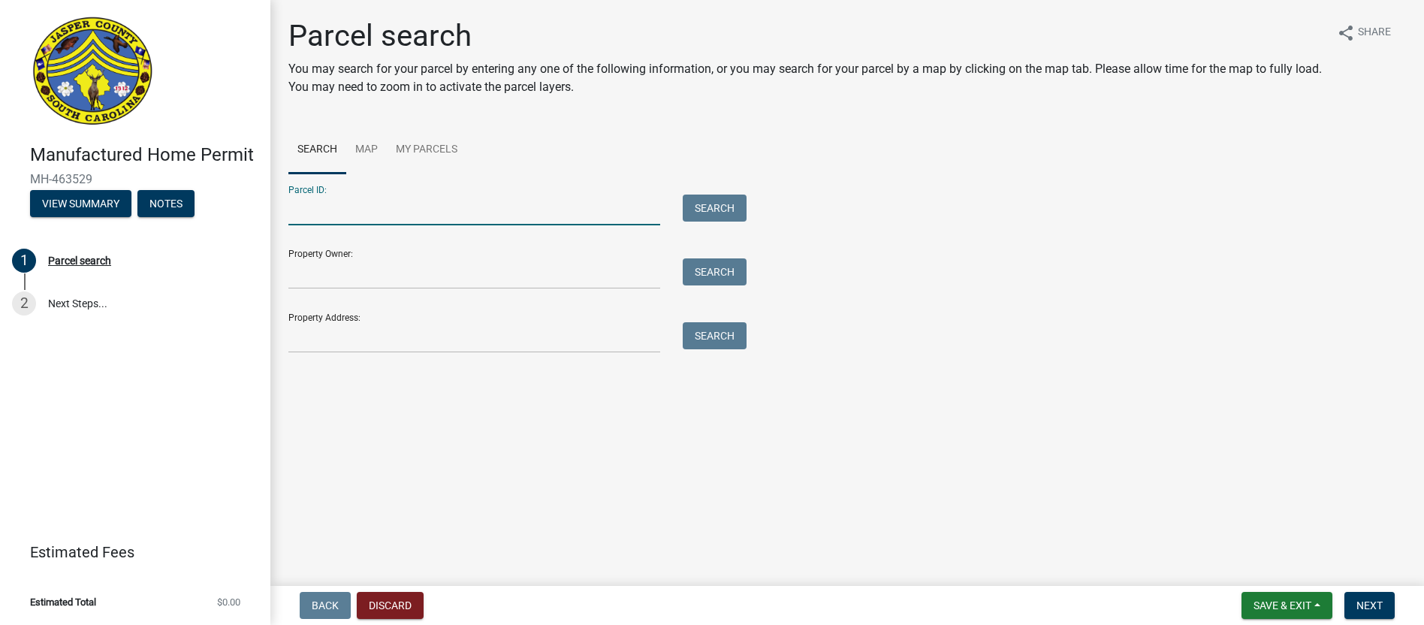
click at [317, 210] on input "Parcel ID:" at bounding box center [474, 210] width 372 height 31
type input "[PHONE_NUMBER]"
click at [718, 210] on button "Search" at bounding box center [715, 208] width 64 height 27
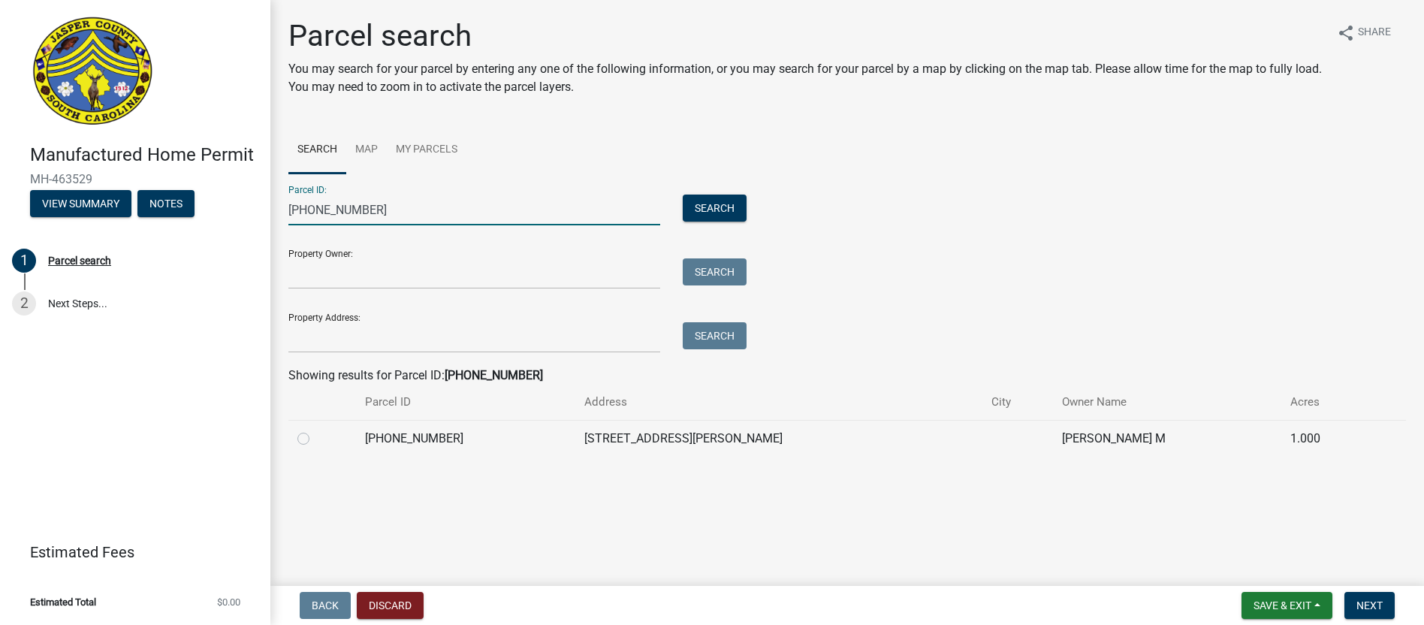
click at [388, 207] on input "[PHONE_NUMBER]" at bounding box center [474, 210] width 372 height 31
click at [718, 204] on button "Search" at bounding box center [715, 208] width 64 height 27
click at [364, 154] on link "Map" at bounding box center [366, 150] width 41 height 48
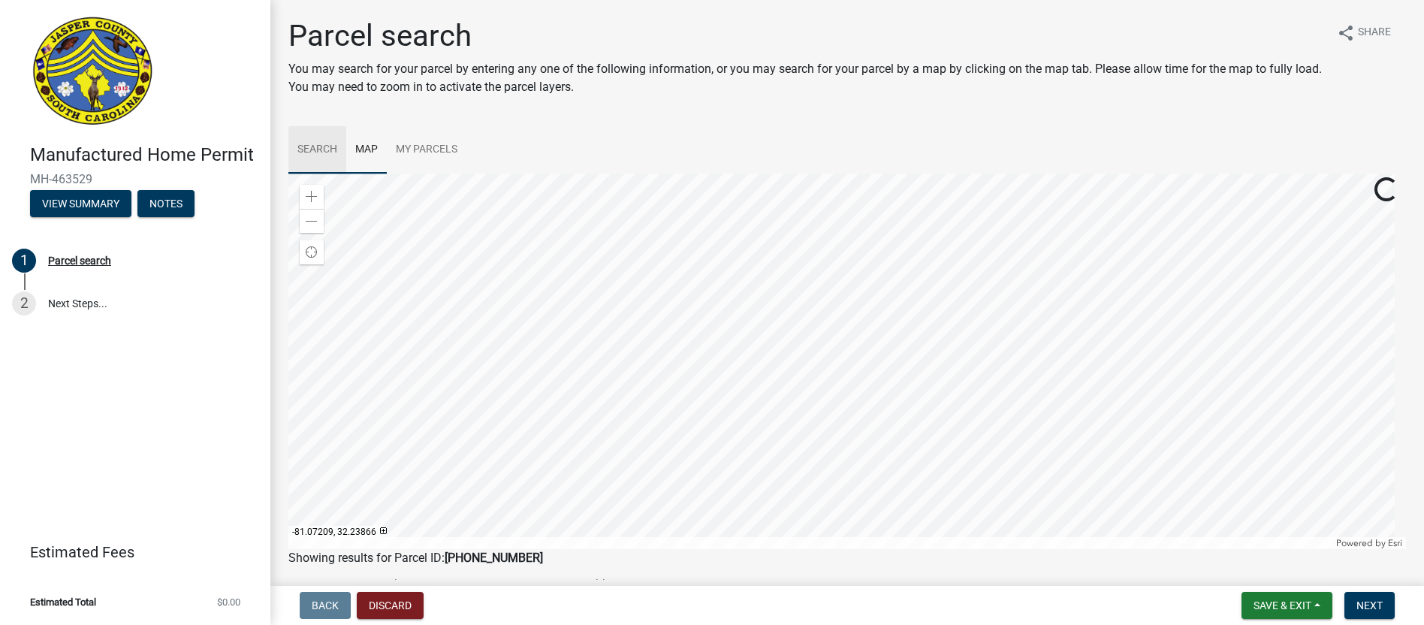
click at [319, 152] on link "Search" at bounding box center [317, 150] width 58 height 48
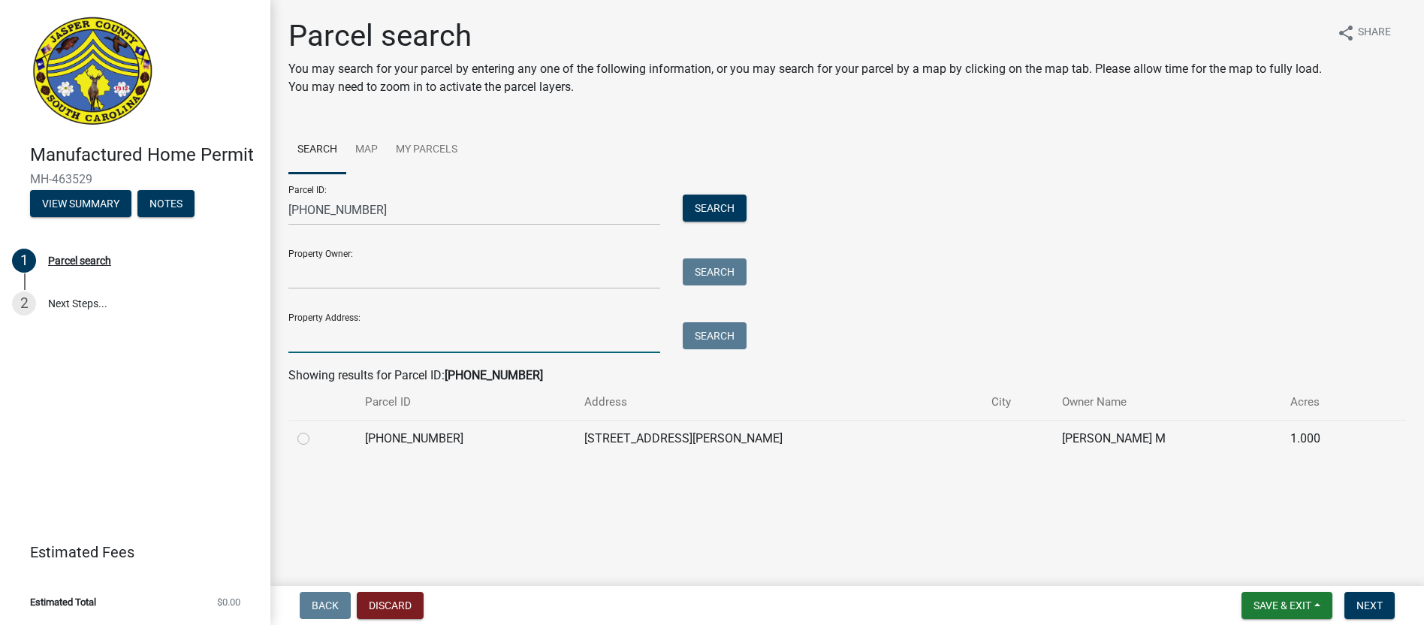
click at [352, 349] on input "Property Address:" at bounding box center [474, 337] width 372 height 31
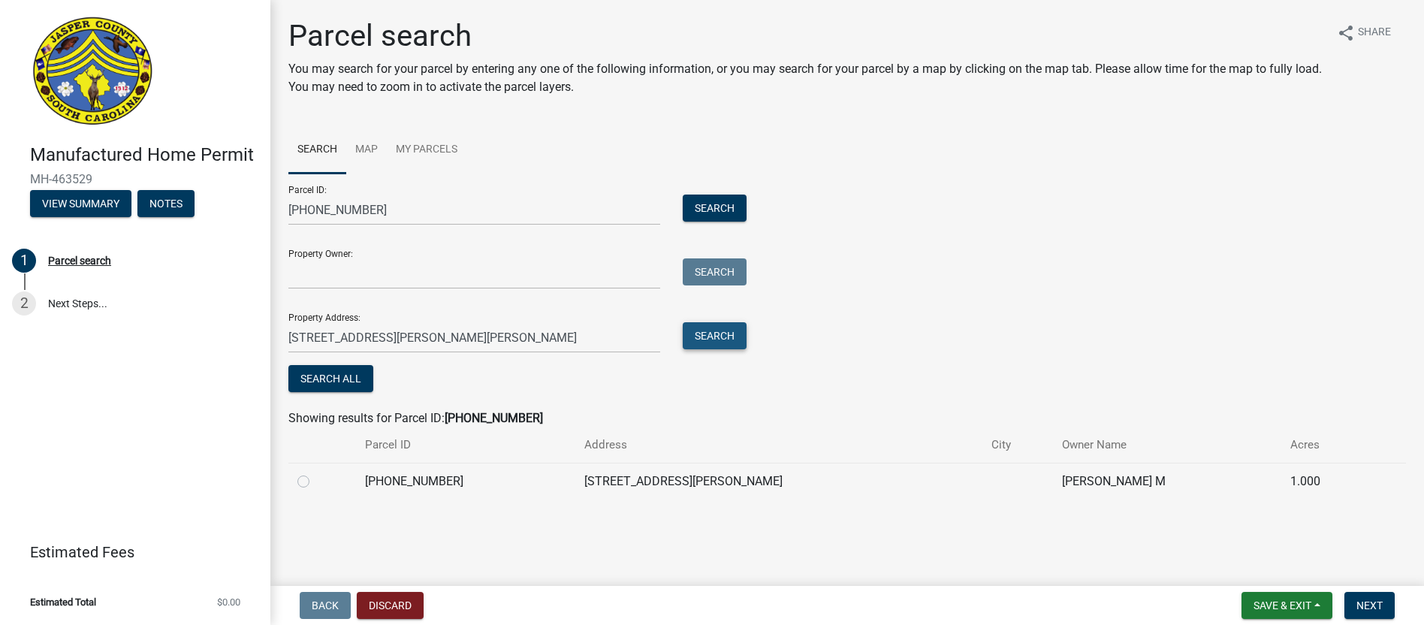
click at [727, 338] on button "Search" at bounding box center [715, 335] width 64 height 27
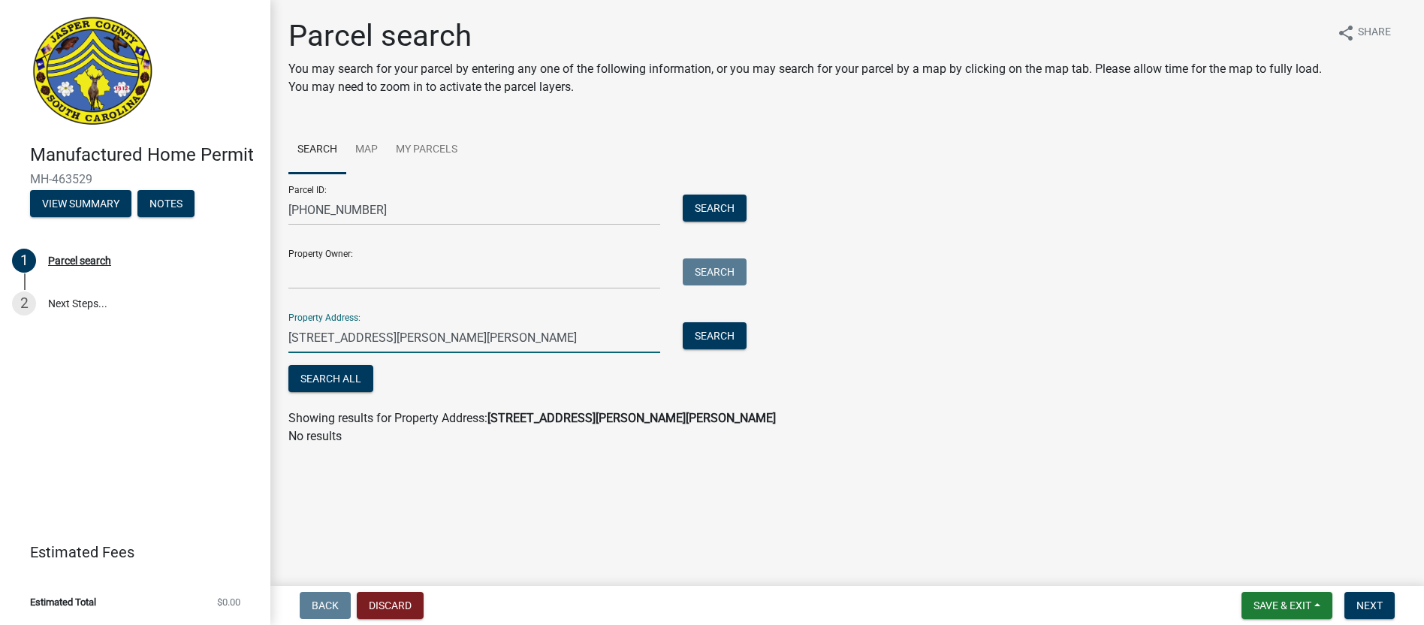
click at [452, 337] on input "[STREET_ADDRESS][PERSON_NAME][PERSON_NAME]" at bounding box center [474, 337] width 372 height 31
click at [711, 325] on button "Search" at bounding box center [715, 335] width 64 height 27
drag, startPoint x: 433, startPoint y: 334, endPoint x: 409, endPoint y: 343, distance: 26.1
click at [409, 343] on input "[STREET_ADDRESS][PERSON_NAME][PERSON_NAME]" at bounding box center [474, 337] width 372 height 31
type input "241 [PERSON_NAME] [PERSON_NAME]"
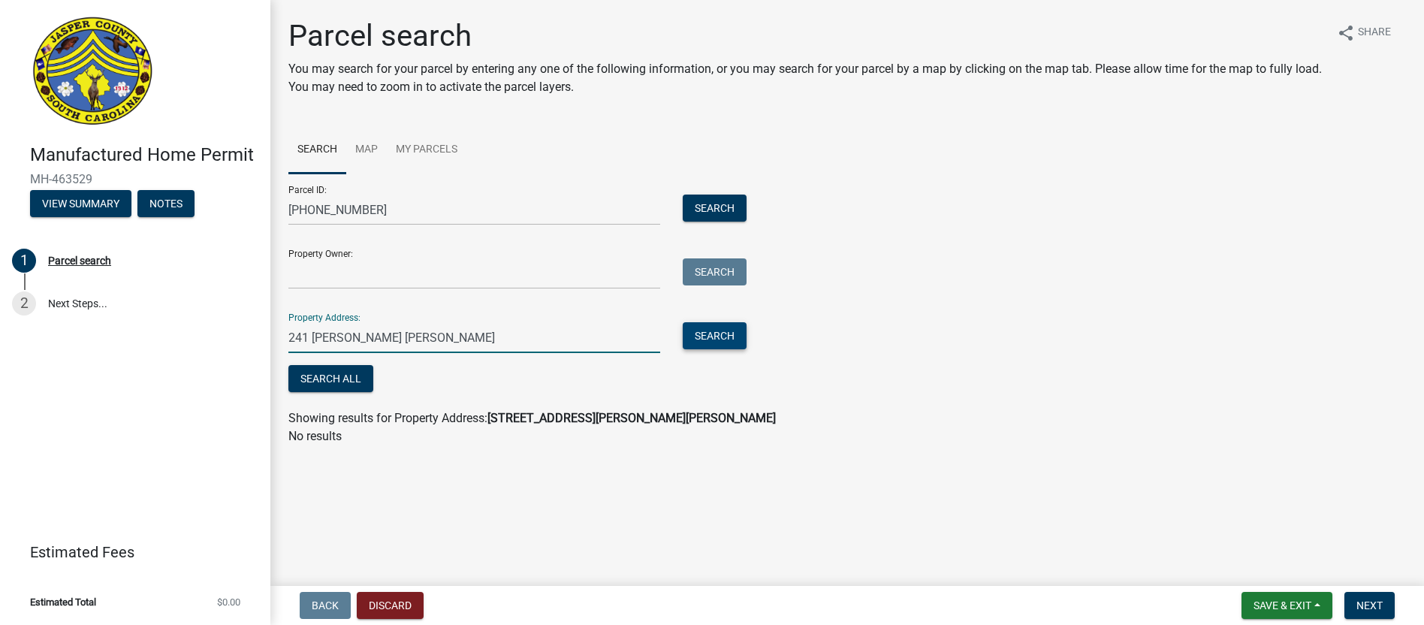
click at [725, 338] on button "Search" at bounding box center [715, 335] width 64 height 27
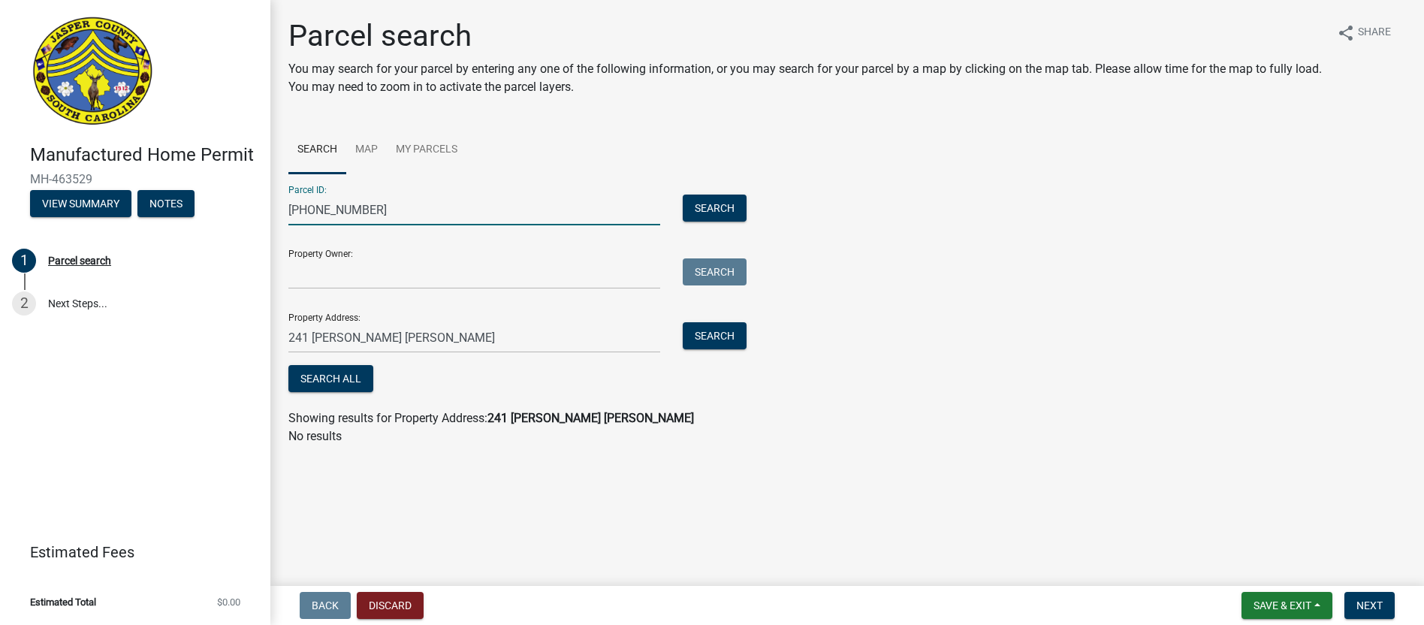
click at [426, 210] on input "[PHONE_NUMBER]" at bounding box center [474, 210] width 372 height 31
click at [398, 285] on input "Property Owner:" at bounding box center [474, 273] width 372 height 31
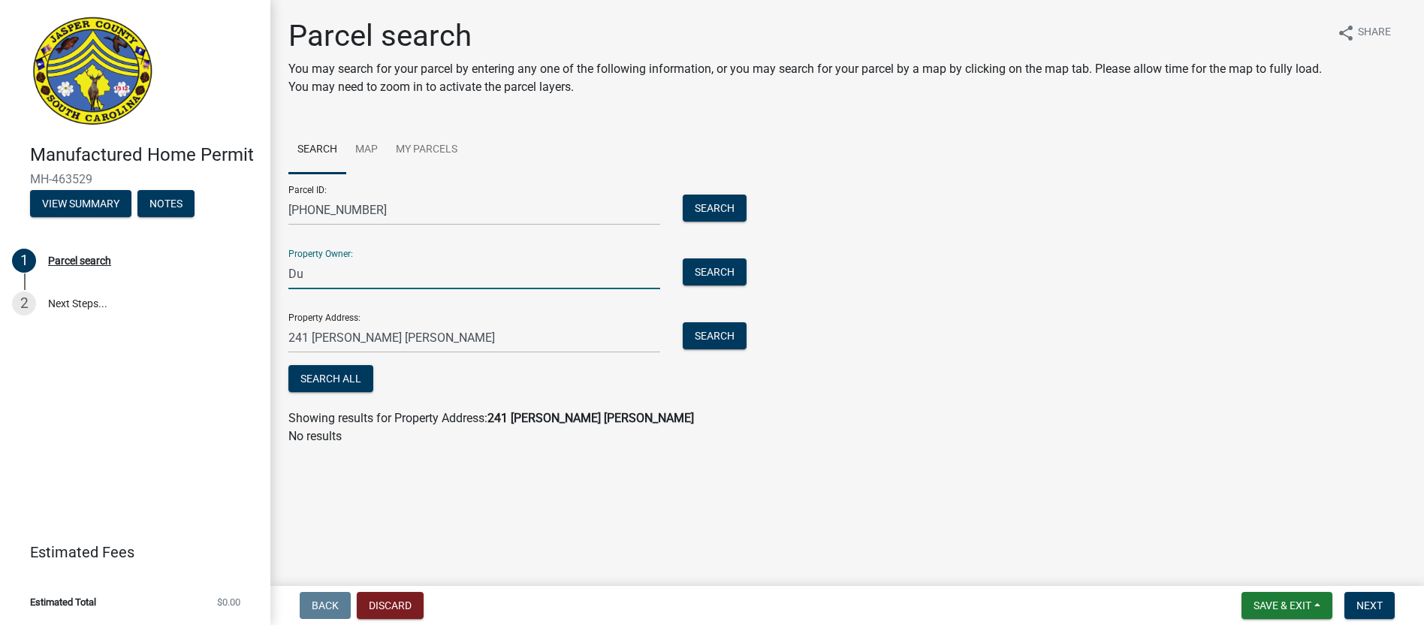
type input "[PERSON_NAME]"
click at [727, 279] on button "Search" at bounding box center [715, 271] width 64 height 27
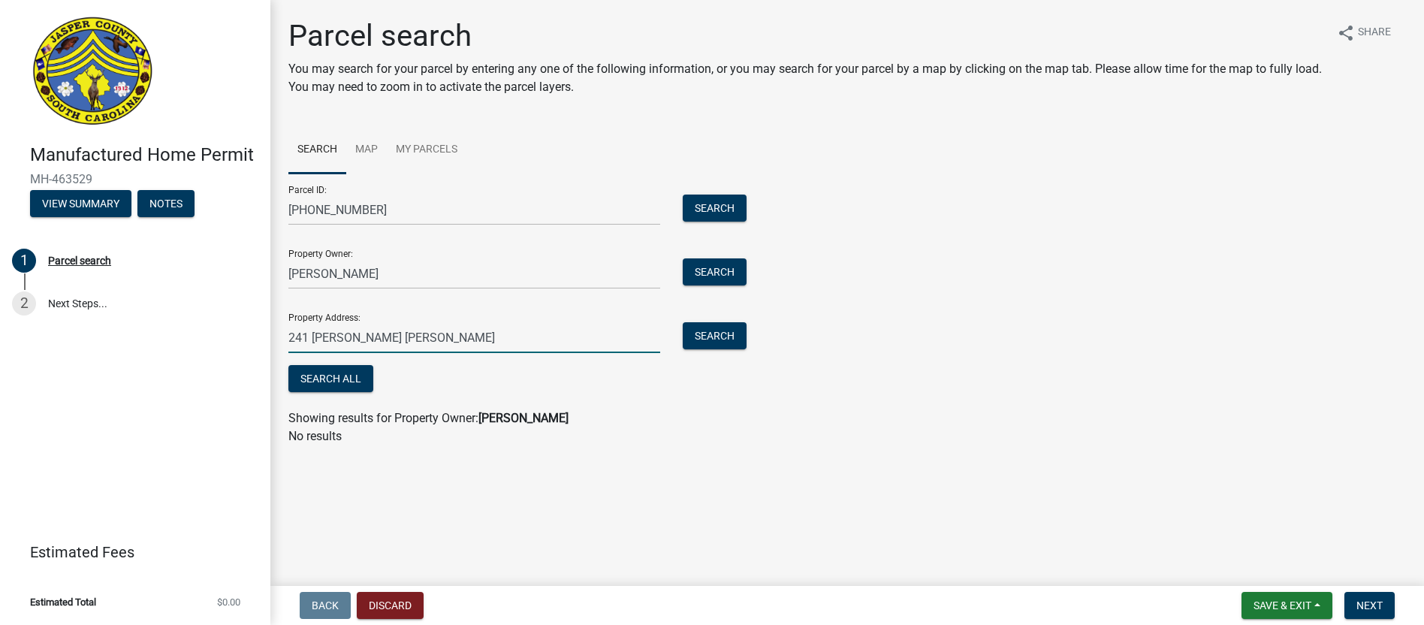
click at [411, 335] on input "241 [PERSON_NAME] [PERSON_NAME]" at bounding box center [474, 337] width 372 height 31
click at [407, 339] on input "[STREET_ADDRESS][PERSON_NAME][PERSON_NAME]" at bounding box center [474, 337] width 372 height 31
type input "[STREET_ADDRESS][PERSON_NAME][PERSON_NAME]"
click at [727, 334] on button "Search" at bounding box center [715, 335] width 64 height 27
click at [371, 610] on button "Discard" at bounding box center [390, 605] width 67 height 27
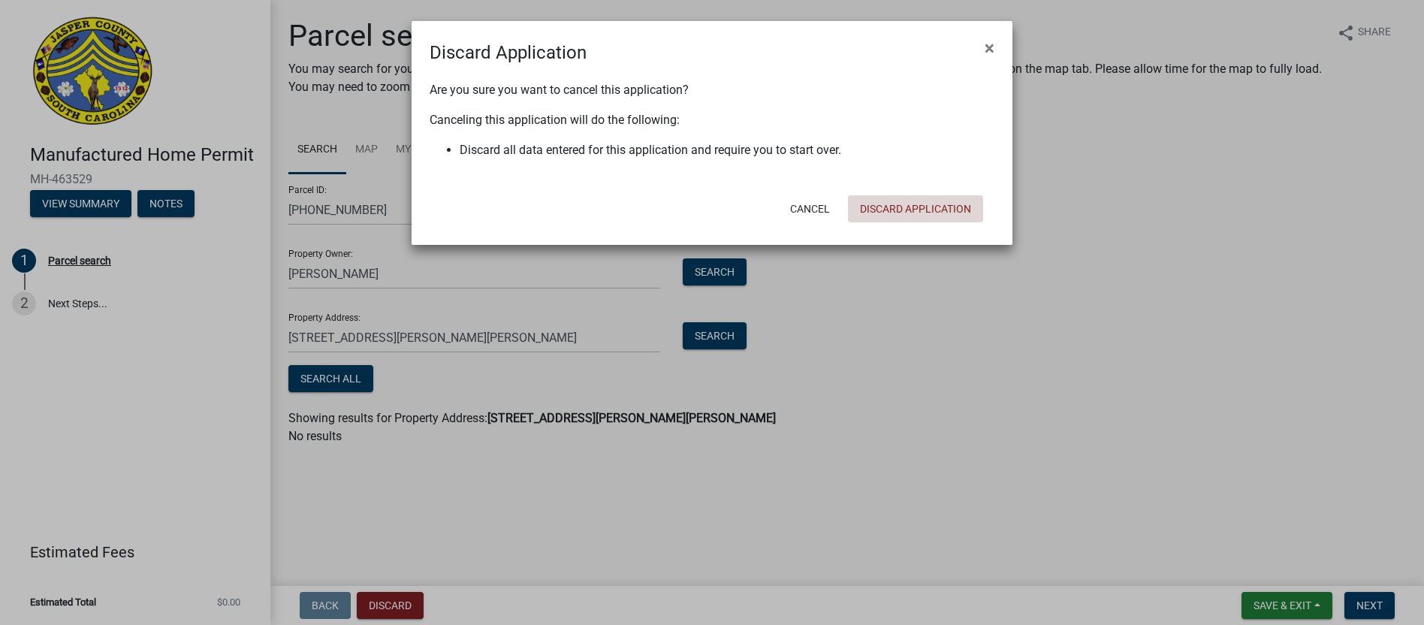
click at [953, 209] on button "Discard Application" at bounding box center [915, 208] width 135 height 27
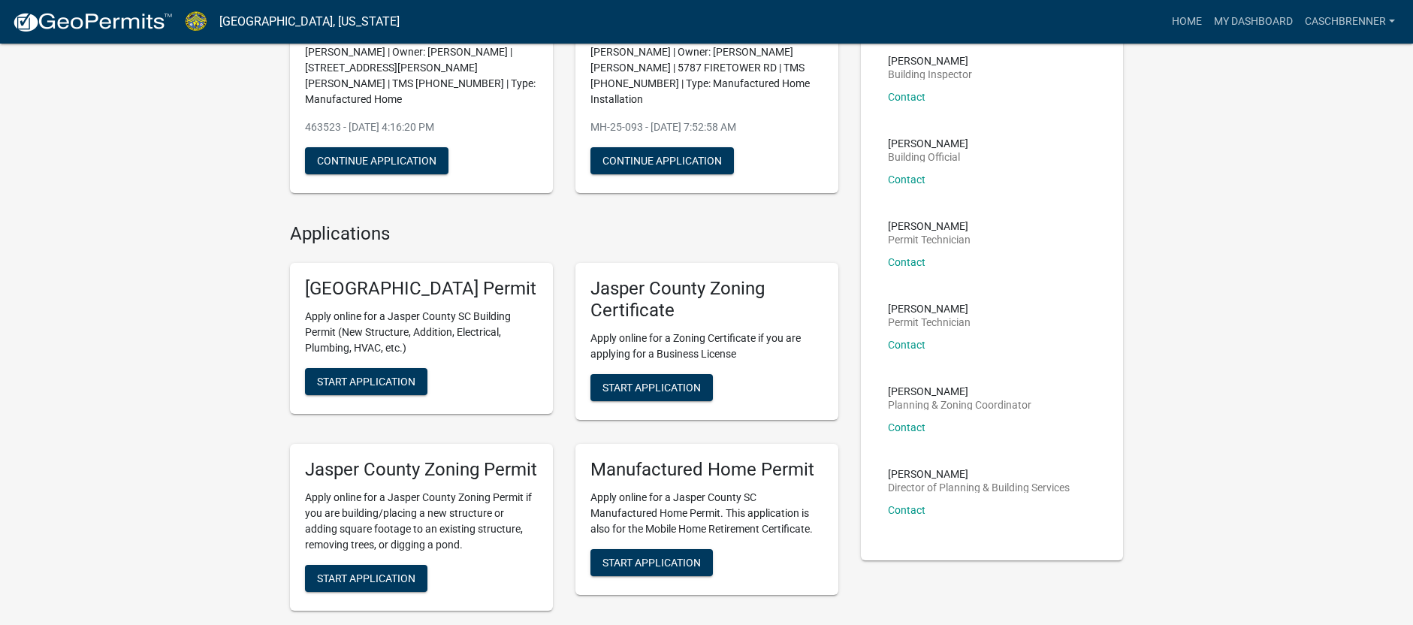
scroll to position [225, 0]
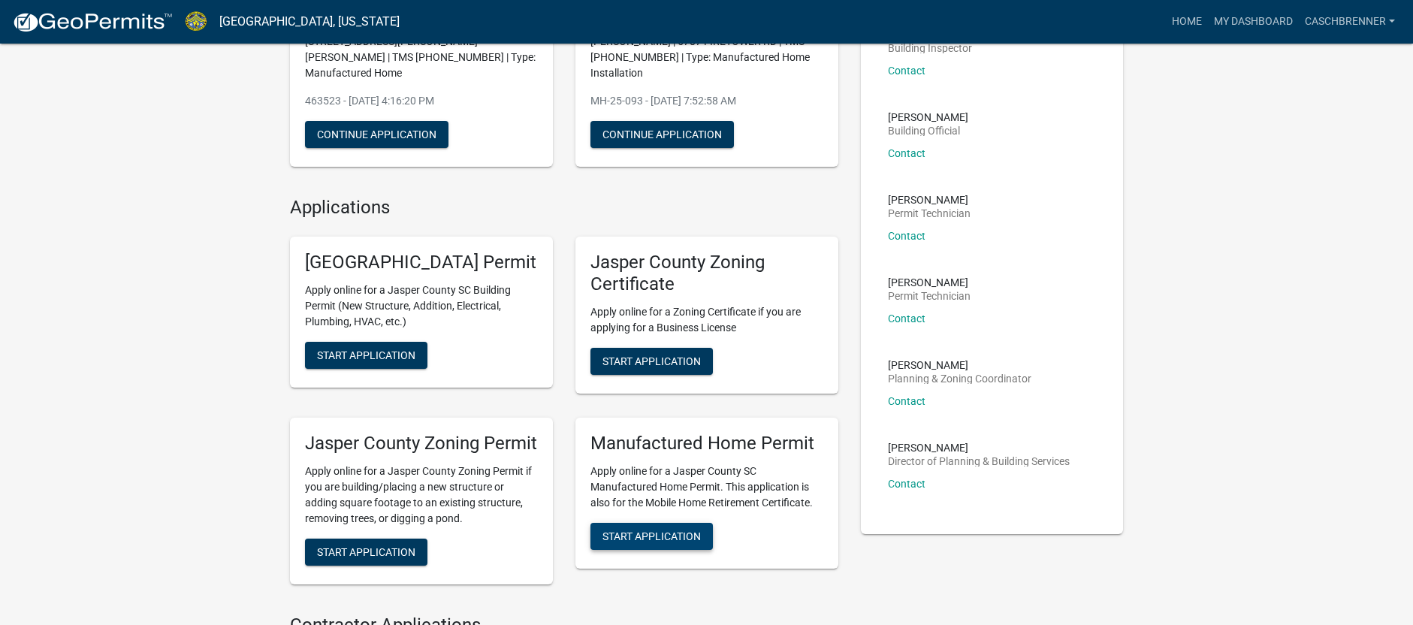
click at [686, 542] on span "Start Application" at bounding box center [652, 536] width 98 height 12
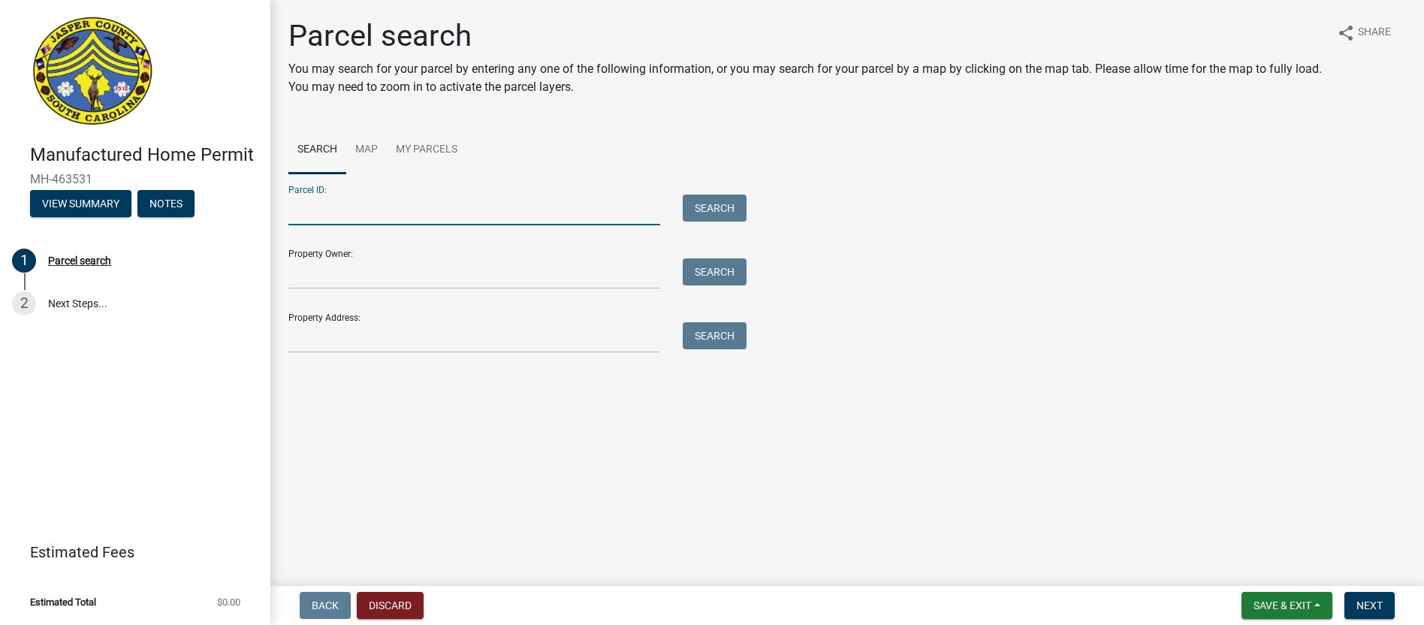
click at [337, 207] on input "Parcel ID:" at bounding box center [474, 210] width 372 height 31
type input "[PHONE_NUMBER]"
click at [708, 201] on button "Search" at bounding box center [715, 208] width 64 height 27
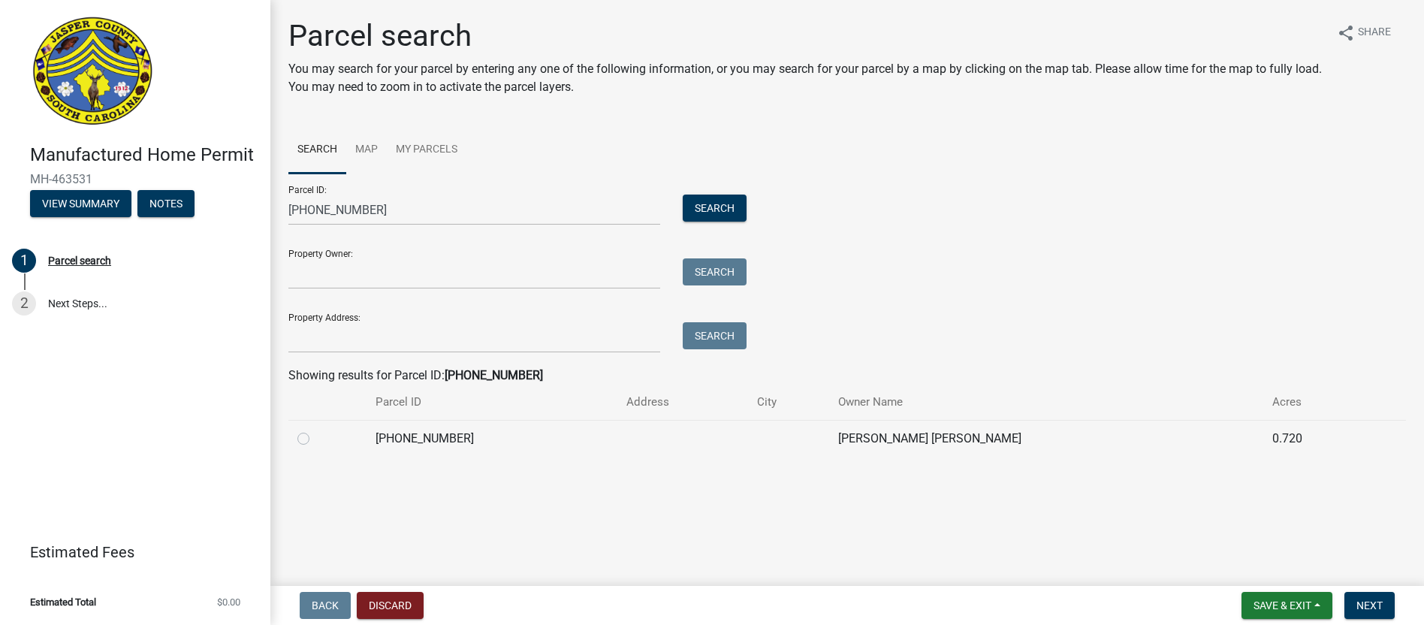
click at [316, 430] on label at bounding box center [316, 430] width 0 height 0
click at [316, 433] on input "radio" at bounding box center [321, 435] width 10 height 10
radio input "true"
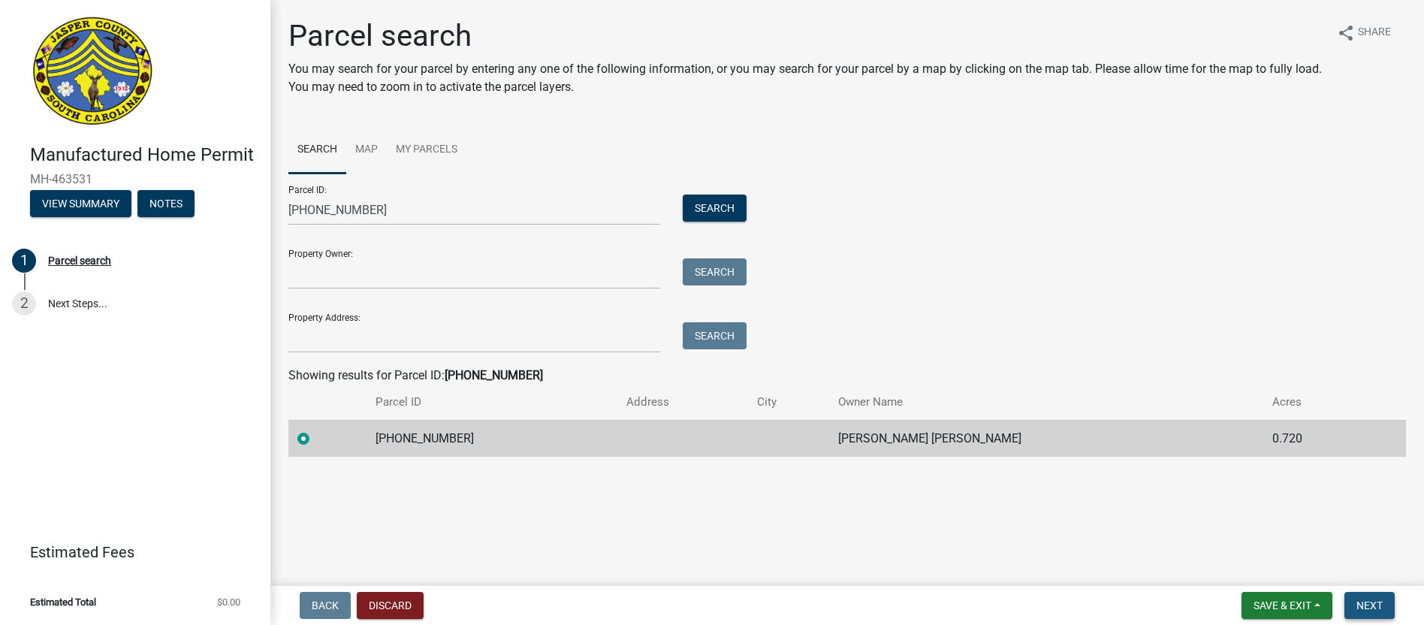
click at [1385, 607] on button "Next" at bounding box center [1370, 605] width 50 height 27
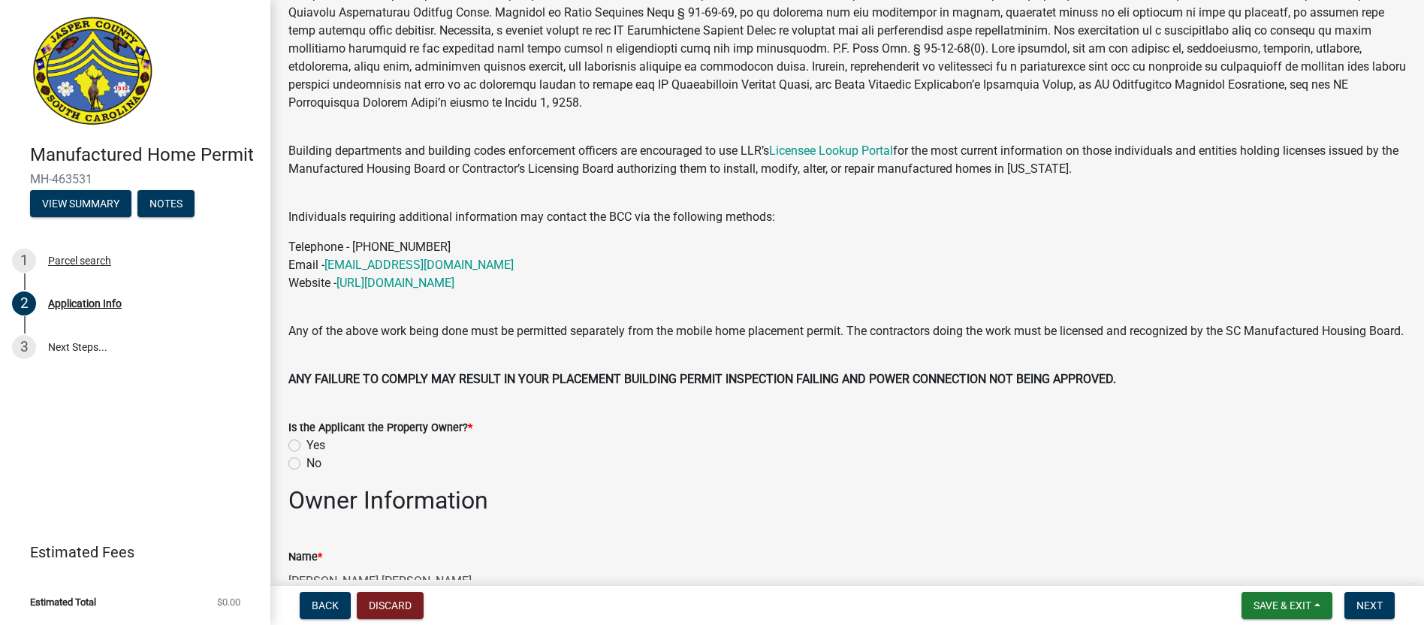
scroll to position [150, 0]
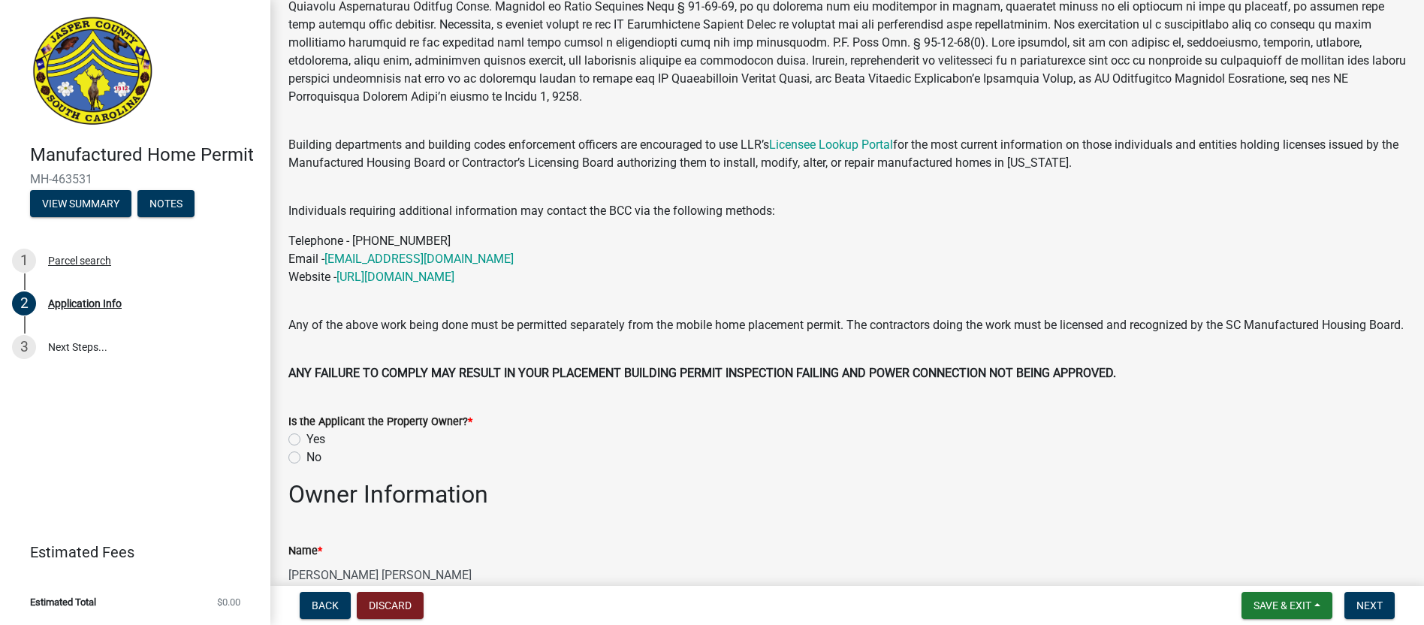
click at [307, 449] on label "Yes" at bounding box center [316, 439] width 19 height 18
click at [307, 440] on input "Yes" at bounding box center [312, 435] width 10 height 10
radio input "true"
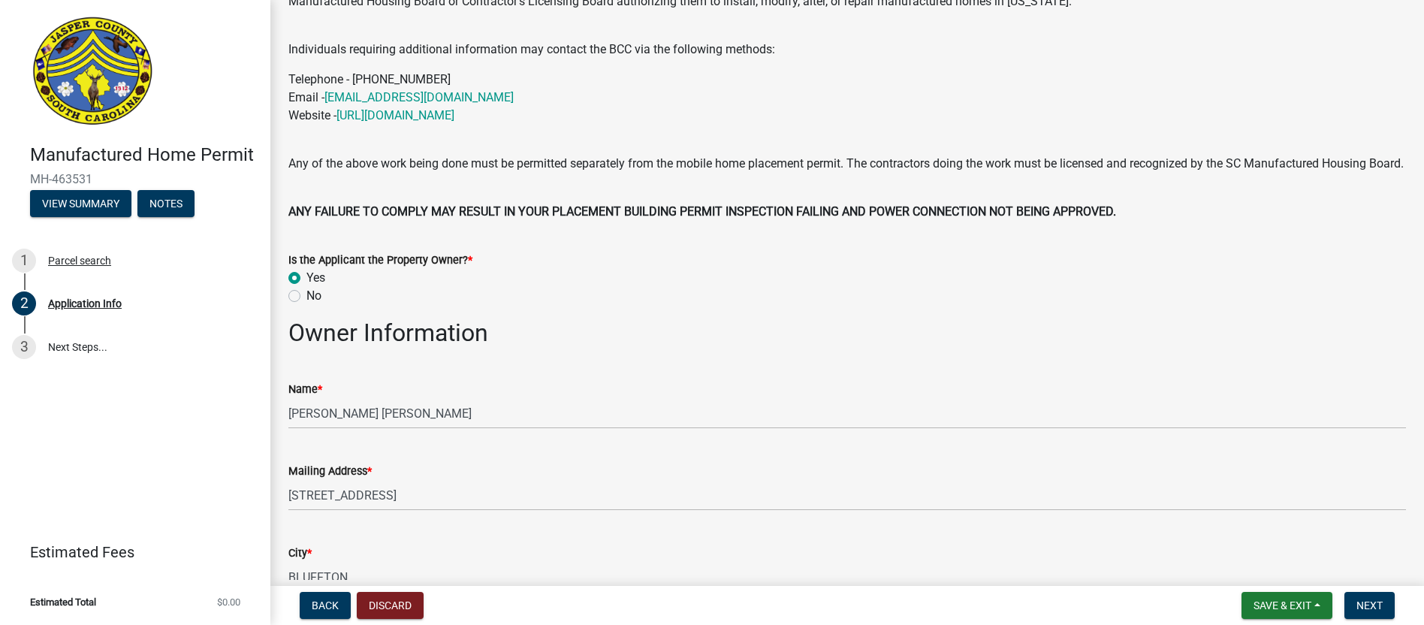
scroll to position [376, 0]
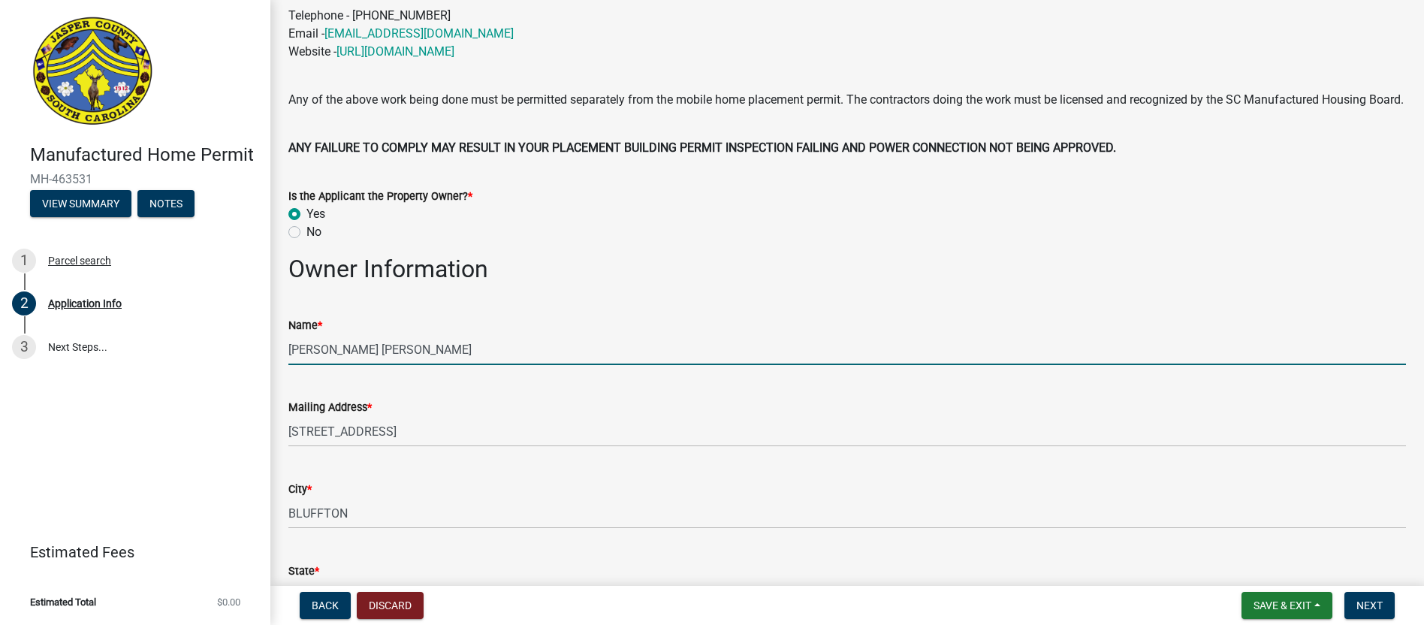
drag, startPoint x: 387, startPoint y: 370, endPoint x: 334, endPoint y: 367, distance: 53.5
click at [334, 365] on input "[PERSON_NAME] [PERSON_NAME]" at bounding box center [847, 349] width 1118 height 31
type input "[PERSON_NAME]"
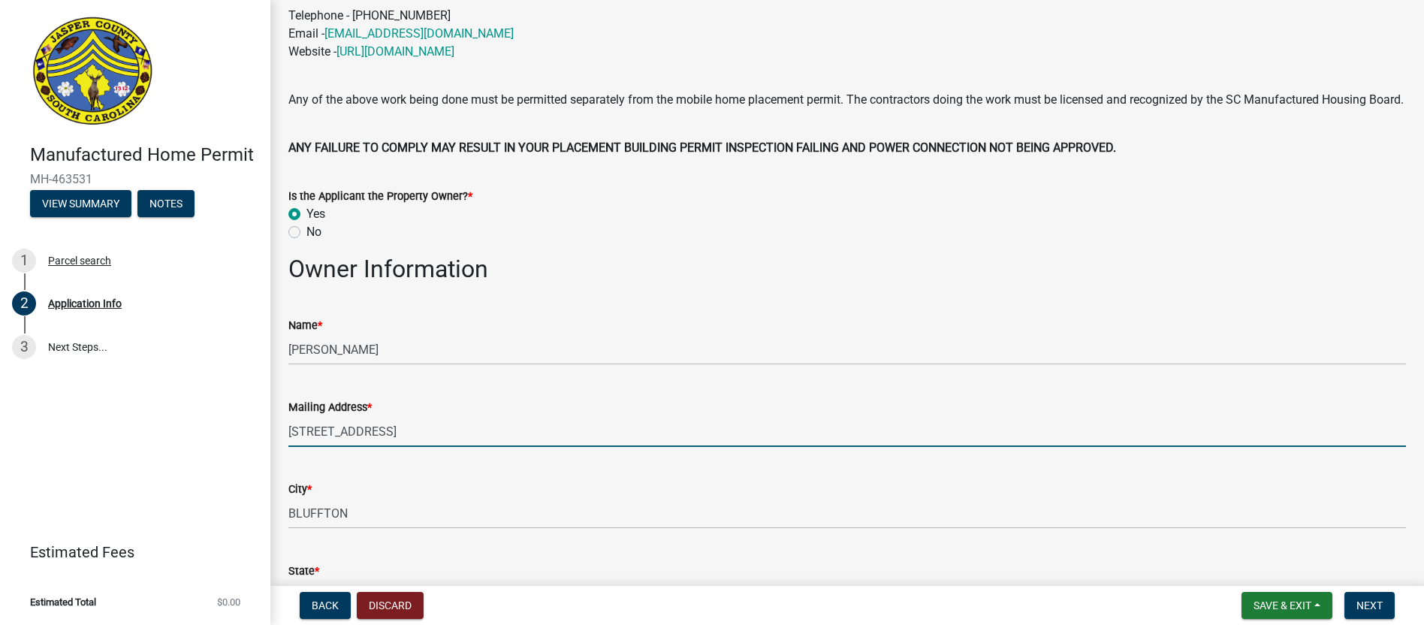
click at [603, 447] on input "[STREET_ADDRESS]" at bounding box center [847, 431] width 1118 height 31
drag, startPoint x: 480, startPoint y: 445, endPoint x: 219, endPoint y: 451, distance: 260.8
click at [219, 451] on div "Manufactured Home Permit MH-463531 View Summary Notes 1 Parcel search 2 Applica…" at bounding box center [712, 312] width 1424 height 625
type input "[STREET_ADDRESS]"
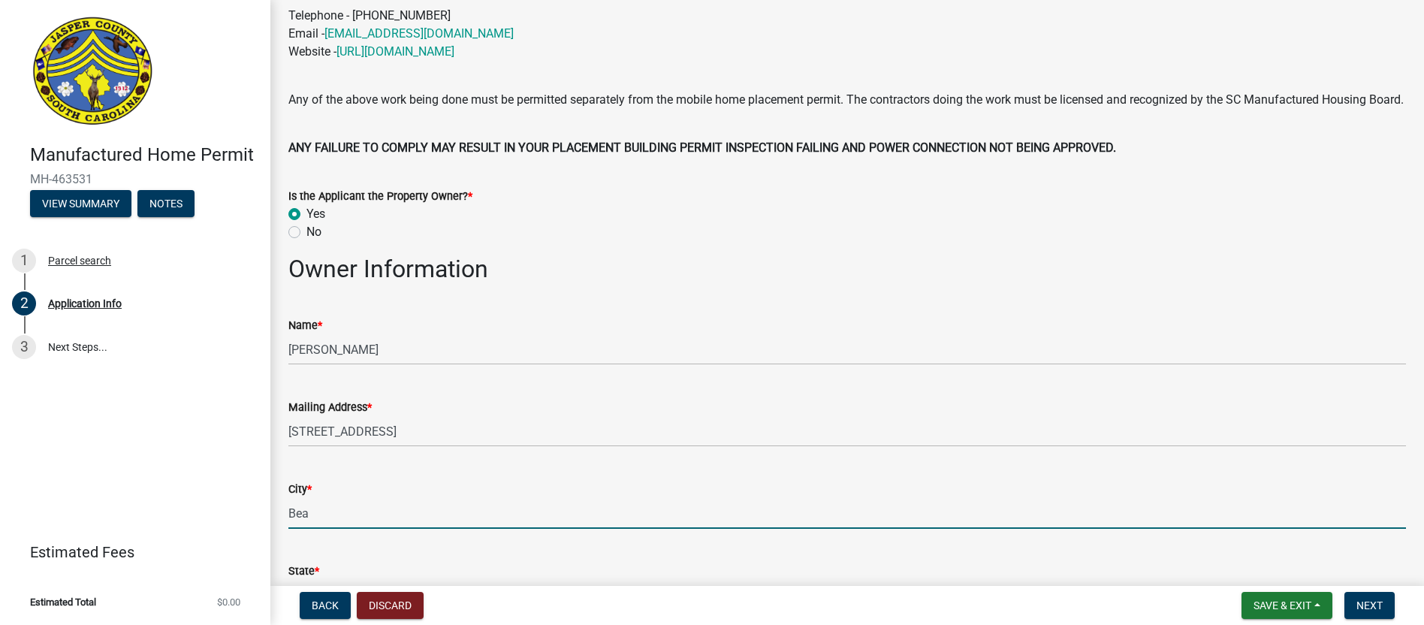
type input "[GEOGRAPHIC_DATA]"
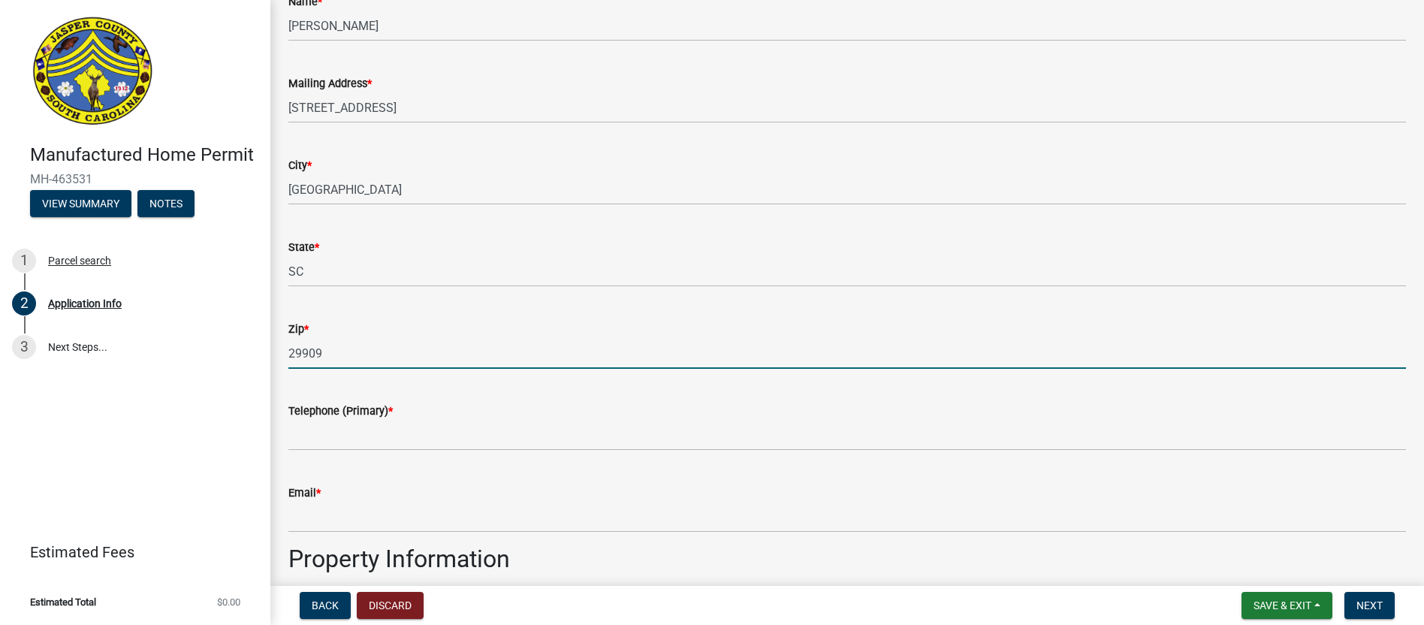
type input "29909"
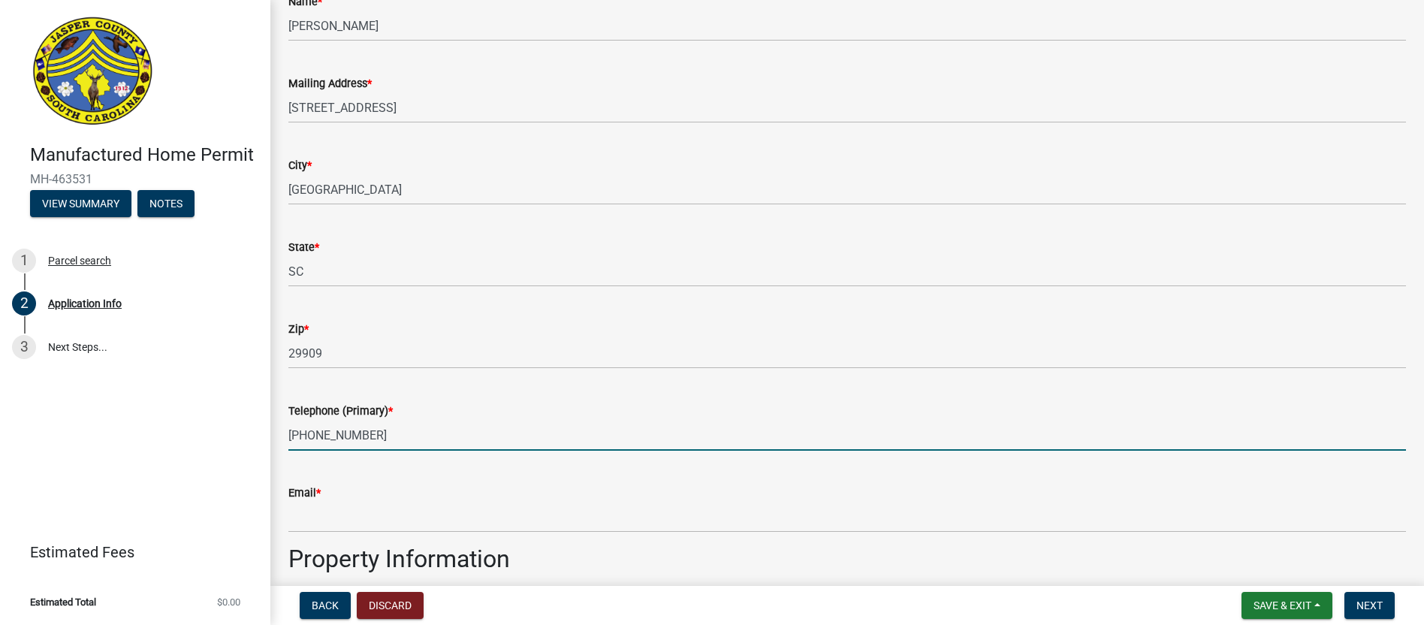
type input "[PHONE_NUMBER]"
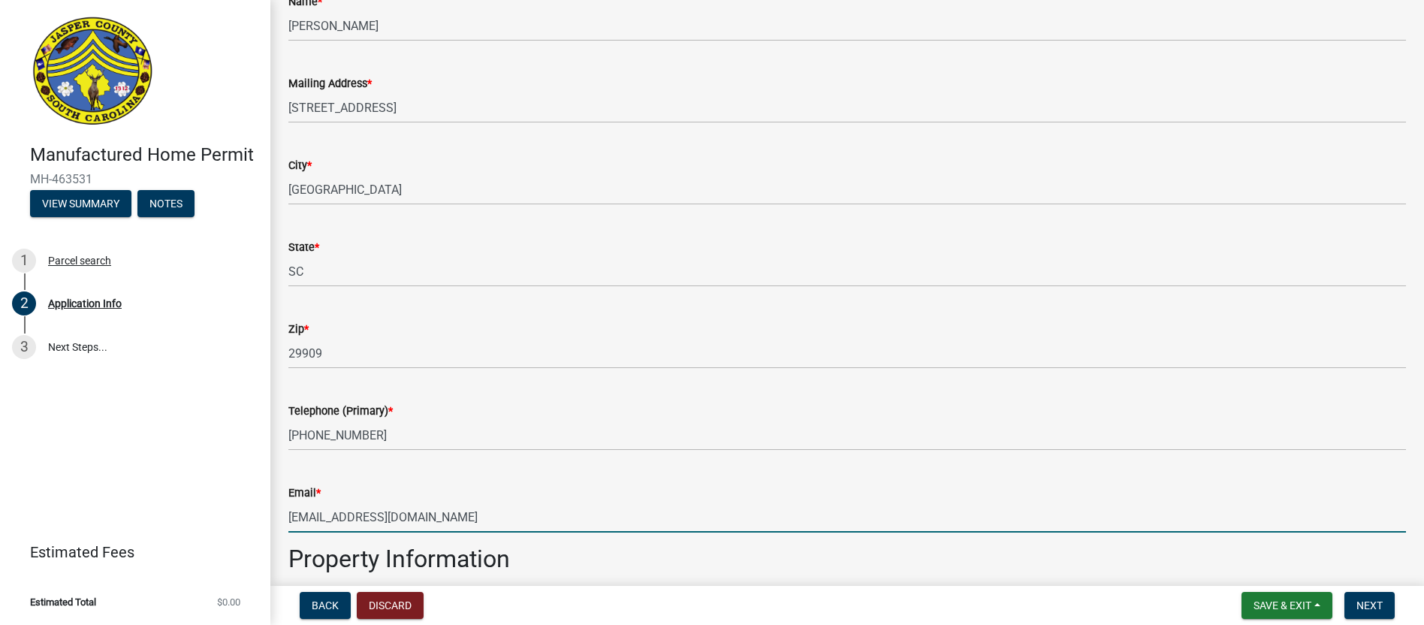
click at [769, 526] on input "[EMAIL_ADDRESS][DOMAIN_NAME]" at bounding box center [847, 517] width 1118 height 31
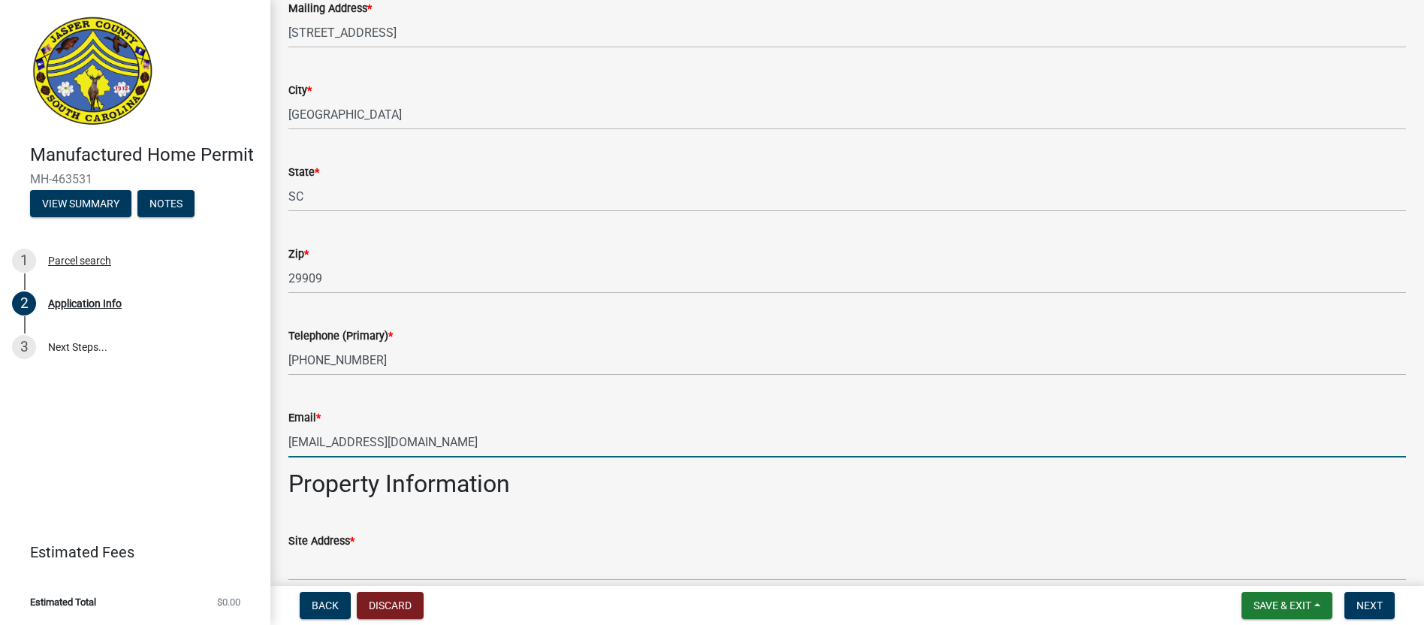
type input "[EMAIL_ADDRESS][DOMAIN_NAME]"
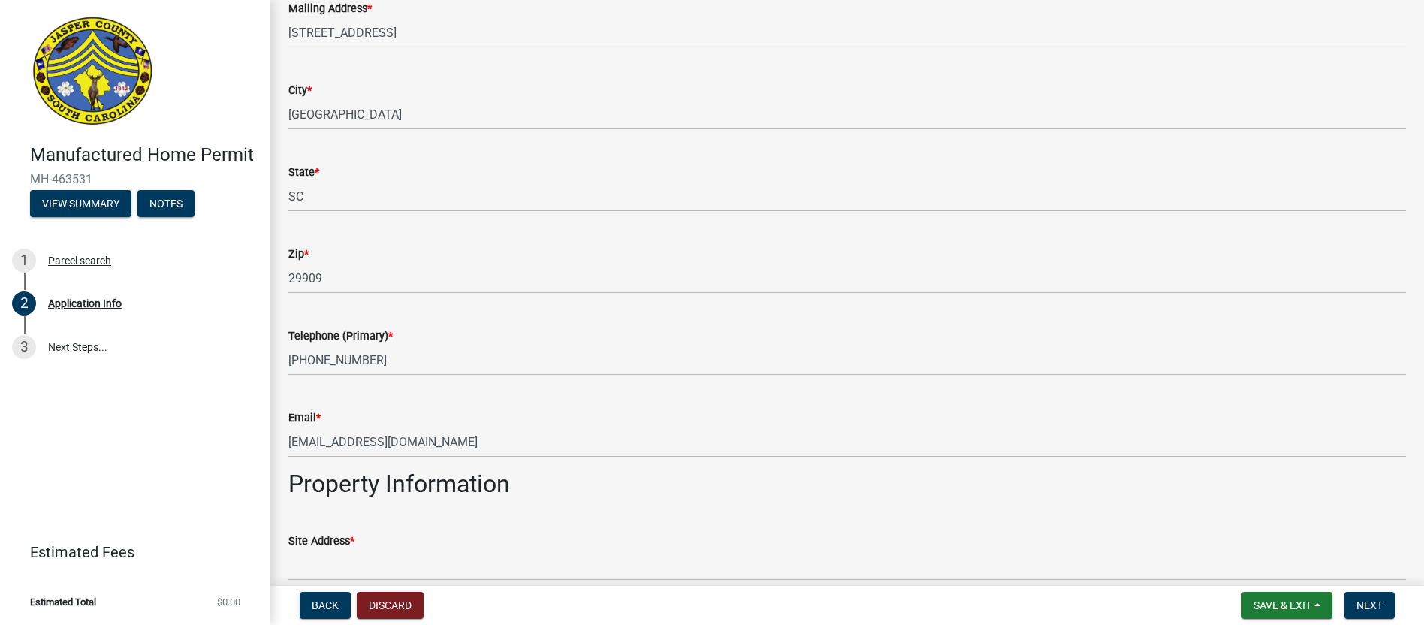
click at [760, 498] on h2 "Property Information" at bounding box center [847, 484] width 1118 height 29
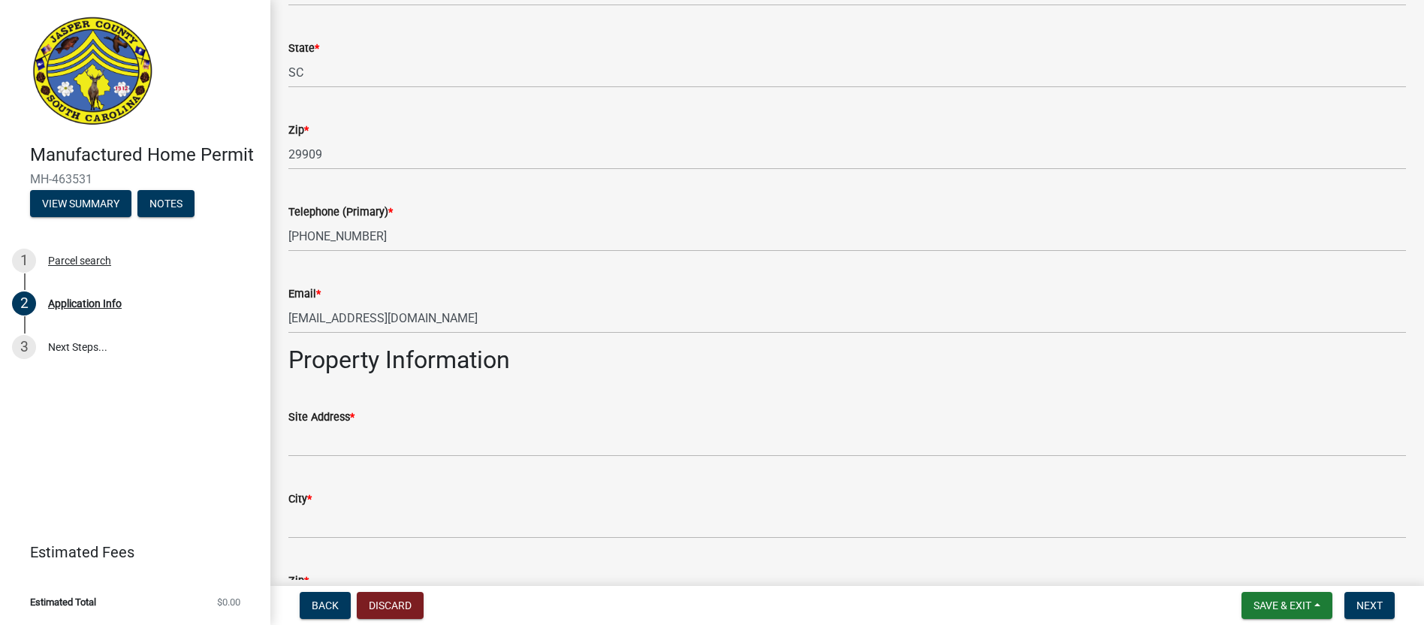
scroll to position [925, 0]
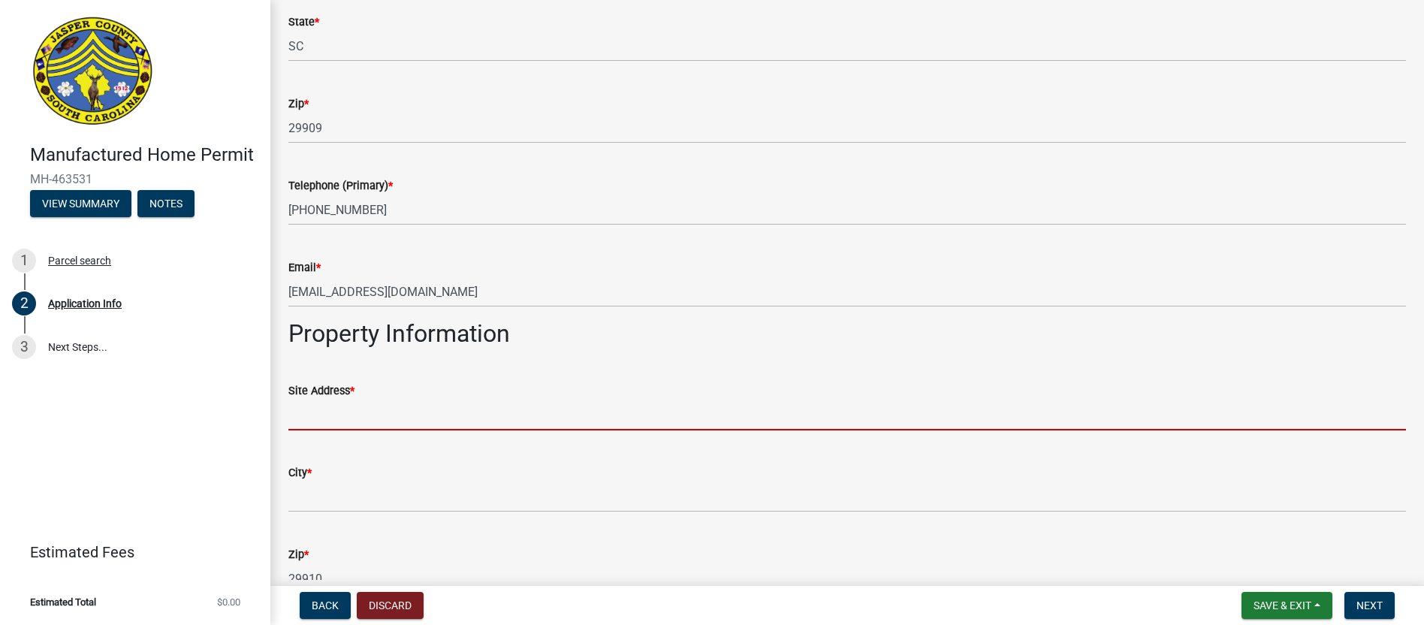
click at [332, 430] on input "Site Address *" at bounding box center [847, 415] width 1118 height 31
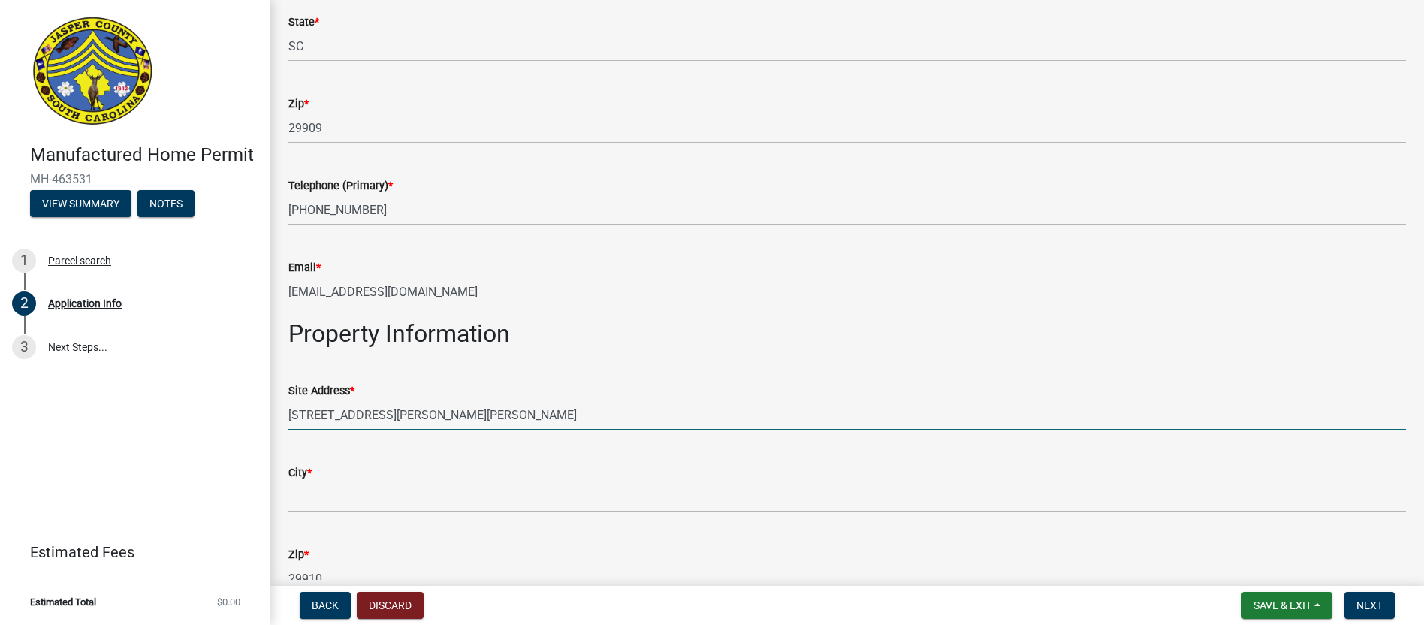
type input "[STREET_ADDRESS][PERSON_NAME][PERSON_NAME]"
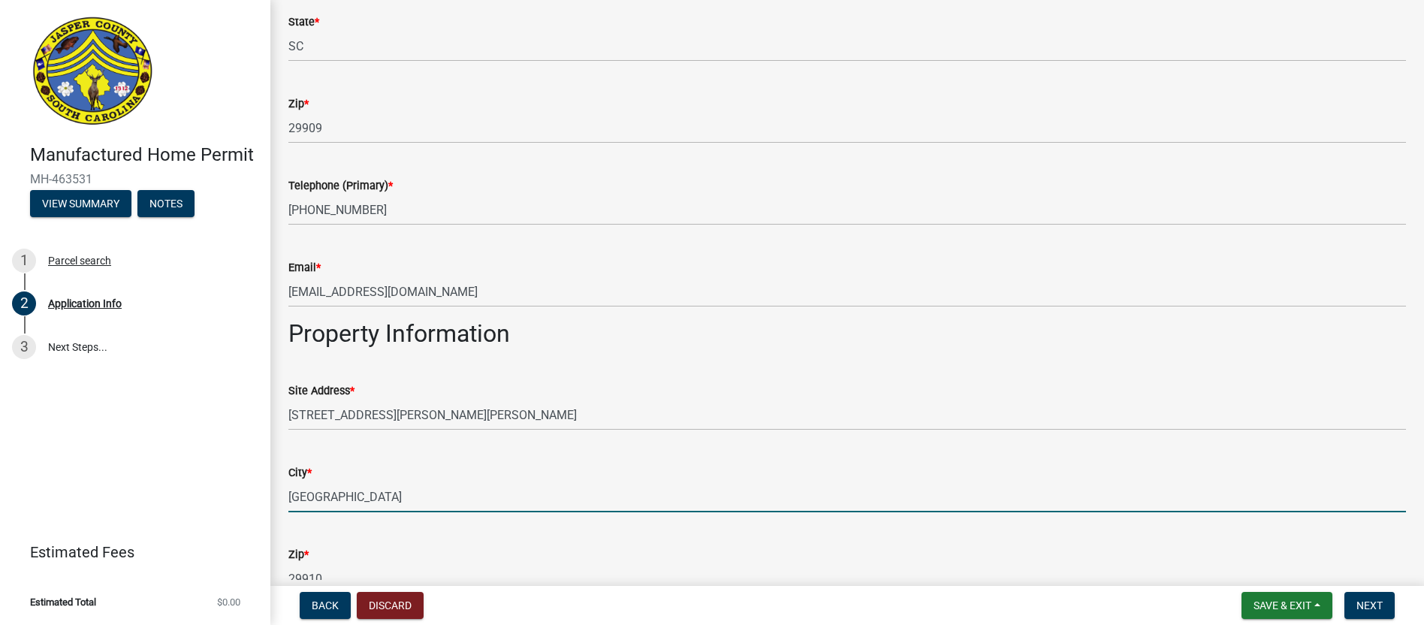
type input "[GEOGRAPHIC_DATA]"
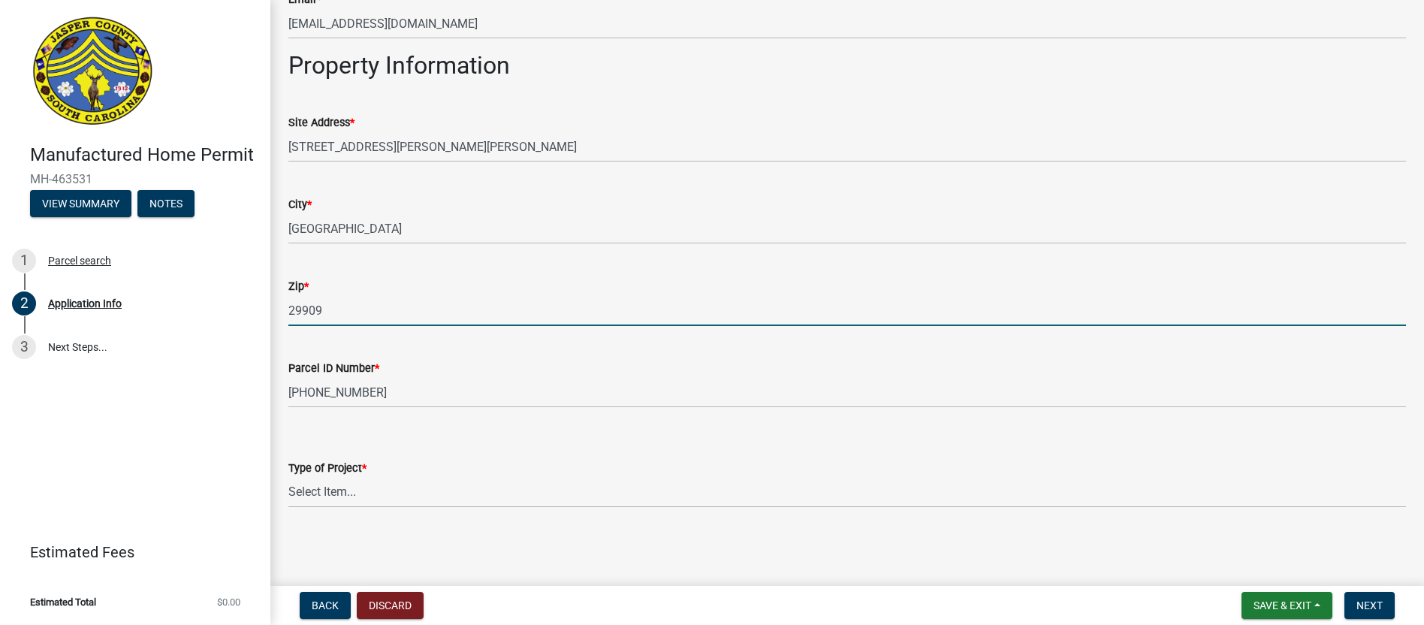
type input "29909"
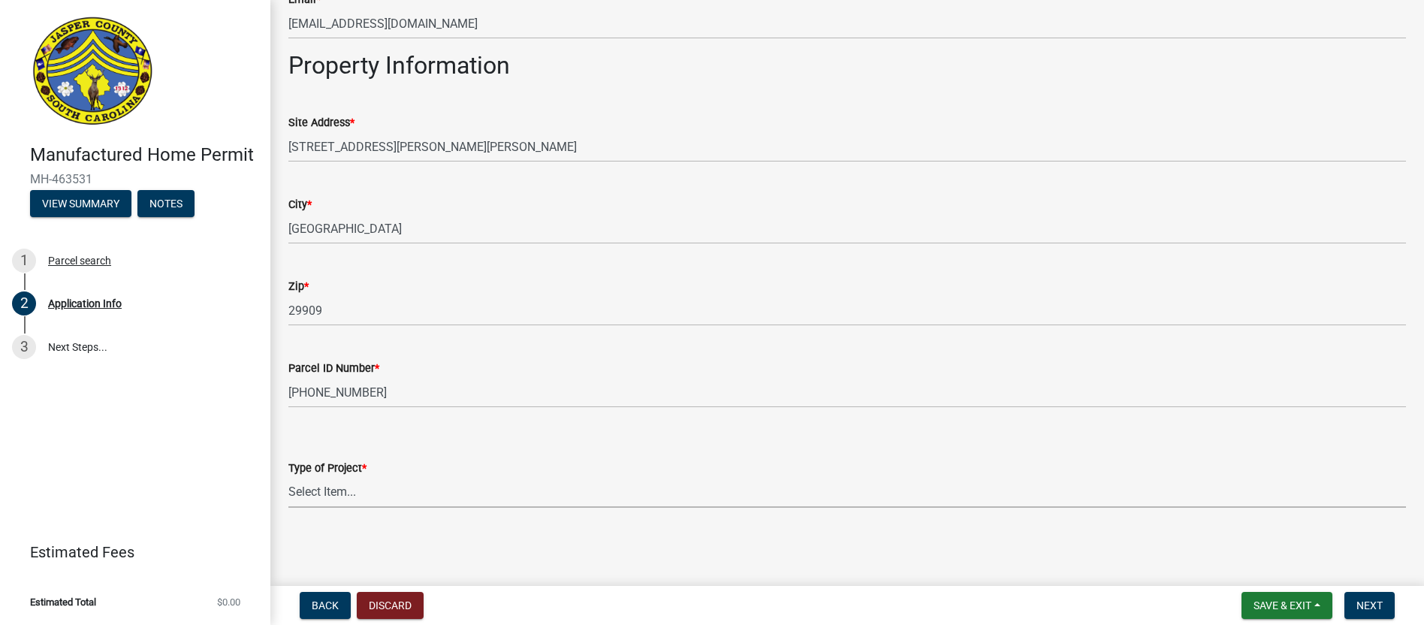
click at [310, 494] on select "Select Item... Manufactured Home Installation Mobile Home Retirement - Certific…" at bounding box center [847, 492] width 1118 height 31
click at [288, 477] on select "Select Item... Manufactured Home Installation Mobile Home Retirement - Certific…" at bounding box center [847, 492] width 1118 height 31
select select "00748aa1-56c2-4786-b7ff-9b3cb1d8d455"
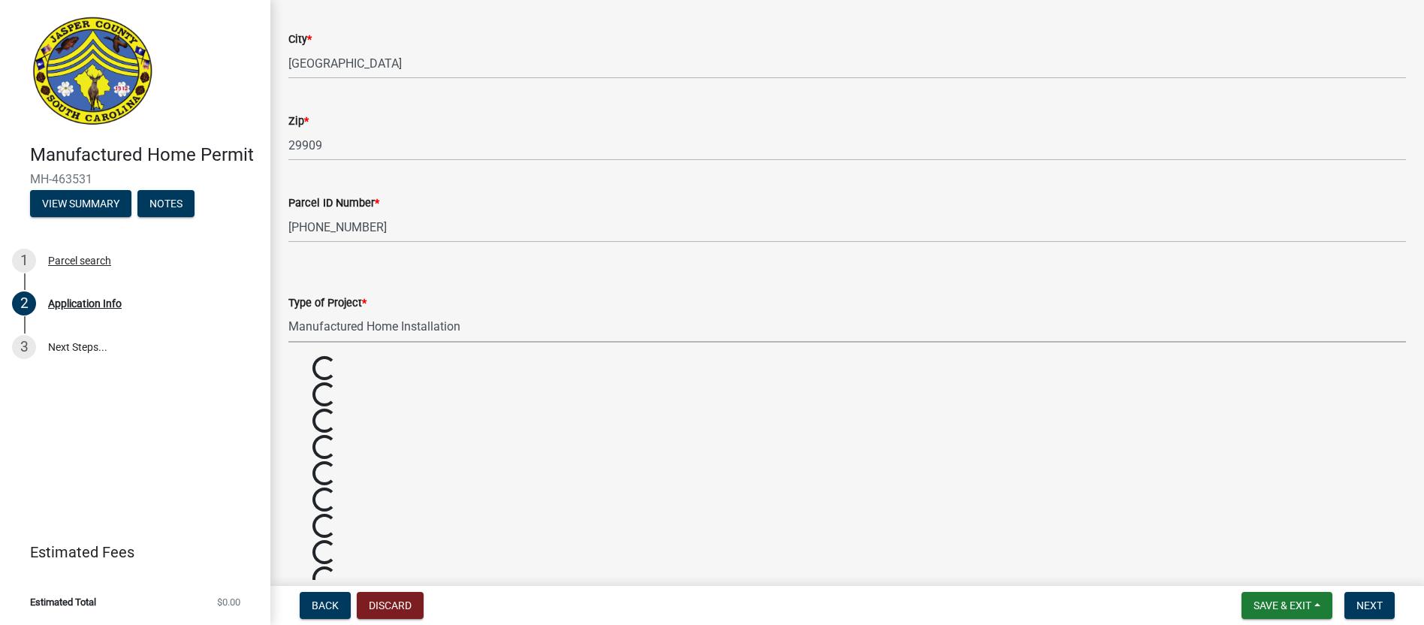
scroll to position [1436, 0]
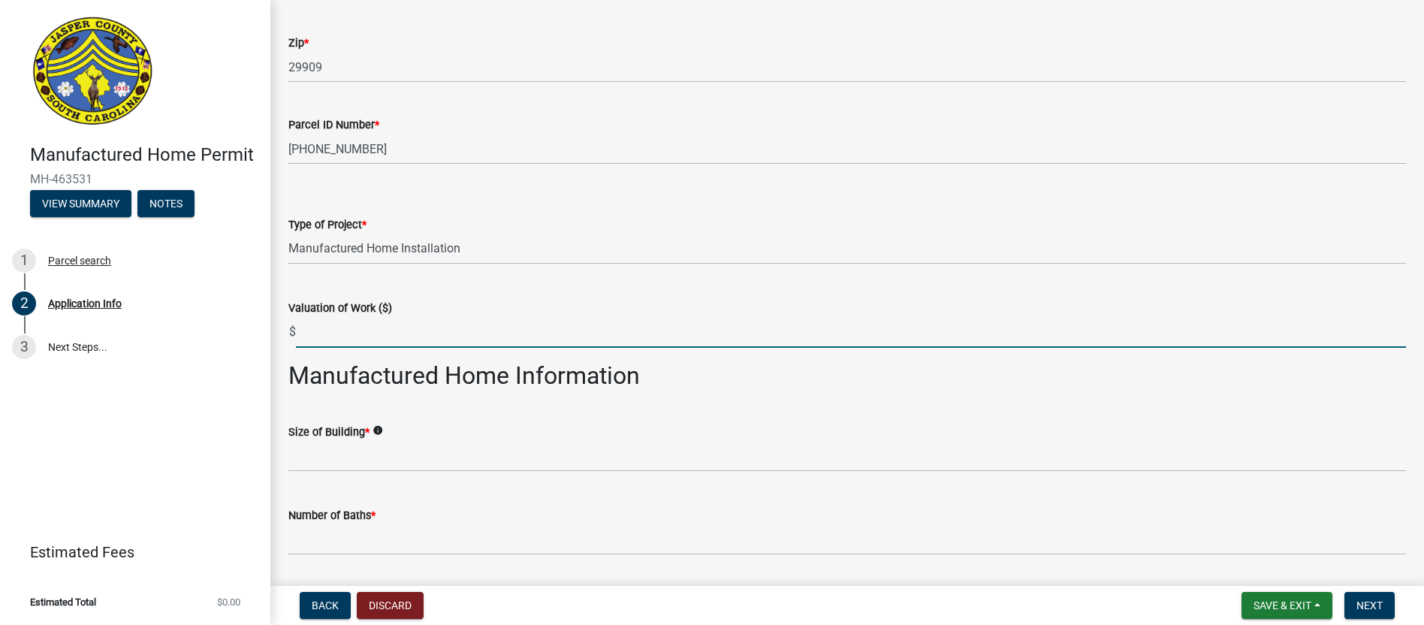
click at [319, 348] on input "text" at bounding box center [851, 332] width 1110 height 31
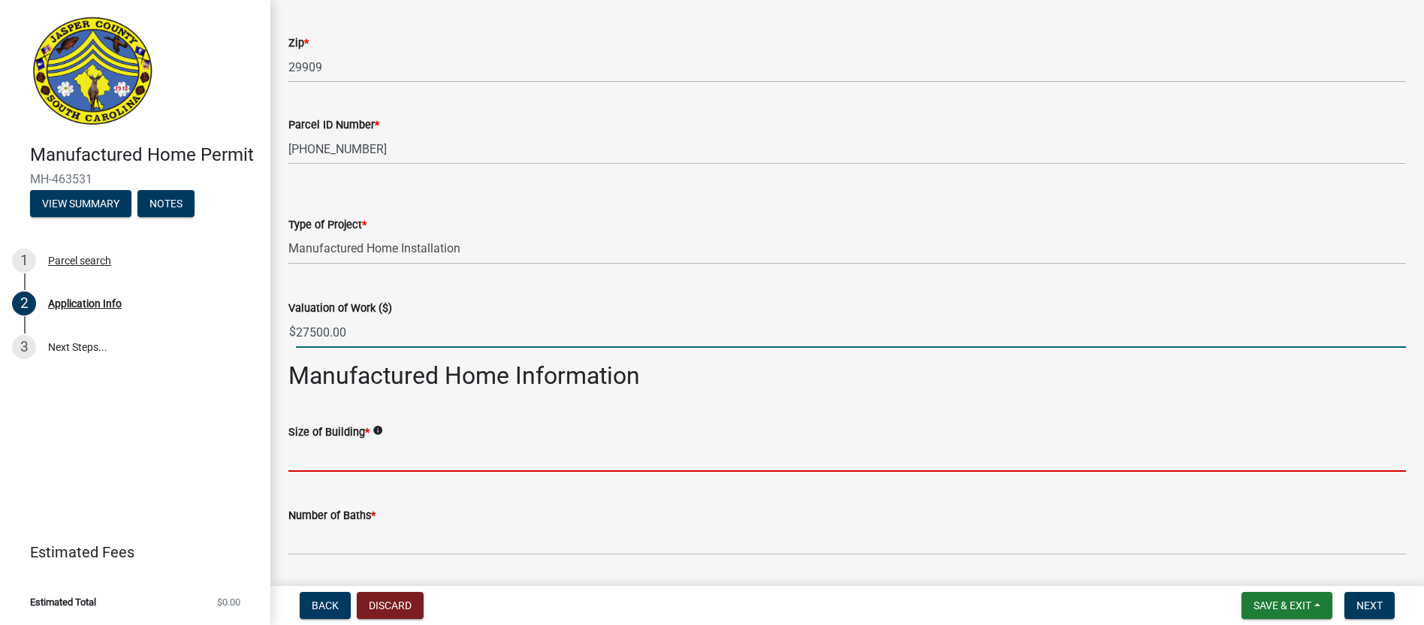
type input "27500"
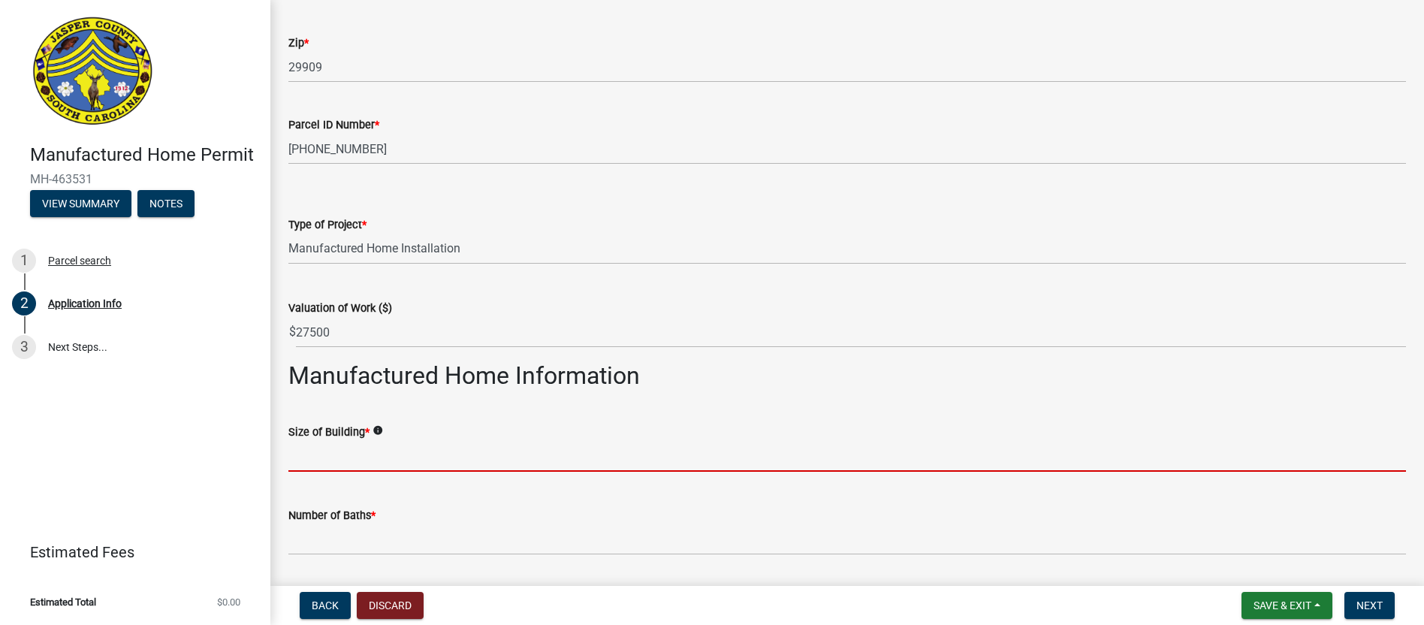
click at [324, 469] on input "text" at bounding box center [847, 456] width 1118 height 31
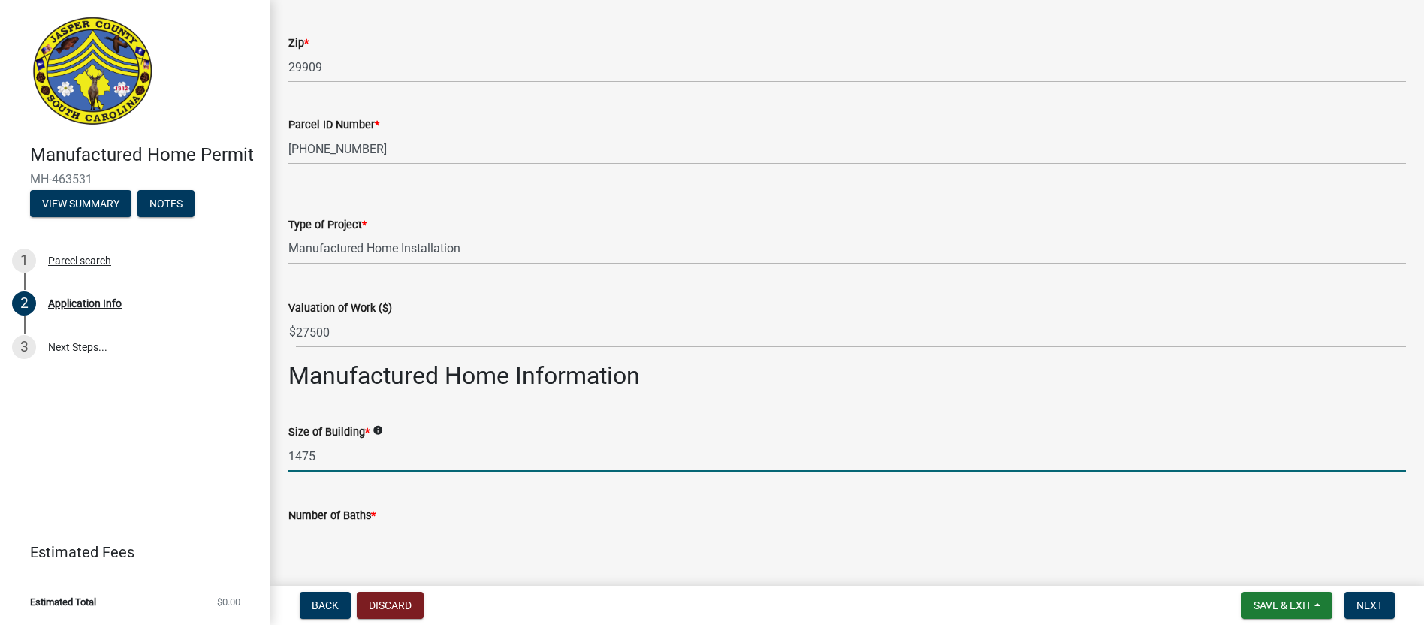
type input "1475"
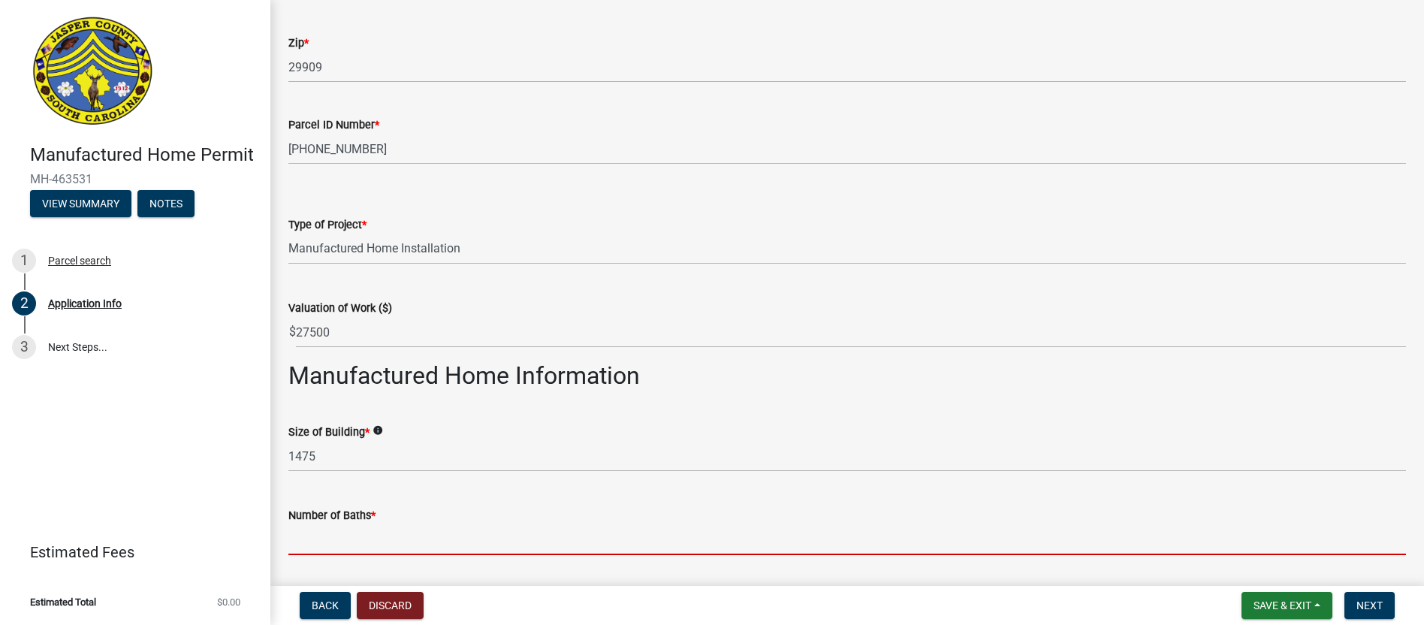
click at [317, 554] on input "text" at bounding box center [847, 539] width 1118 height 31
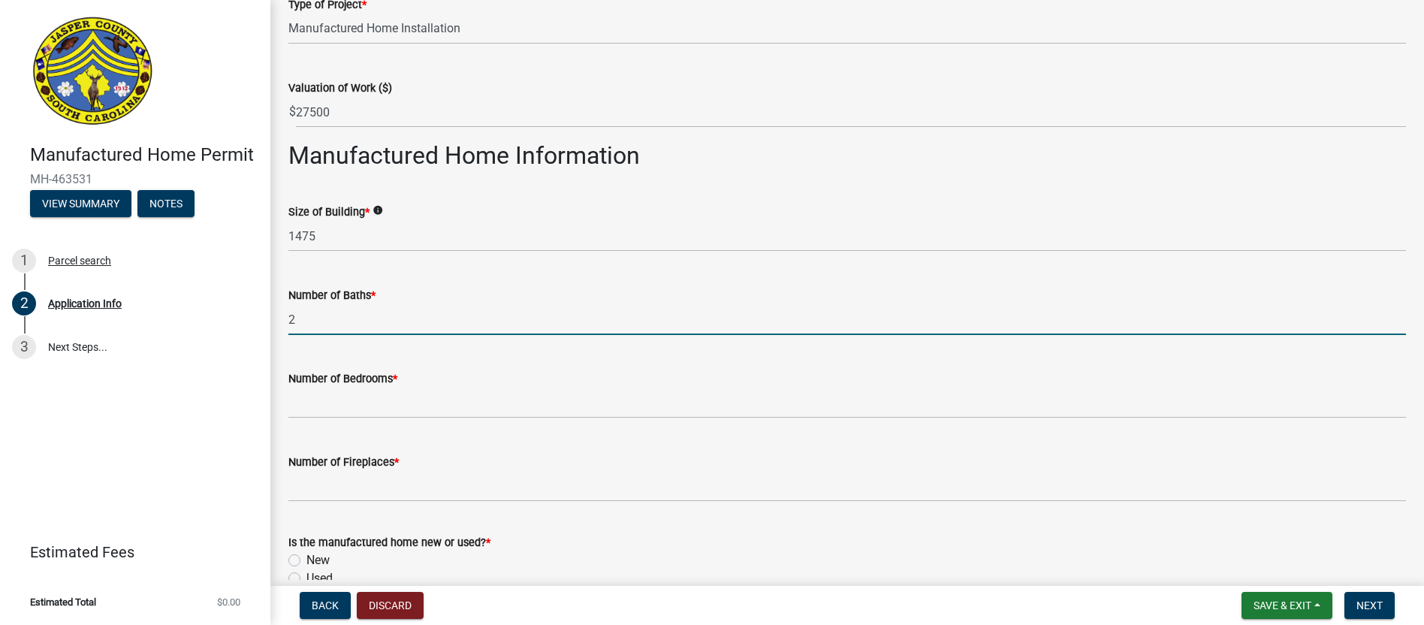
scroll to position [1662, 0]
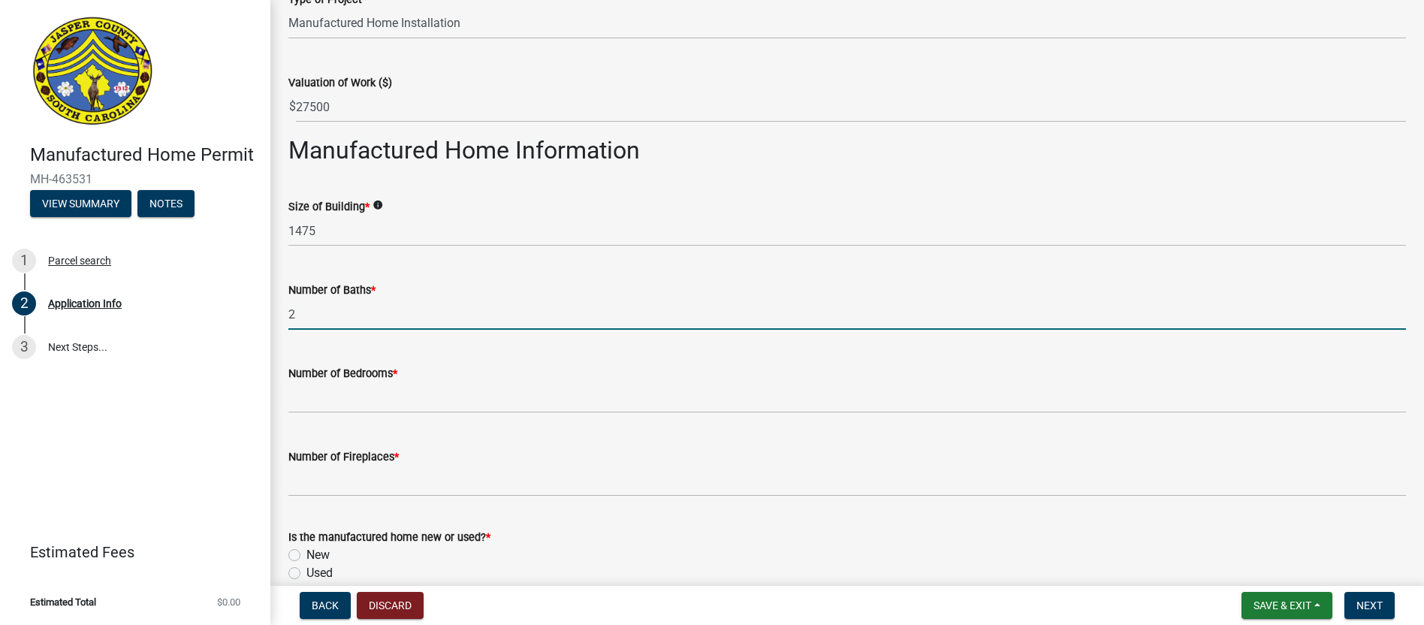
type input "2"
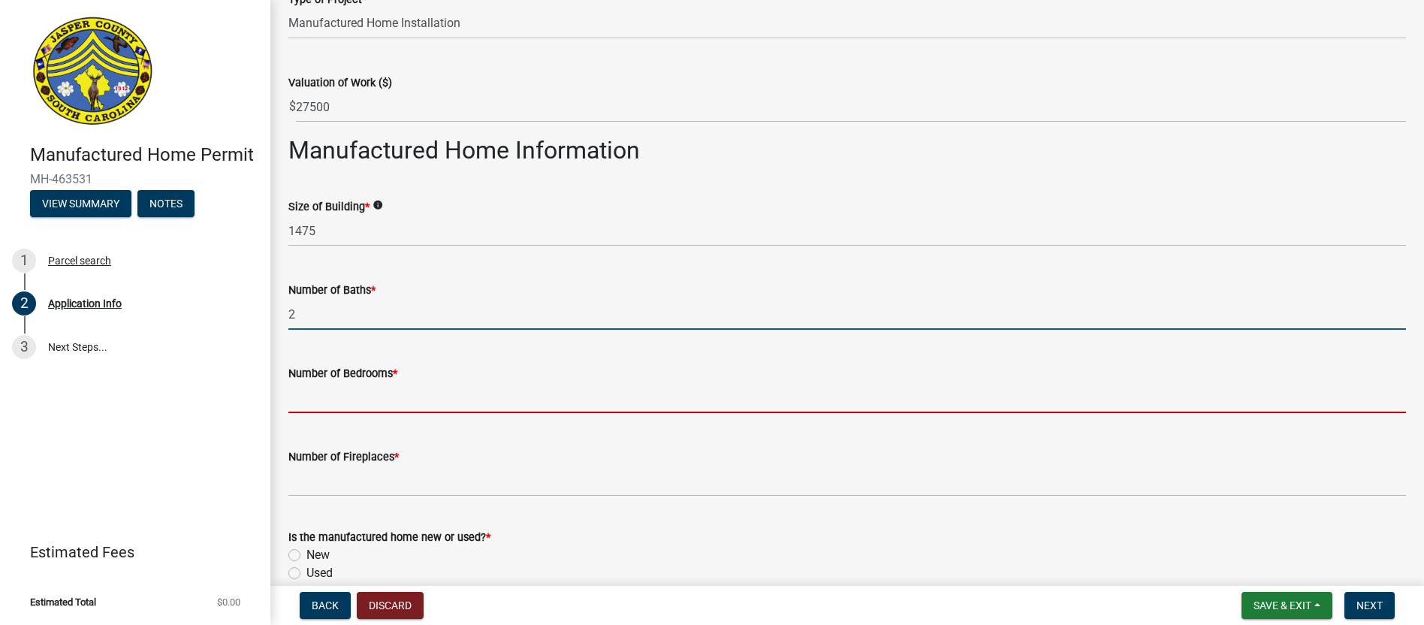
click at [327, 413] on input "text" at bounding box center [847, 397] width 1118 height 31
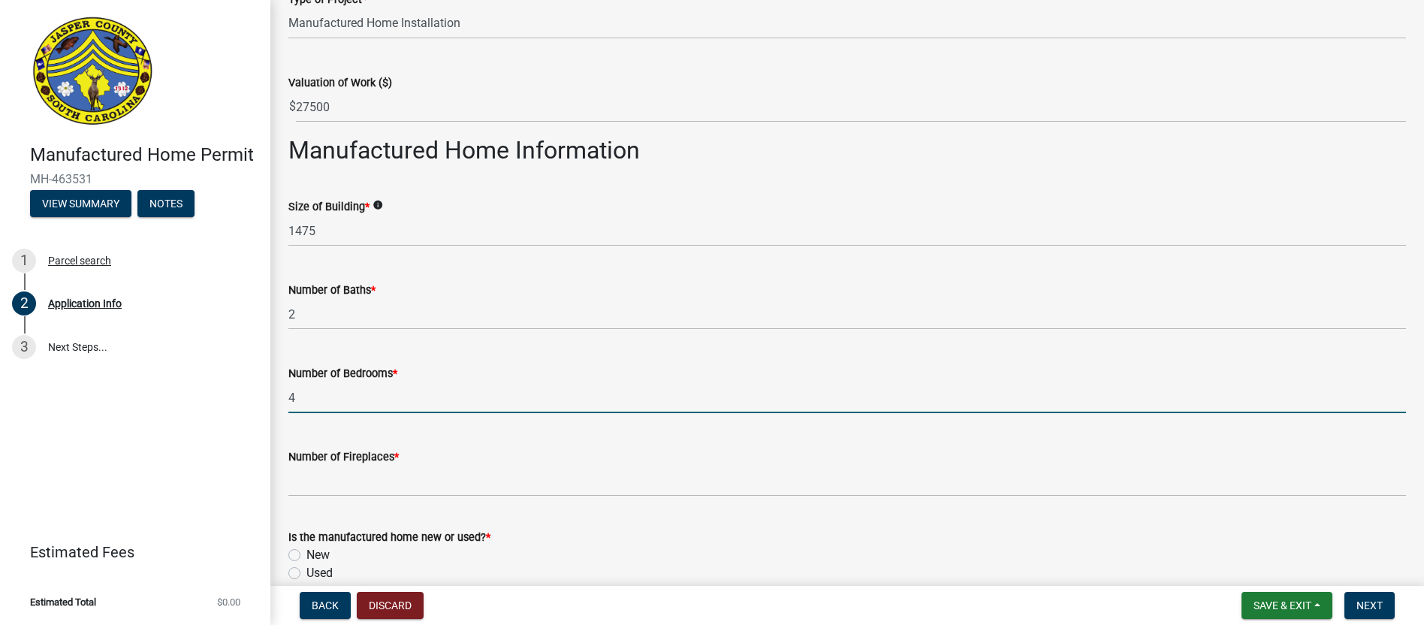
type input "4"
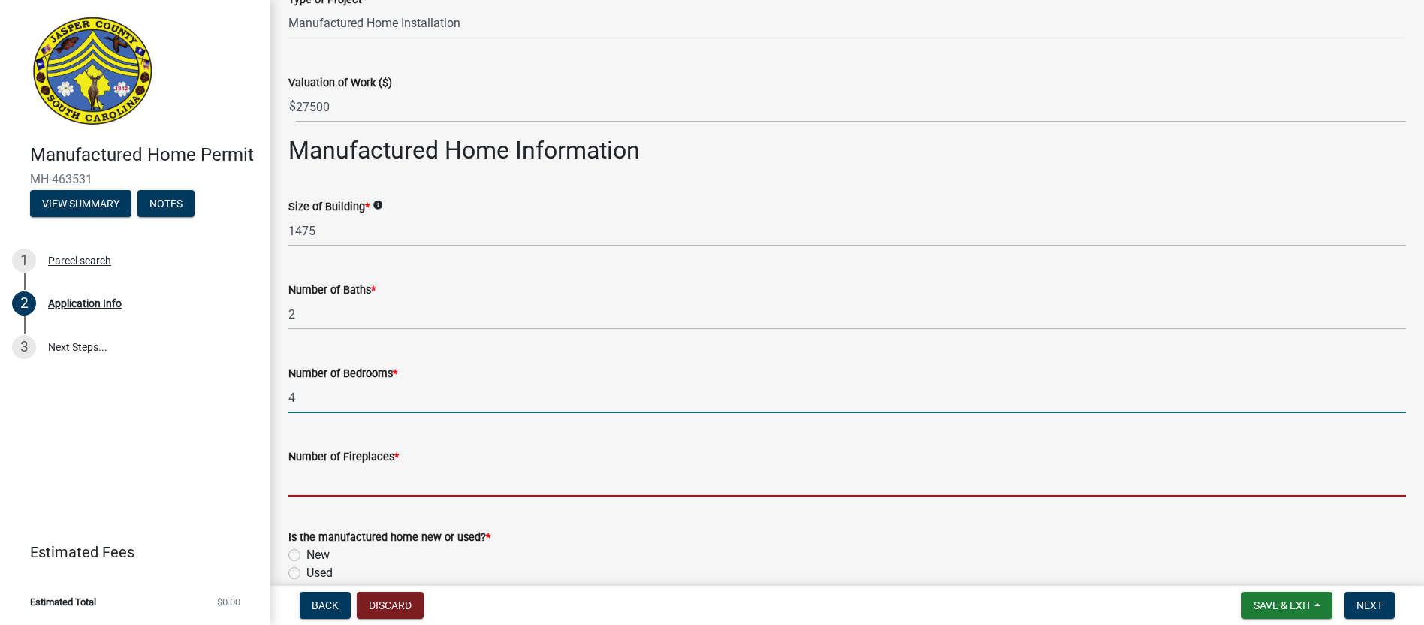
click at [340, 497] on input "text" at bounding box center [847, 481] width 1118 height 31
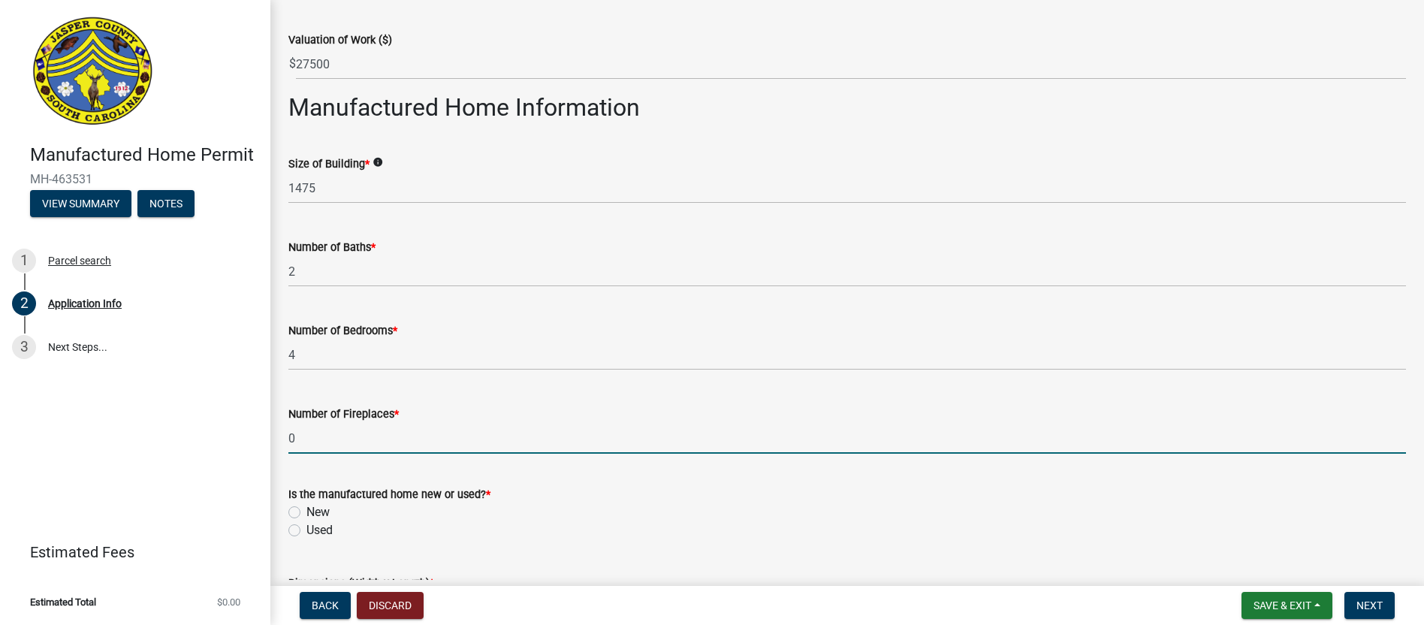
scroll to position [1812, 0]
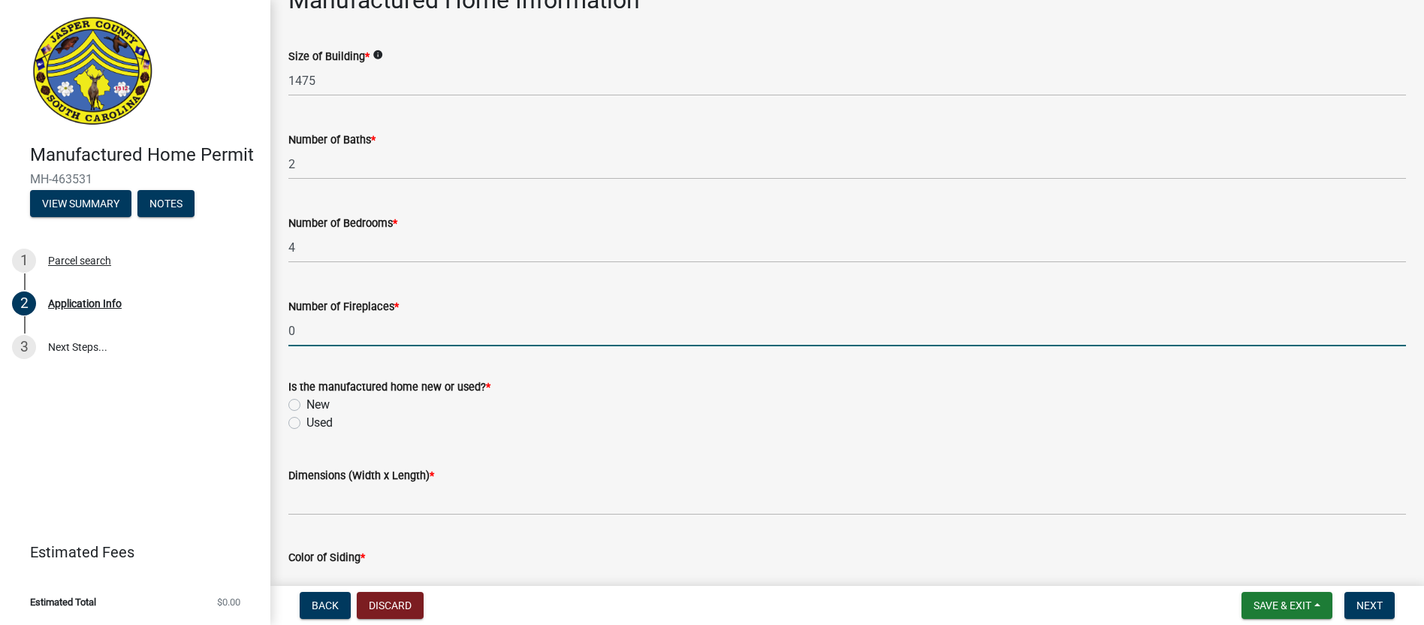
type input "0"
click at [307, 414] on label "New" at bounding box center [318, 405] width 23 height 18
click at [307, 406] on input "New" at bounding box center [312, 401] width 10 height 10
radio input "true"
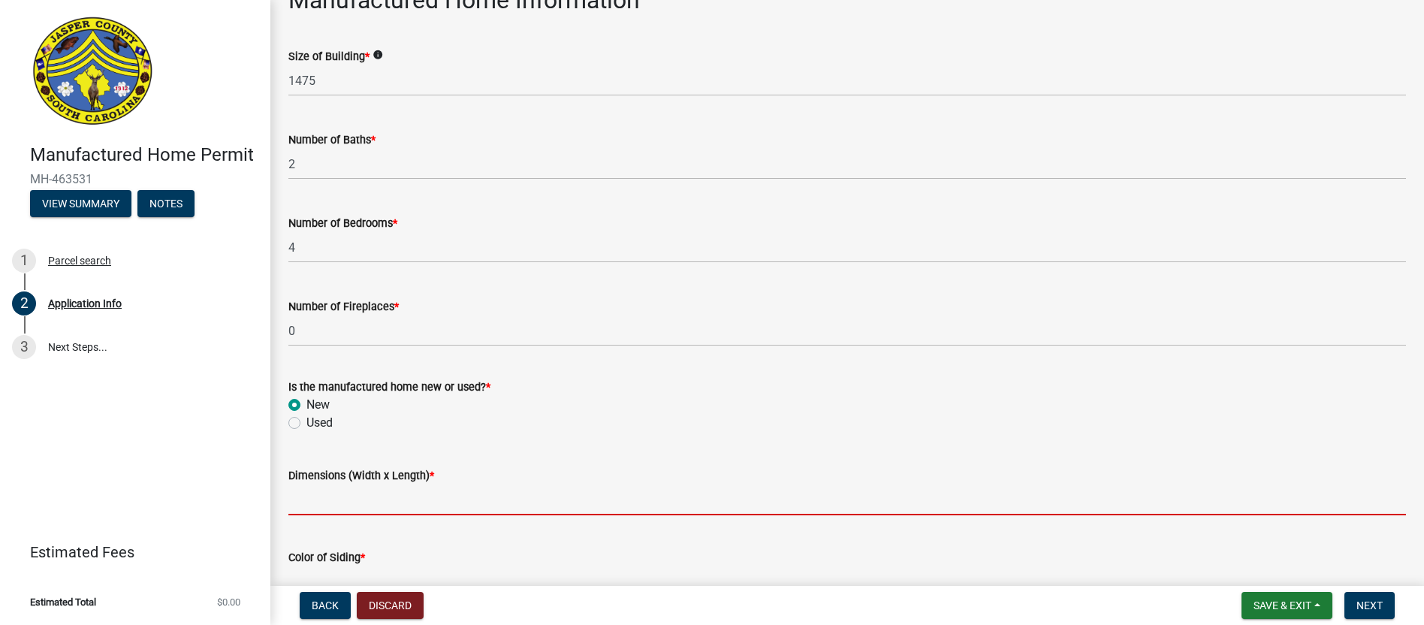
click at [322, 515] on input "Dimensions (Width x Length) *" at bounding box center [847, 500] width 1118 height 31
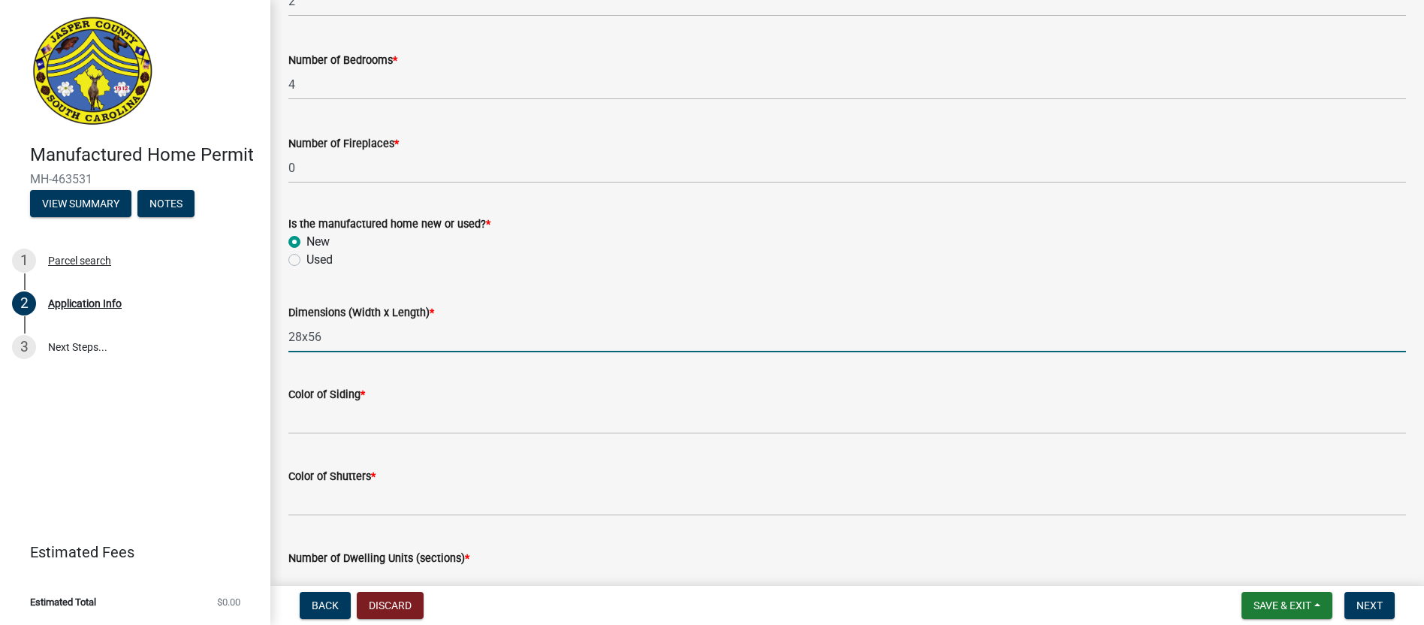
scroll to position [2037, 0]
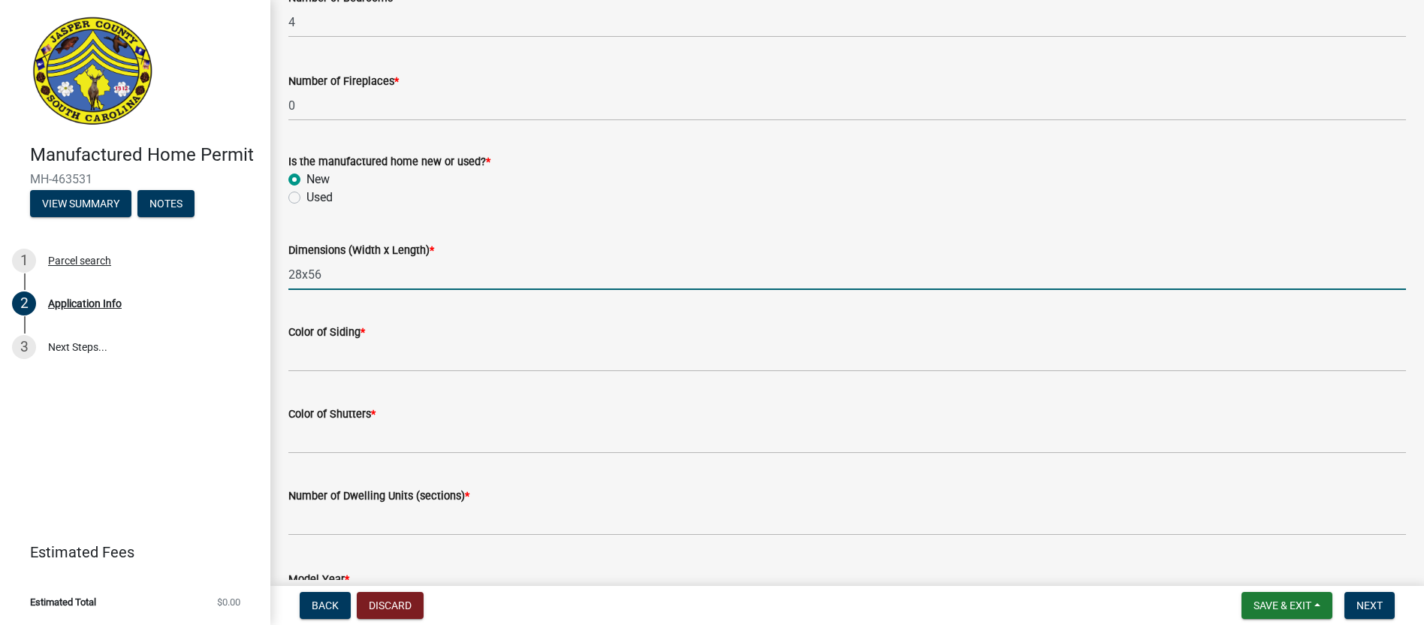
type input "28x56"
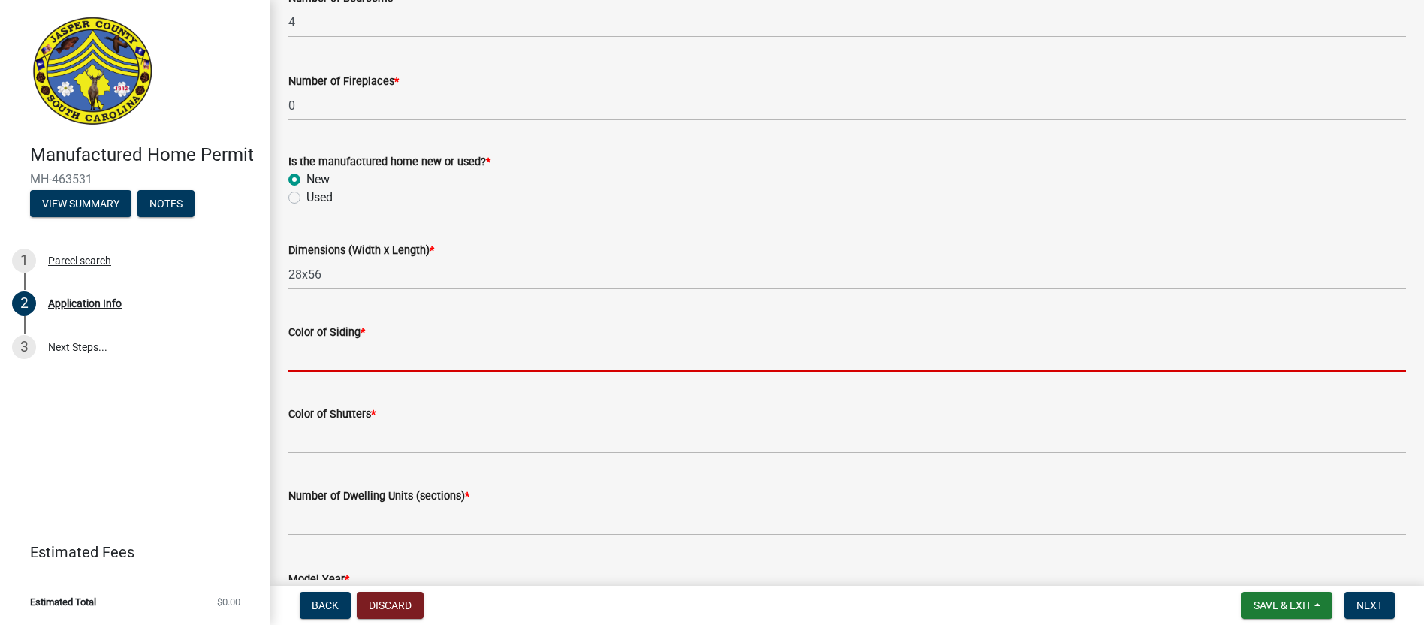
click at [331, 372] on input "Color of Siding *" at bounding box center [847, 356] width 1118 height 31
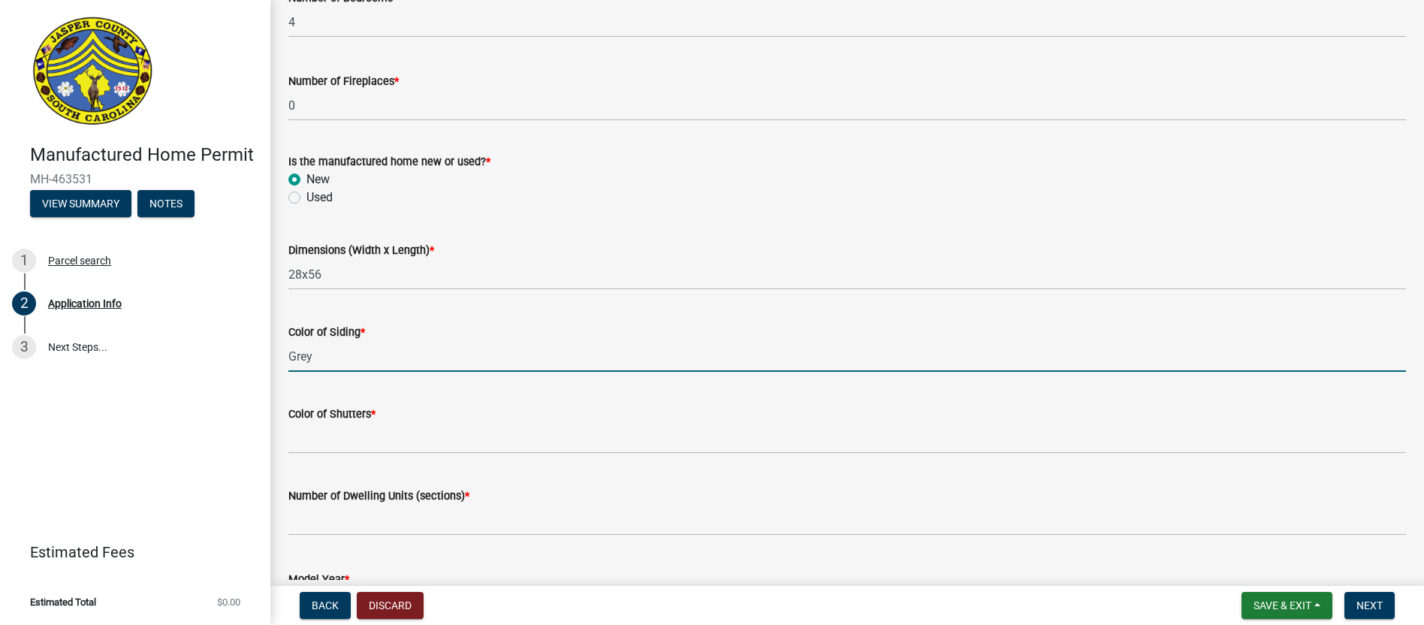
type input "Grey"
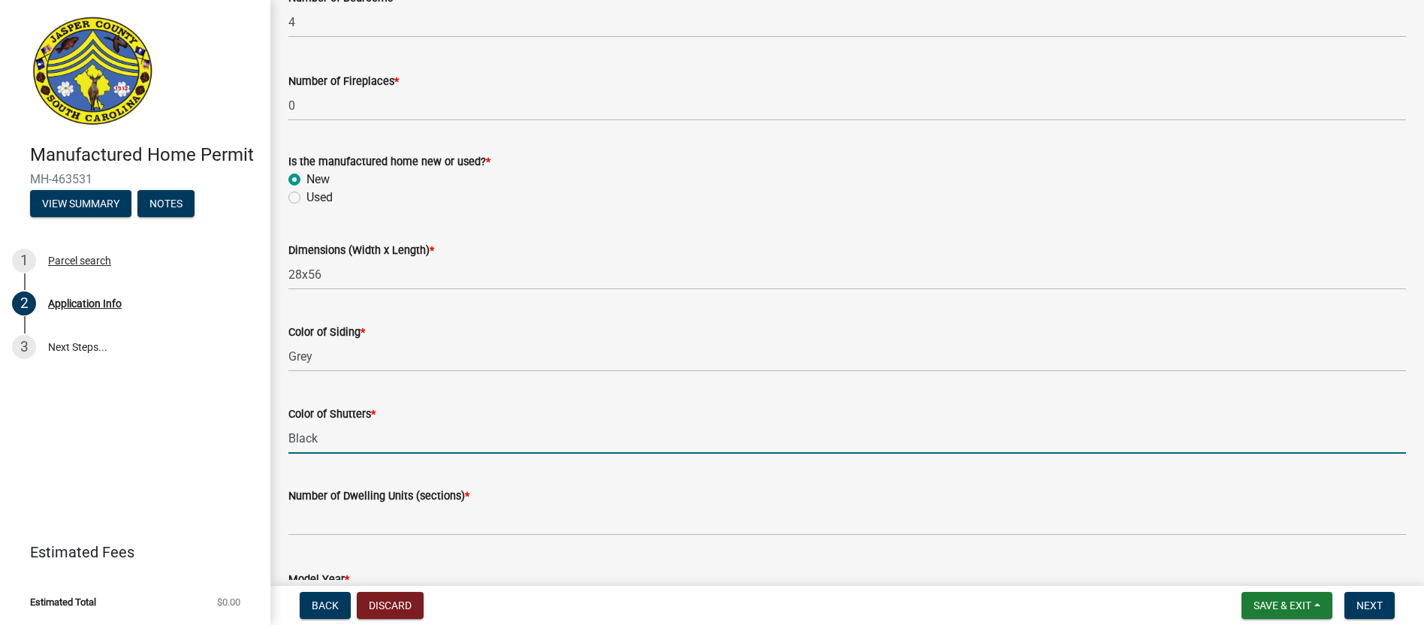
type input "Black"
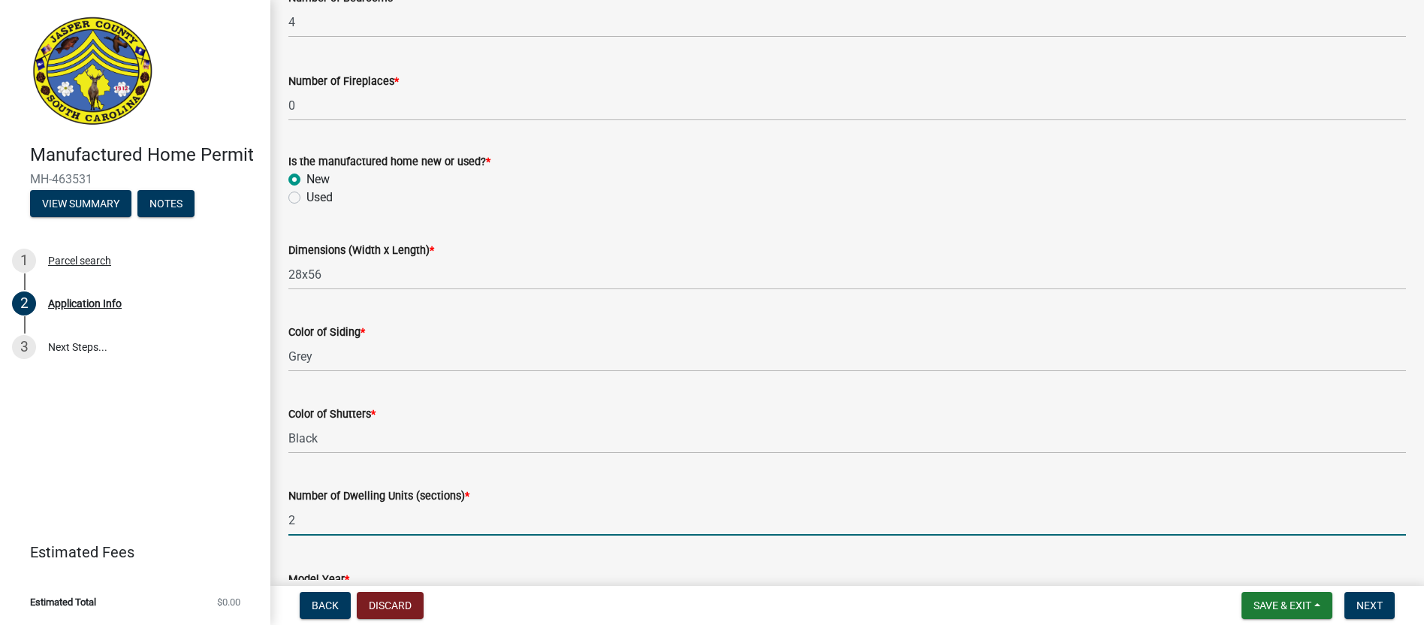
type input "2"
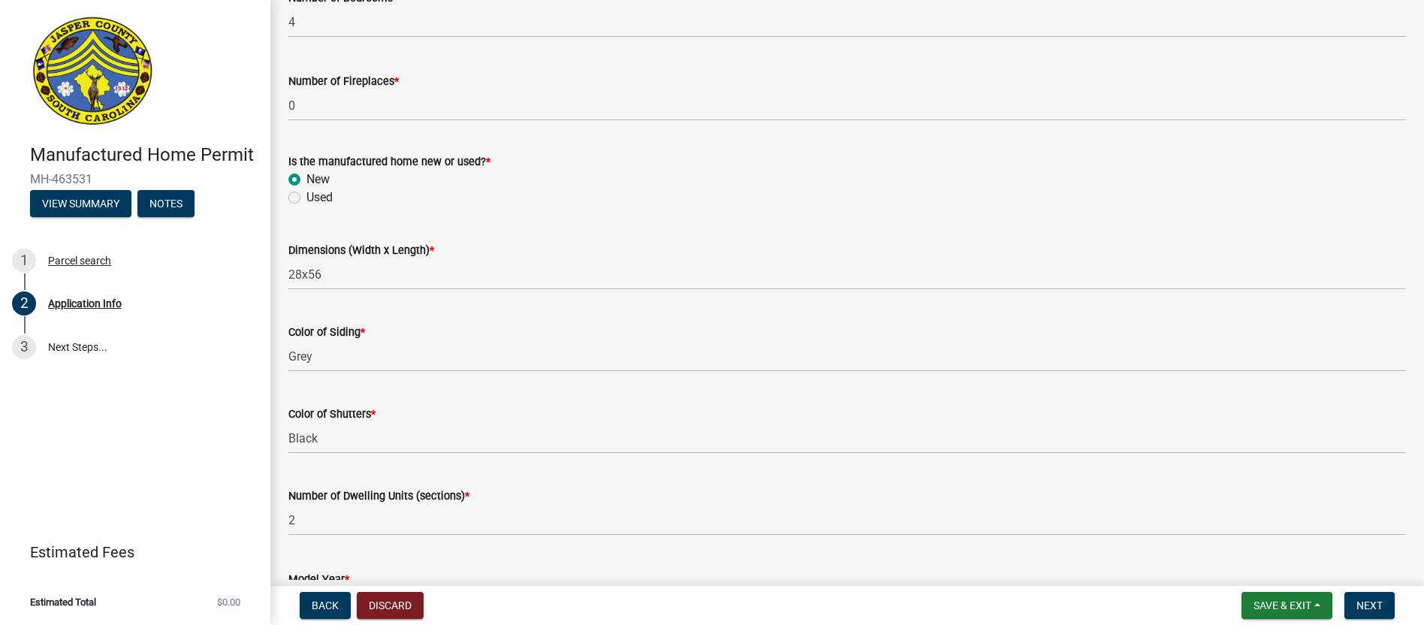
scroll to position [2369, 0]
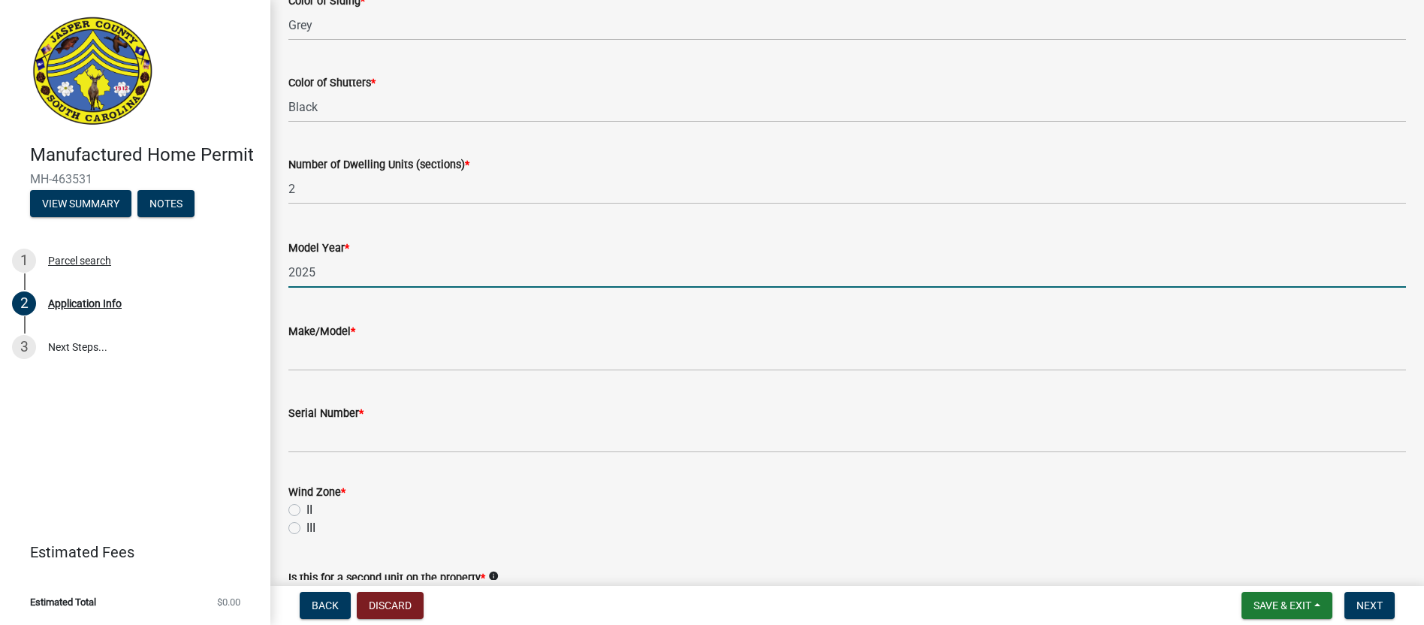
type input "2025"
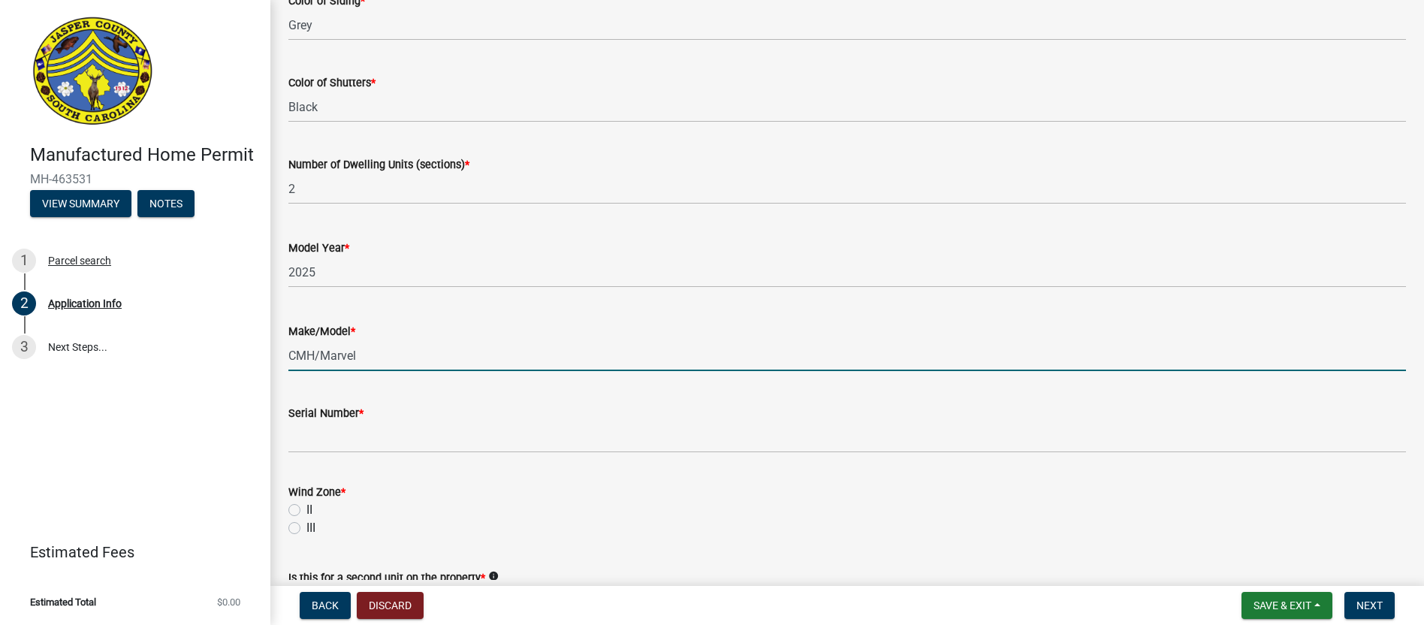
type input "CMH/Marvel"
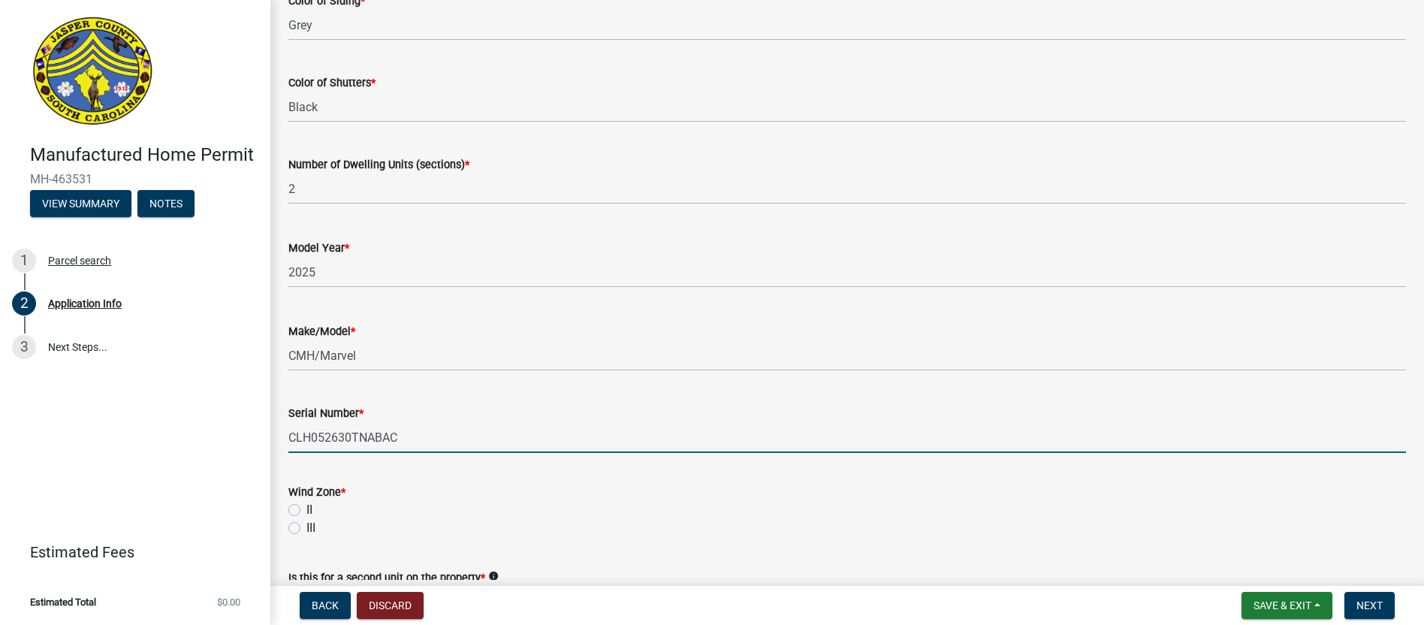
type input "CLH052630TNABAC"
click at [307, 519] on label "II" at bounding box center [310, 510] width 6 height 18
click at [307, 511] on input "II" at bounding box center [312, 506] width 10 height 10
radio input "true"
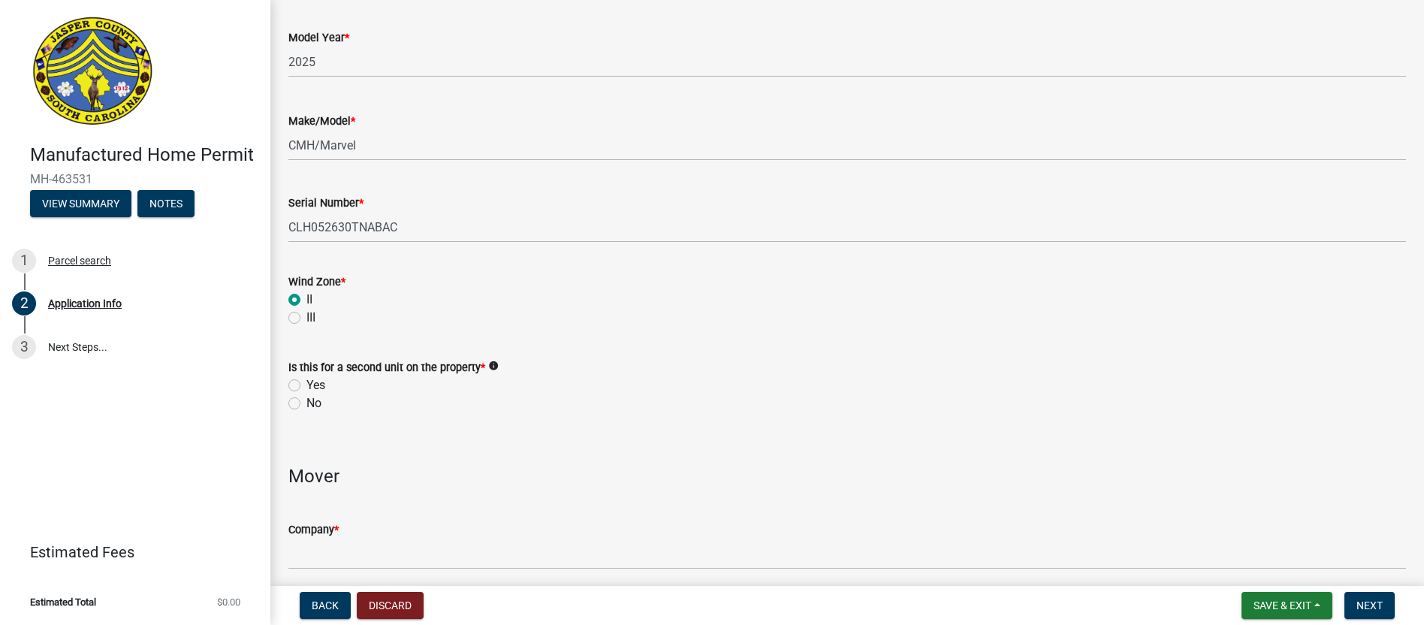
scroll to position [2594, 0]
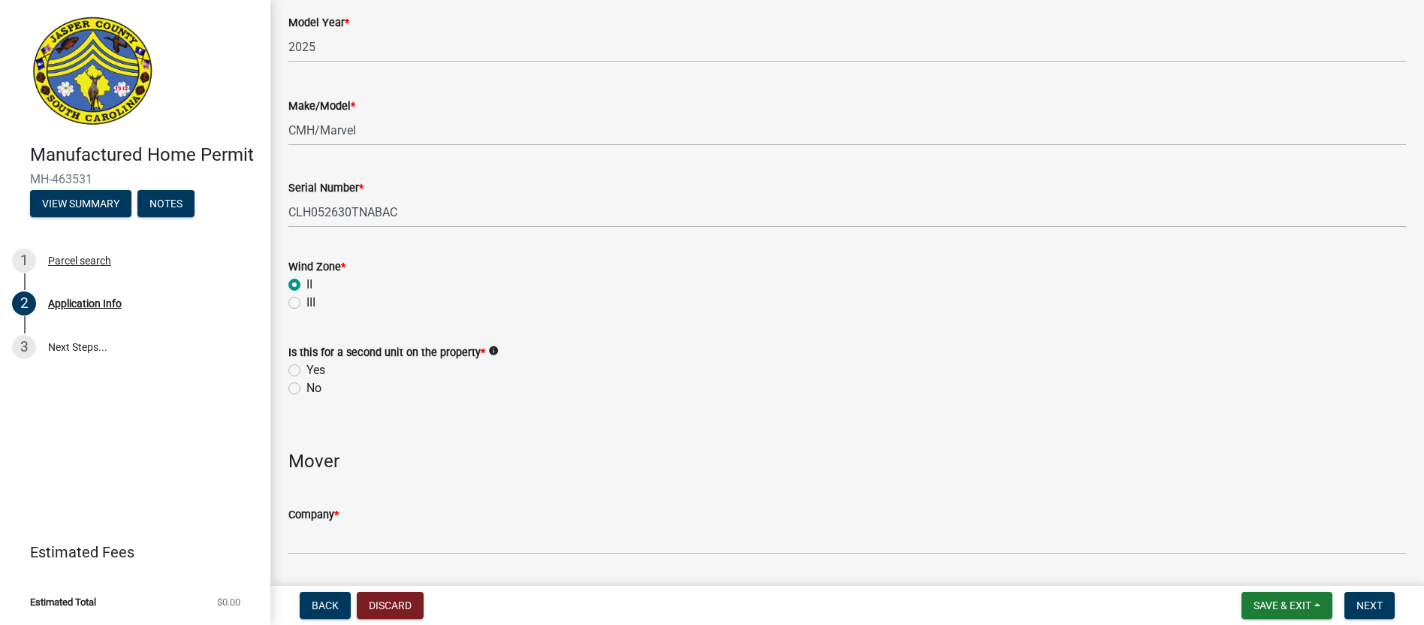
click at [307, 397] on label "No" at bounding box center [314, 388] width 15 height 18
click at [307, 389] on input "No" at bounding box center [312, 384] width 10 height 10
radio input "true"
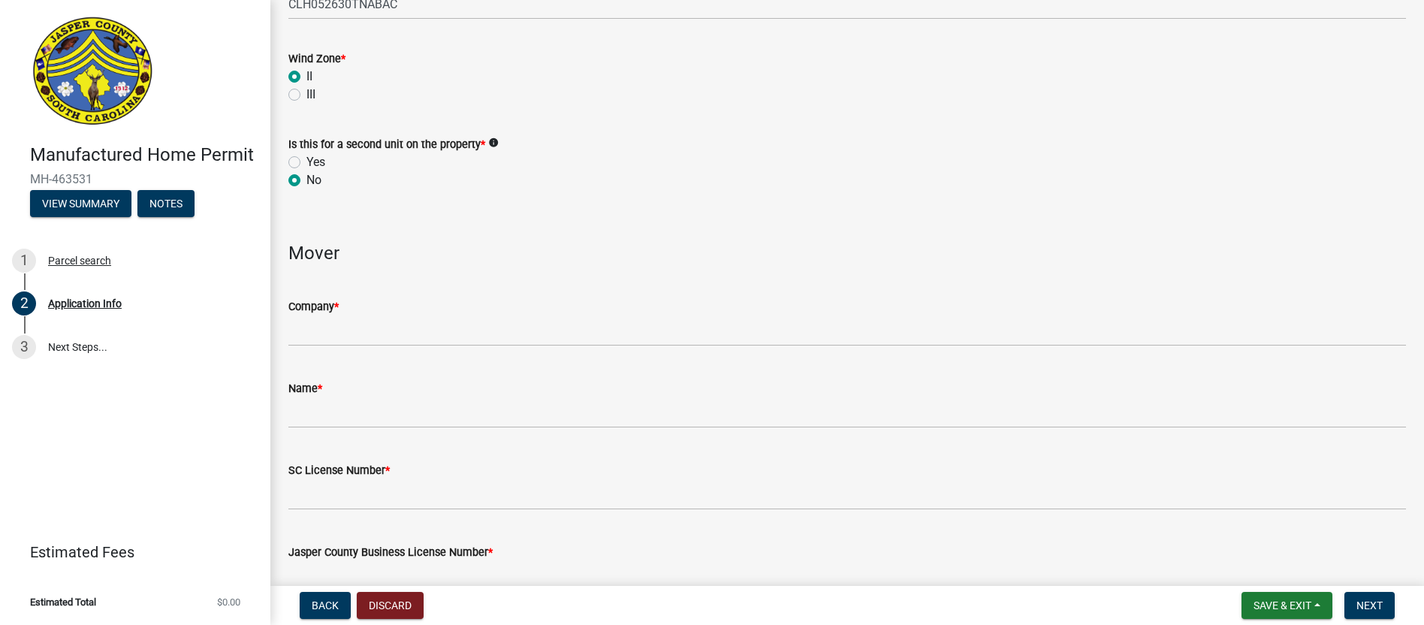
scroll to position [2820, 0]
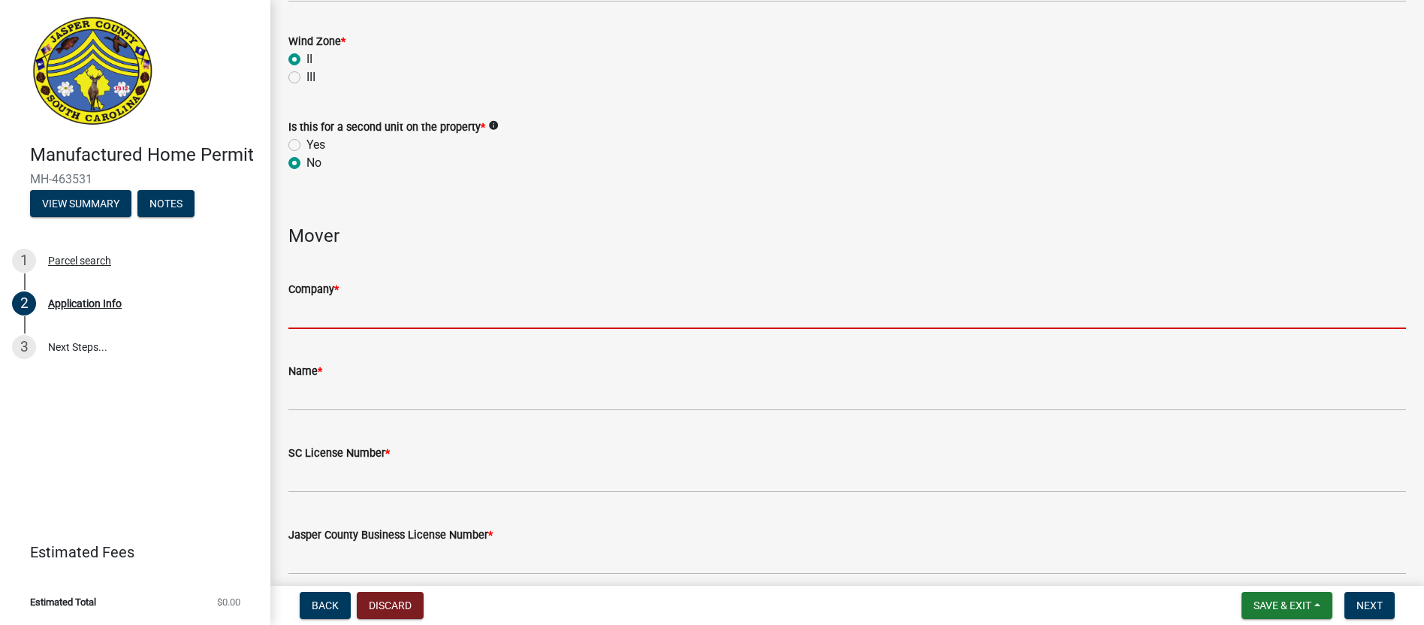
click at [331, 328] on input "Company *" at bounding box center [847, 313] width 1118 height 31
type input "CMH Homes, Inc."
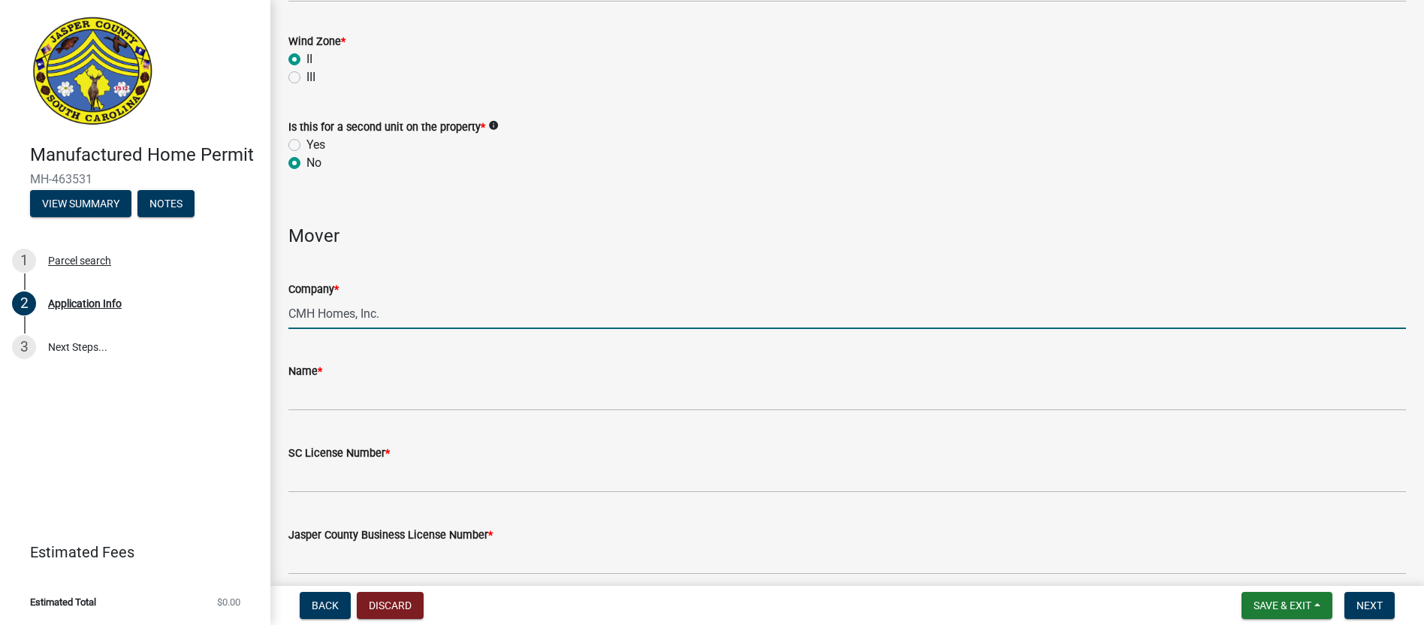
type input "[PERSON_NAME] or [PERSON_NAME]"
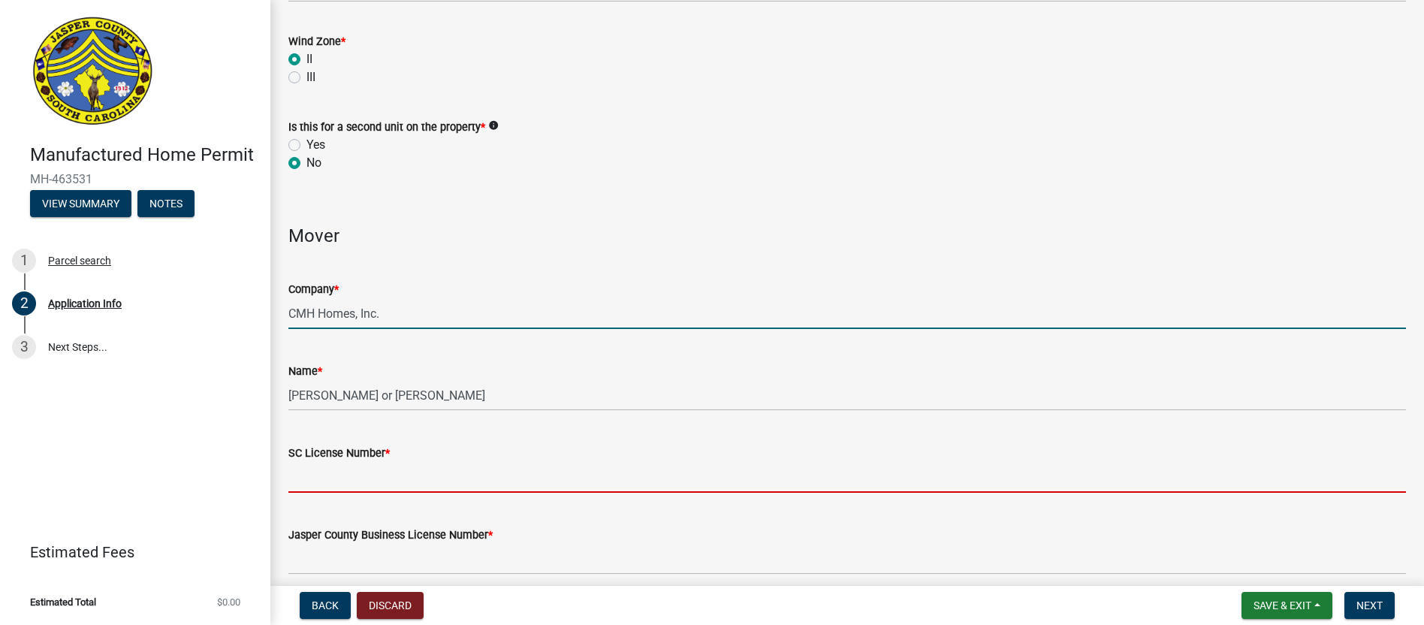
type input "11696"
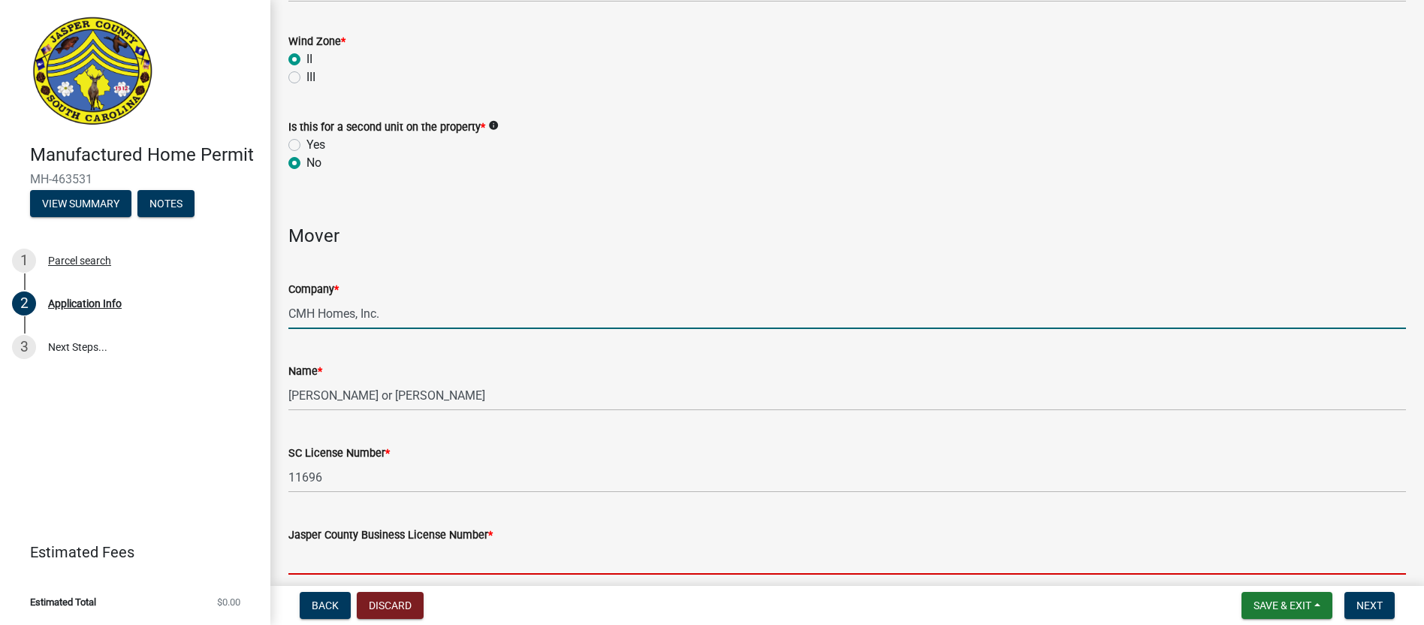
type input "SC"
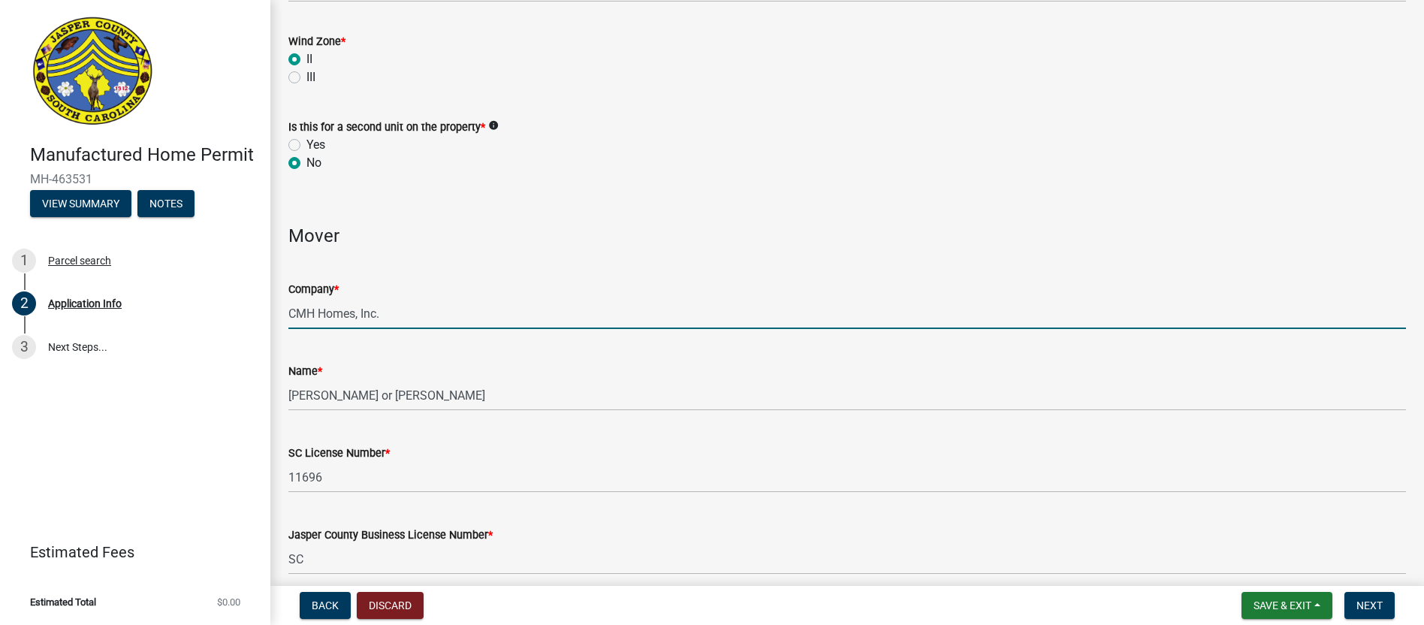
type input "[STREET_ADDRESS][PERSON_NAME]"
type input "[EMAIL_ADDRESS][DOMAIN_NAME]"
type input "8438466694"
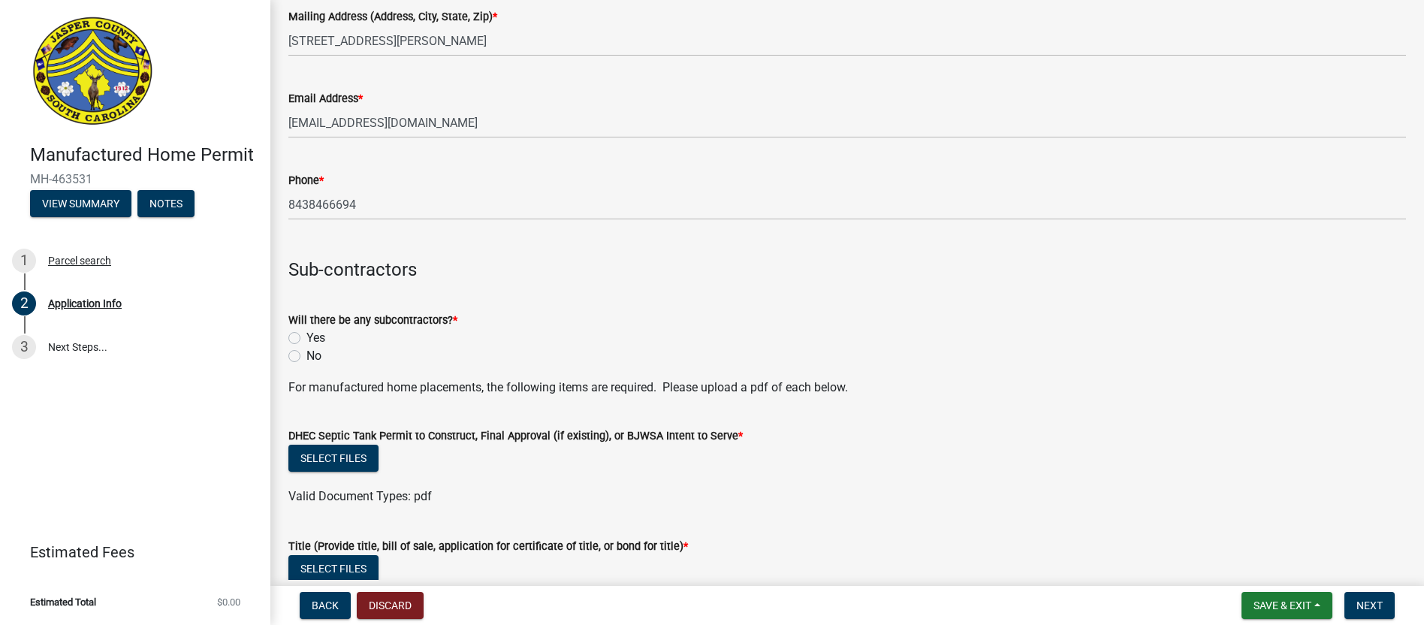
scroll to position [3421, 0]
click at [307, 346] on label "Yes" at bounding box center [316, 337] width 19 height 18
click at [307, 338] on input "Yes" at bounding box center [312, 333] width 10 height 10
radio input "true"
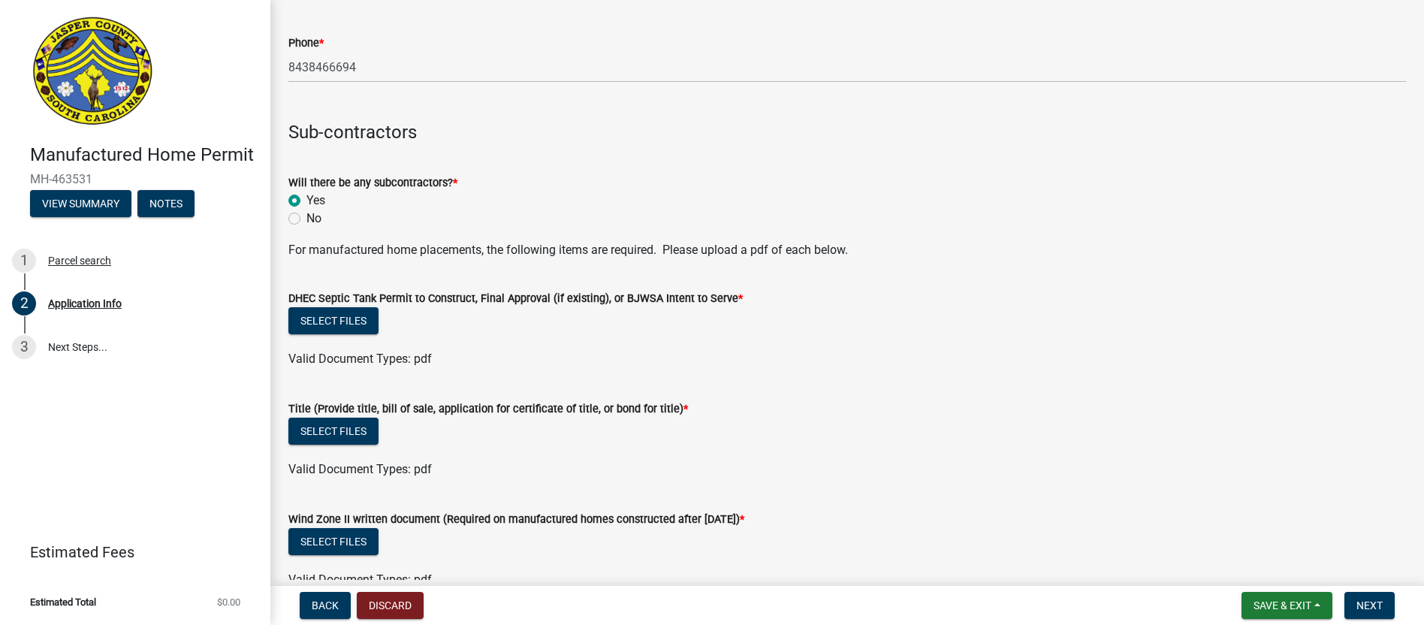
scroll to position [3571, 0]
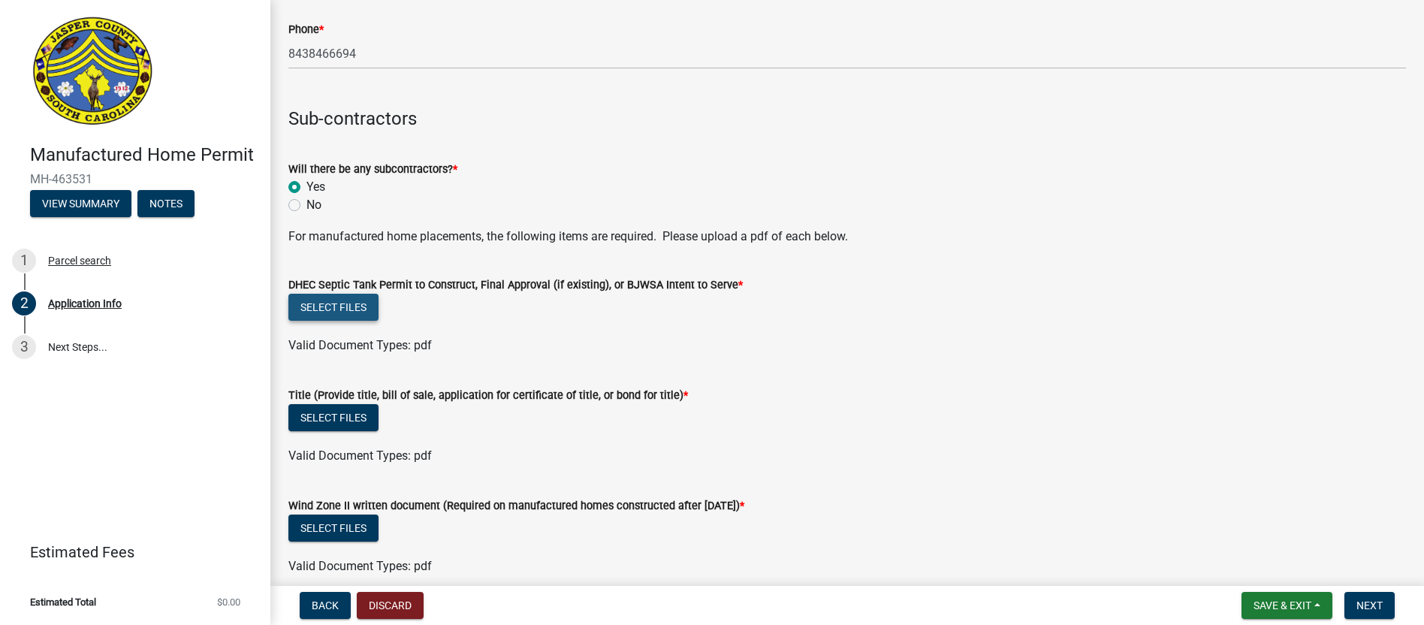
click at [339, 321] on button "Select files" at bounding box center [333, 307] width 90 height 27
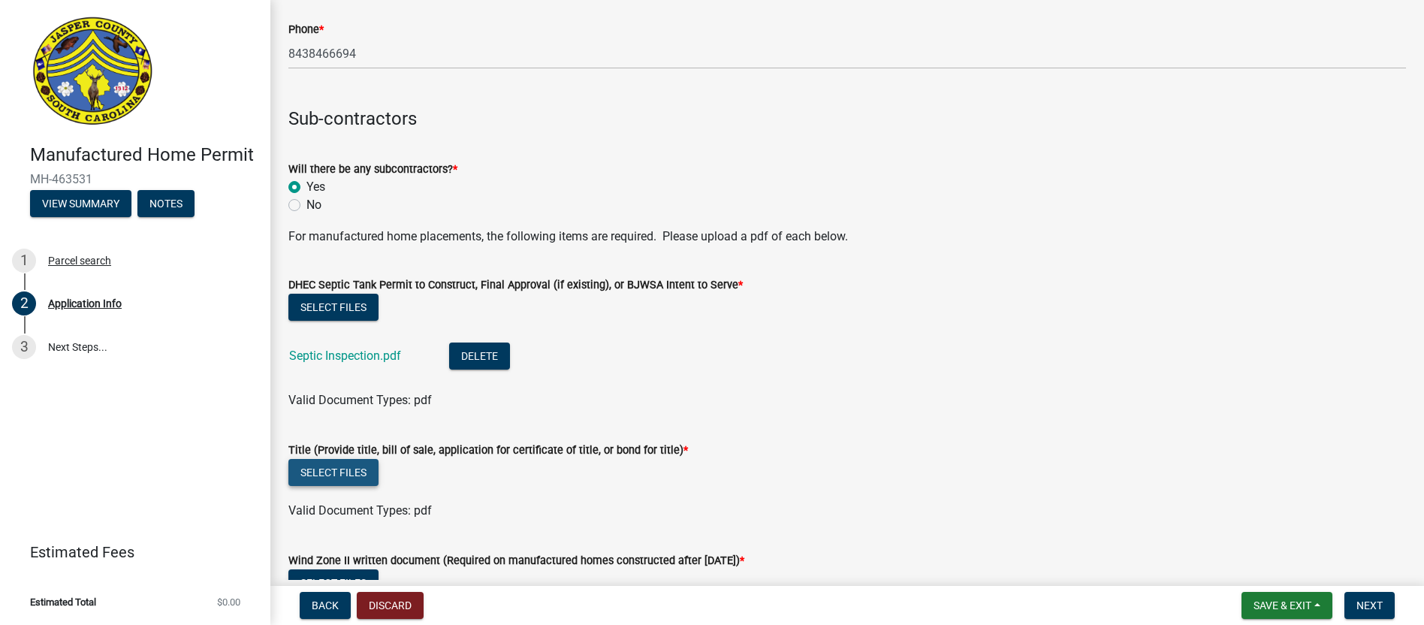
click at [347, 486] on button "Select files" at bounding box center [333, 472] width 90 height 27
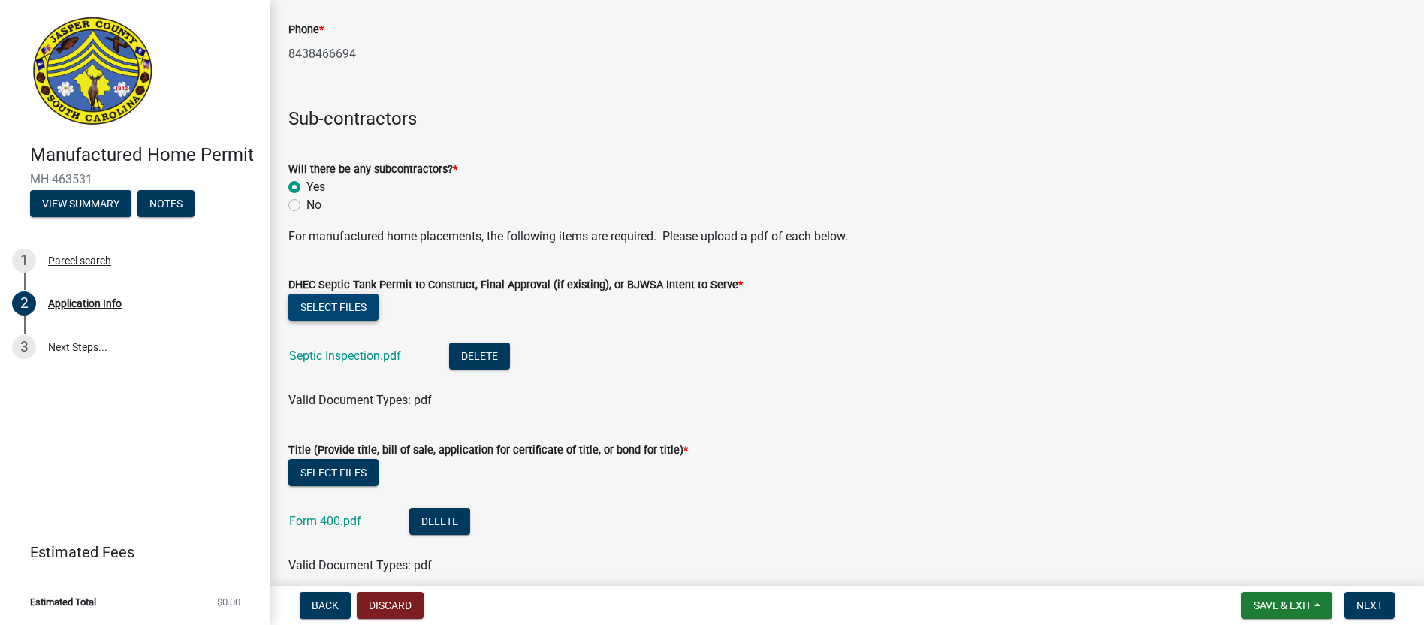
drag, startPoint x: 355, startPoint y: 327, endPoint x: 427, endPoint y: 403, distance: 104.2
click at [427, 403] on wm-upload "Select files Septic Inspection.pdf Delete Valid Document Types: pdf" at bounding box center [847, 352] width 1118 height 116
click at [331, 486] on button "Select files" at bounding box center [333, 472] width 90 height 27
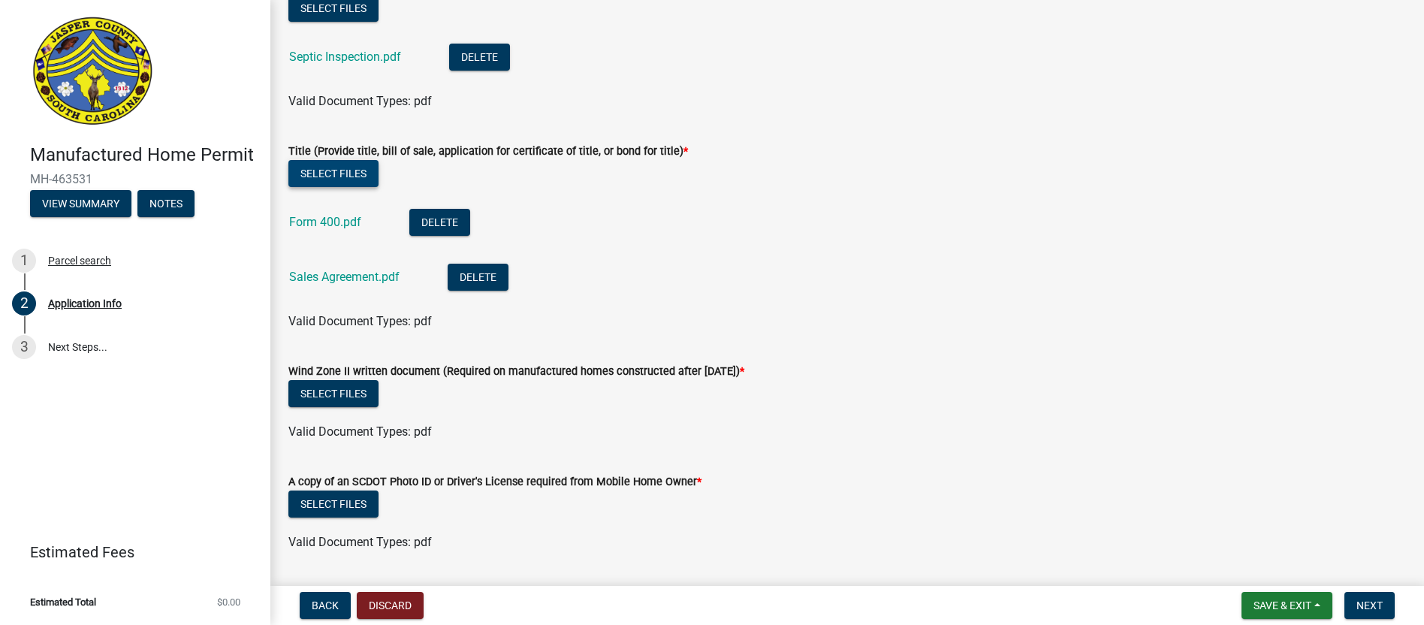
scroll to position [3871, 0]
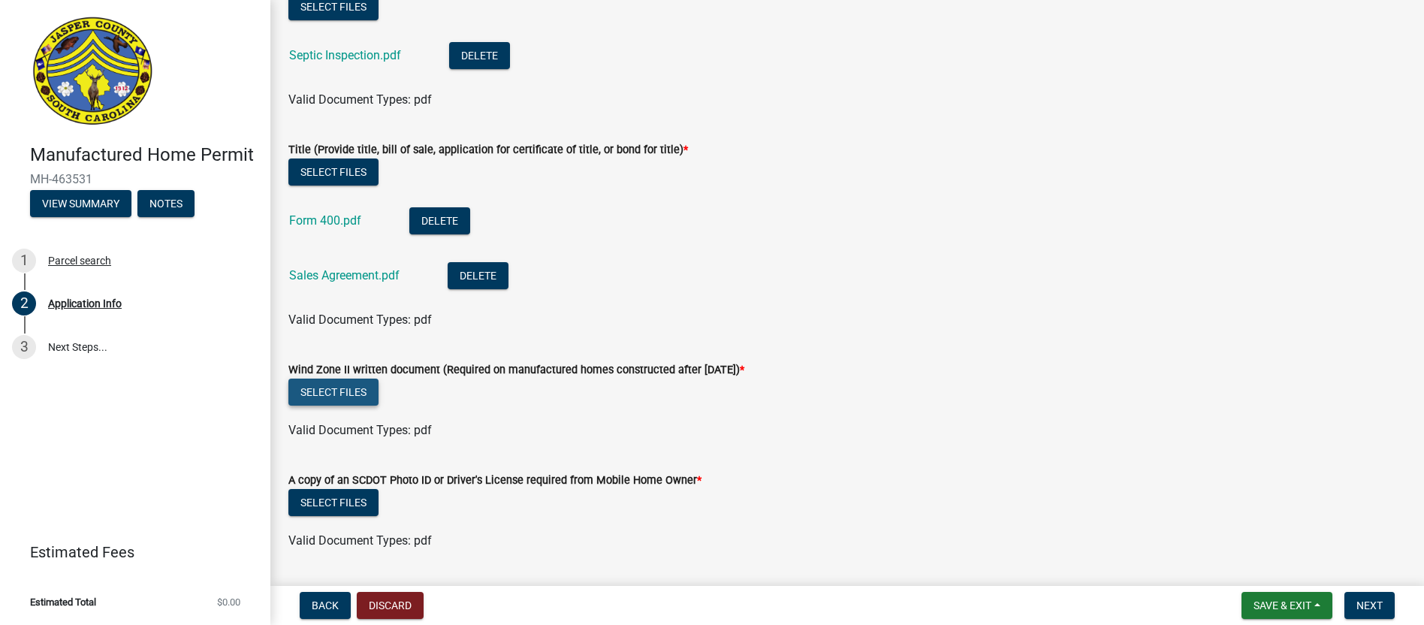
click at [337, 406] on button "Select files" at bounding box center [333, 392] width 90 height 27
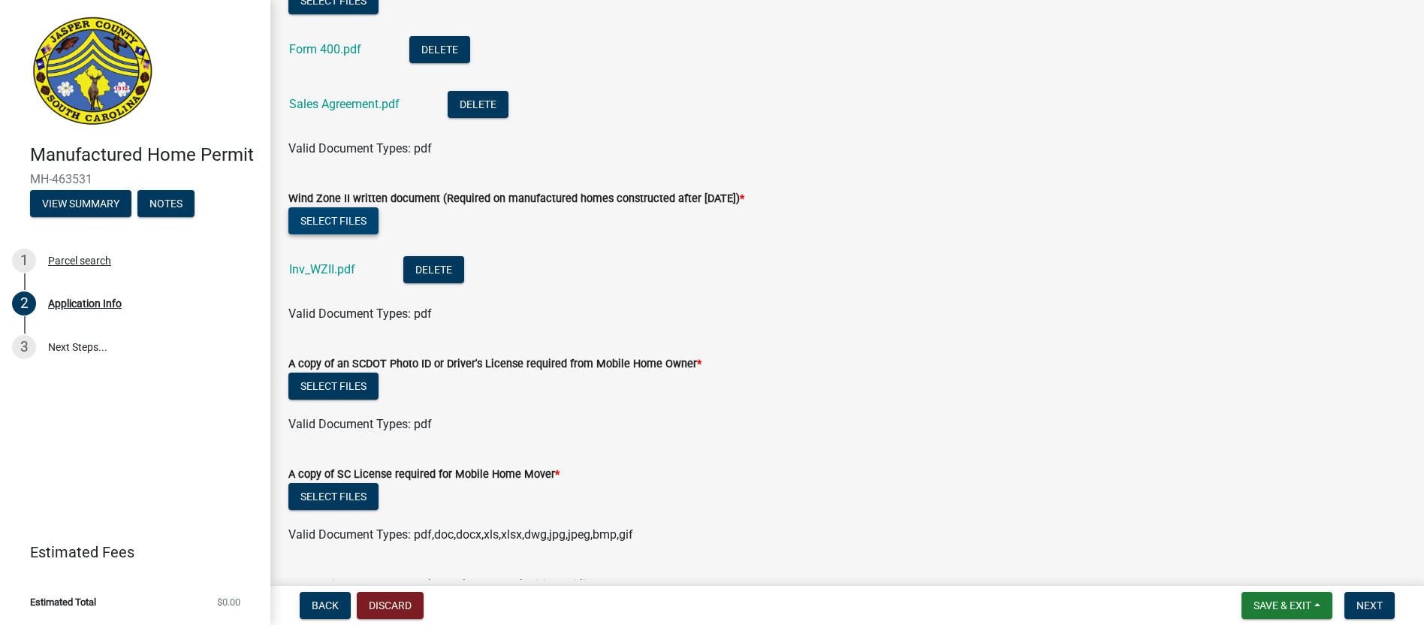
scroll to position [4172, 0]
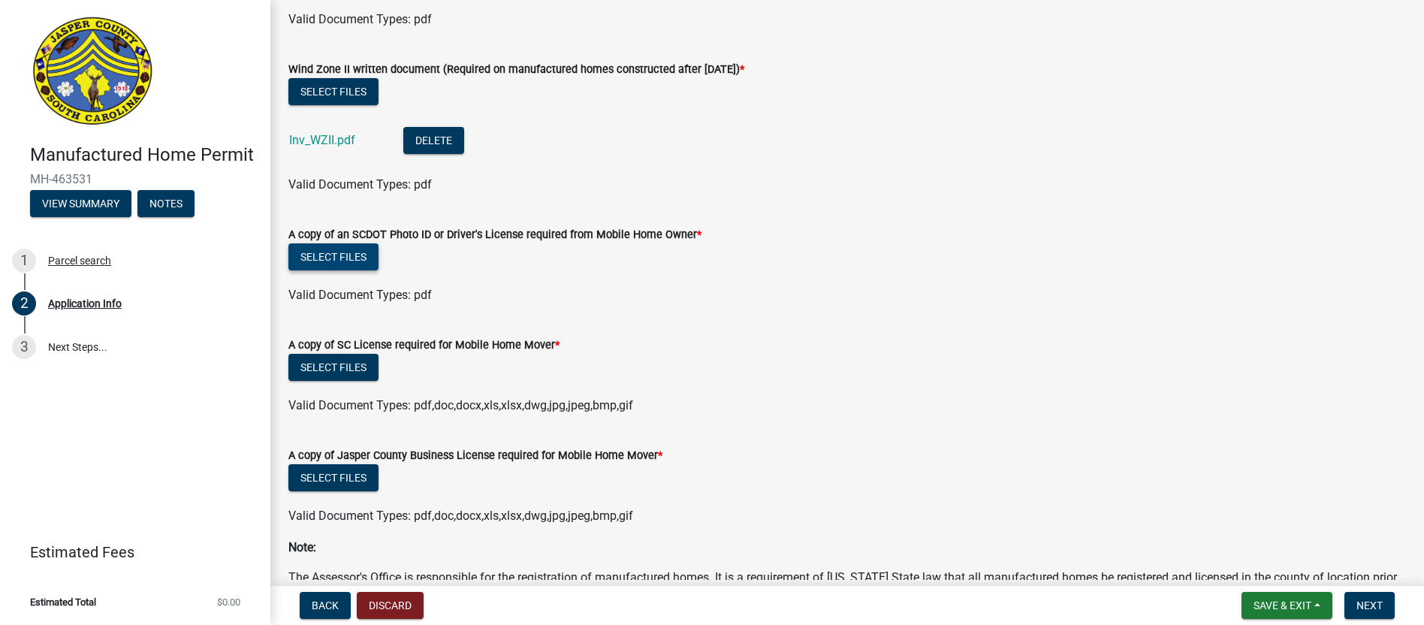
click at [343, 270] on button "Select files" at bounding box center [333, 256] width 90 height 27
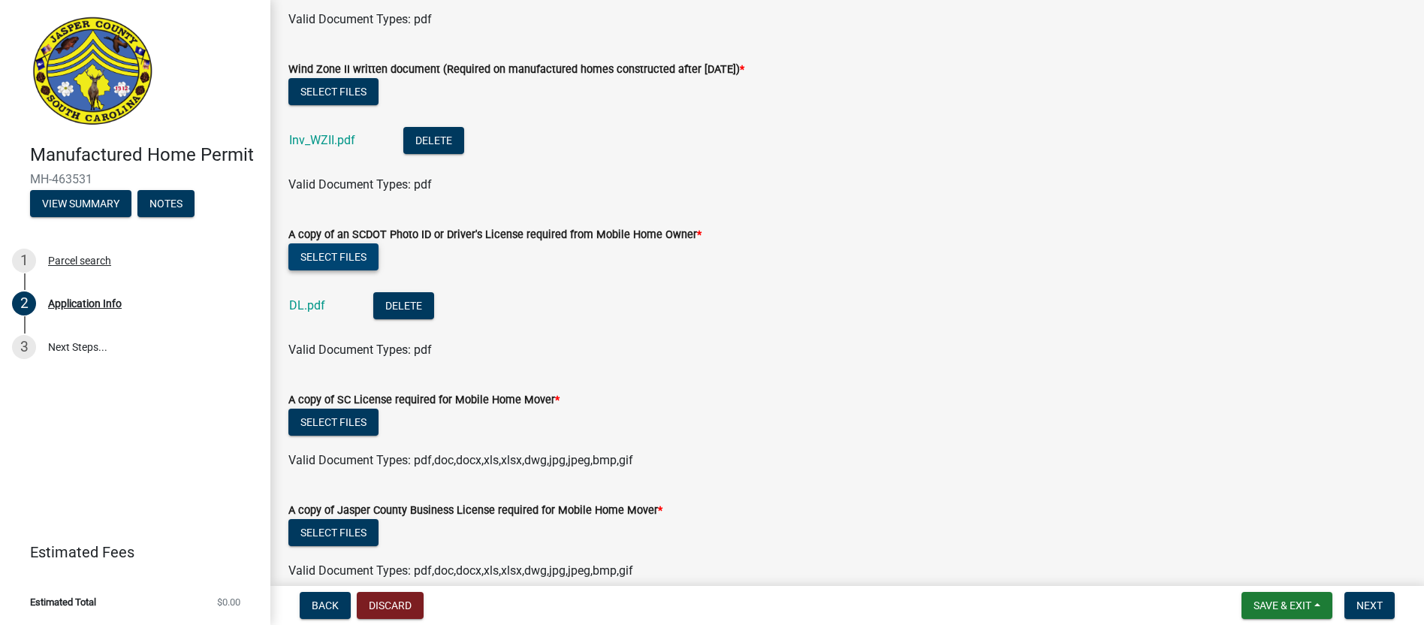
scroll to position [4247, 0]
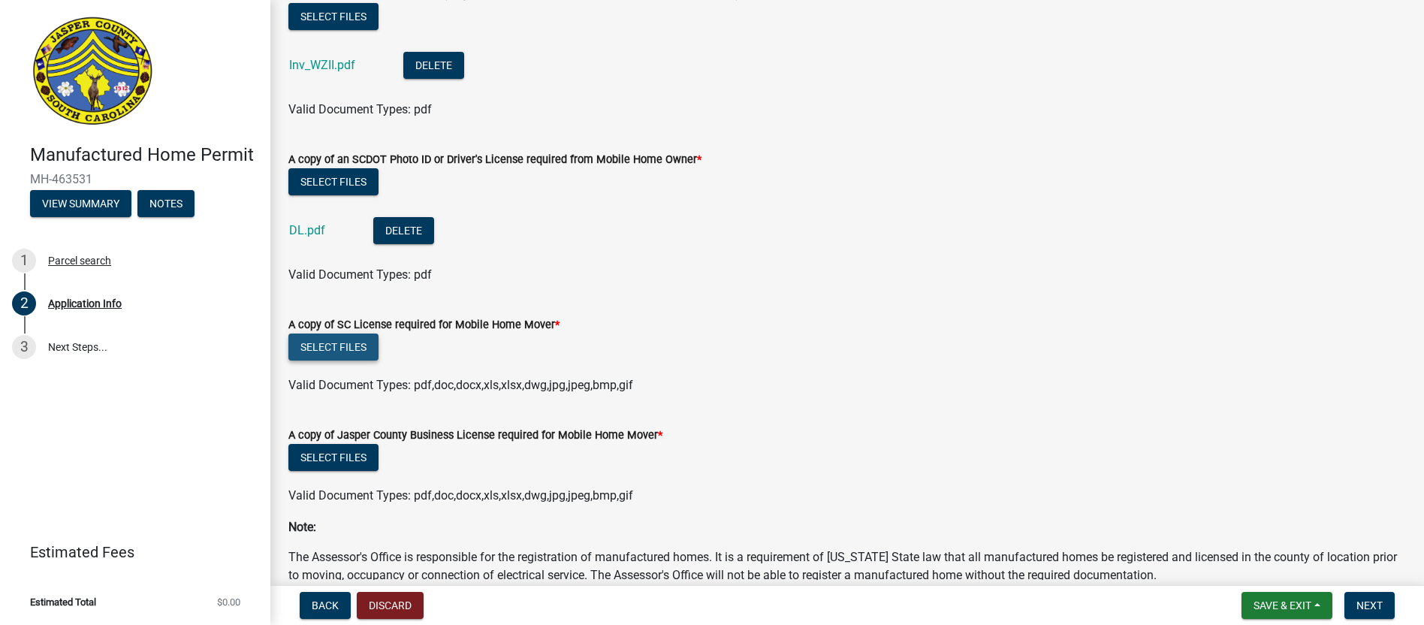
click at [337, 361] on button "Select files" at bounding box center [333, 347] width 90 height 27
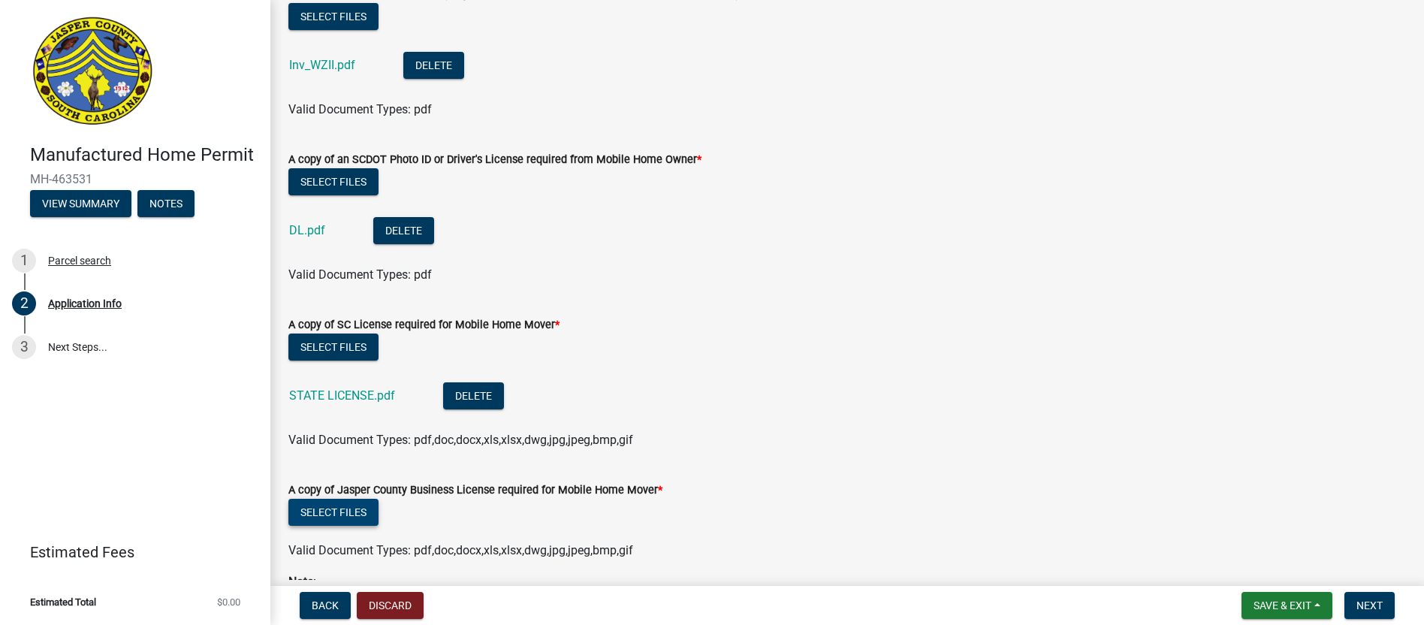
click at [351, 526] on button "Select files" at bounding box center [333, 512] width 90 height 27
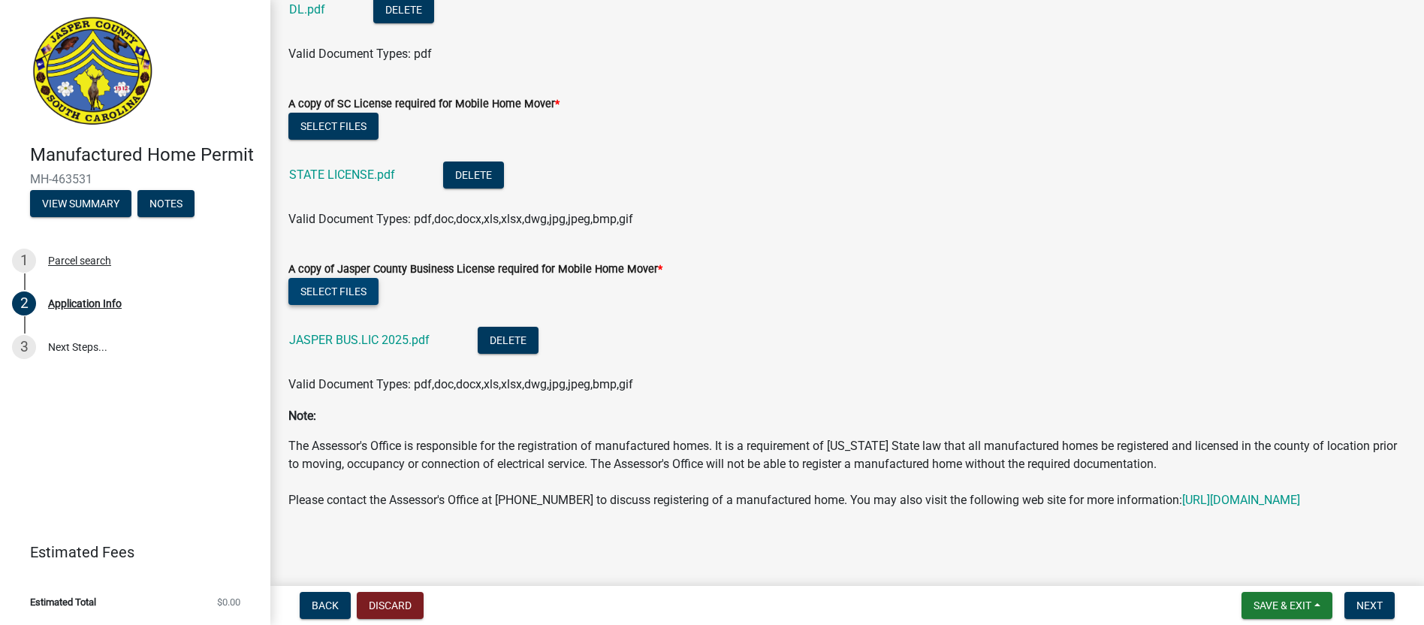
scroll to position [4504, 0]
click at [1367, 606] on span "Next" at bounding box center [1370, 606] width 26 height 12
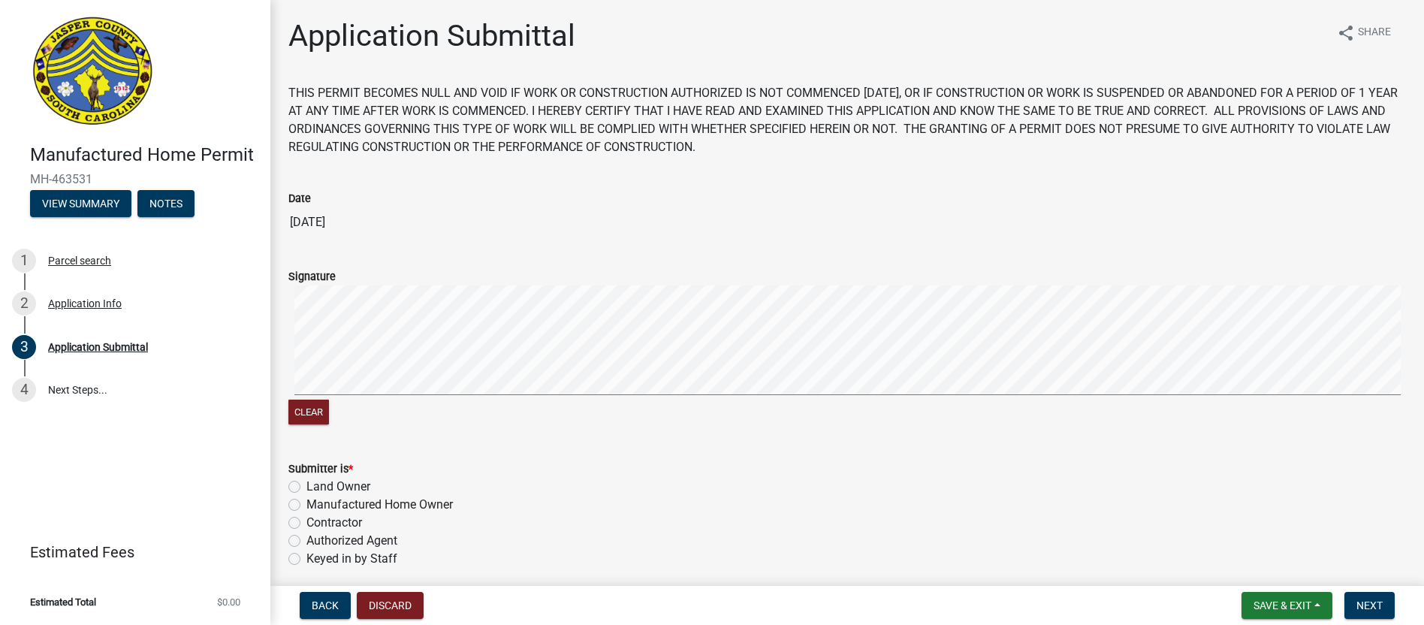
click at [331, 540] on label "Authorized Agent" at bounding box center [352, 541] width 91 height 18
click at [316, 540] on input "Authorized Agent" at bounding box center [312, 537] width 10 height 10
radio input "true"
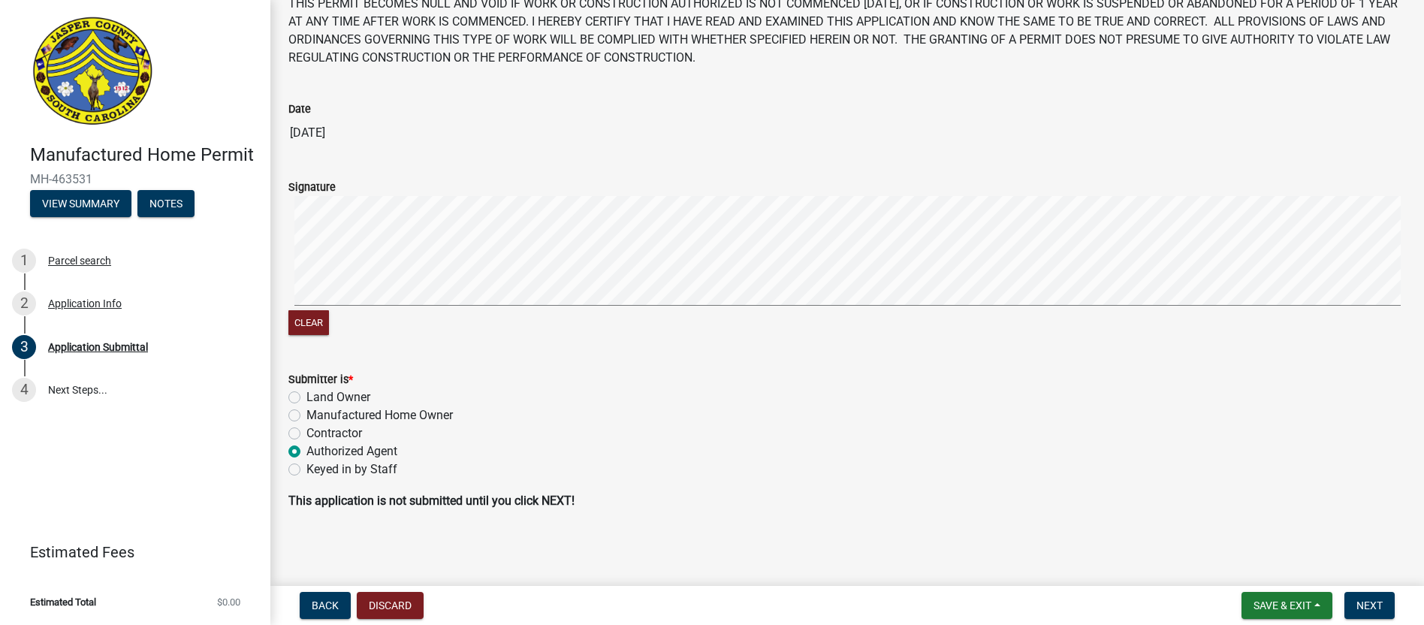
scroll to position [90, 0]
click at [1370, 604] on span "Next" at bounding box center [1370, 606] width 26 height 12
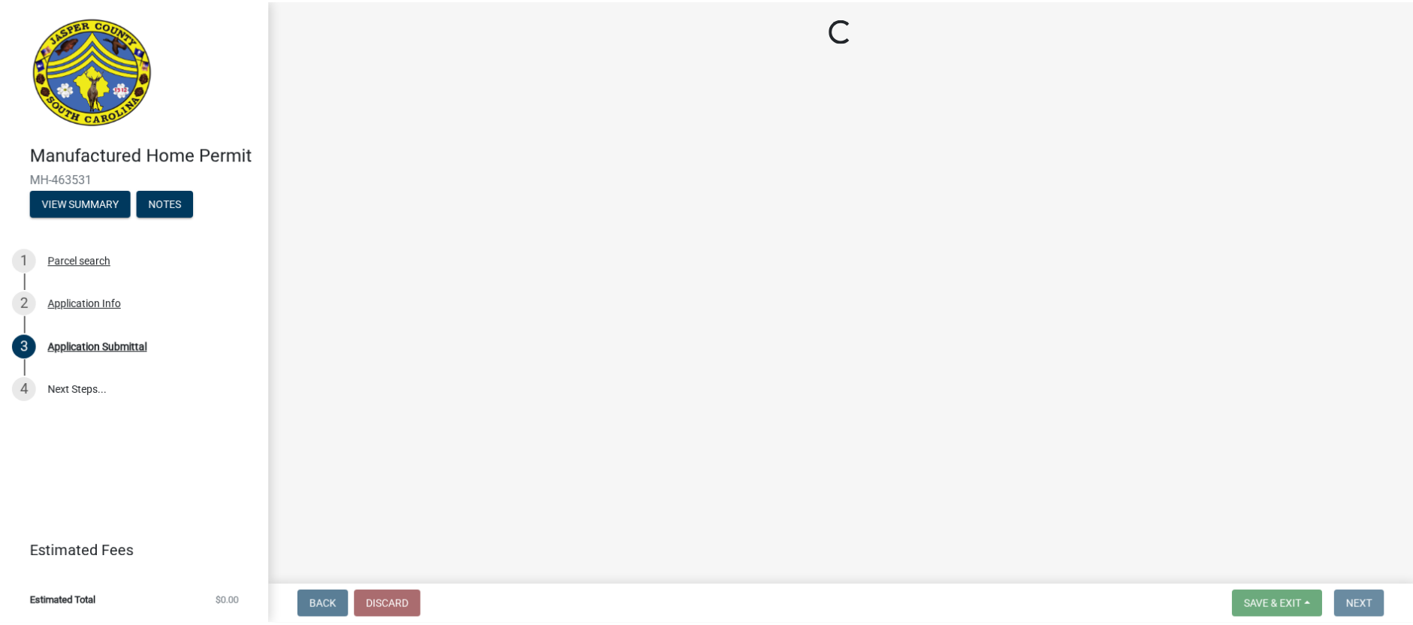
scroll to position [0, 0]
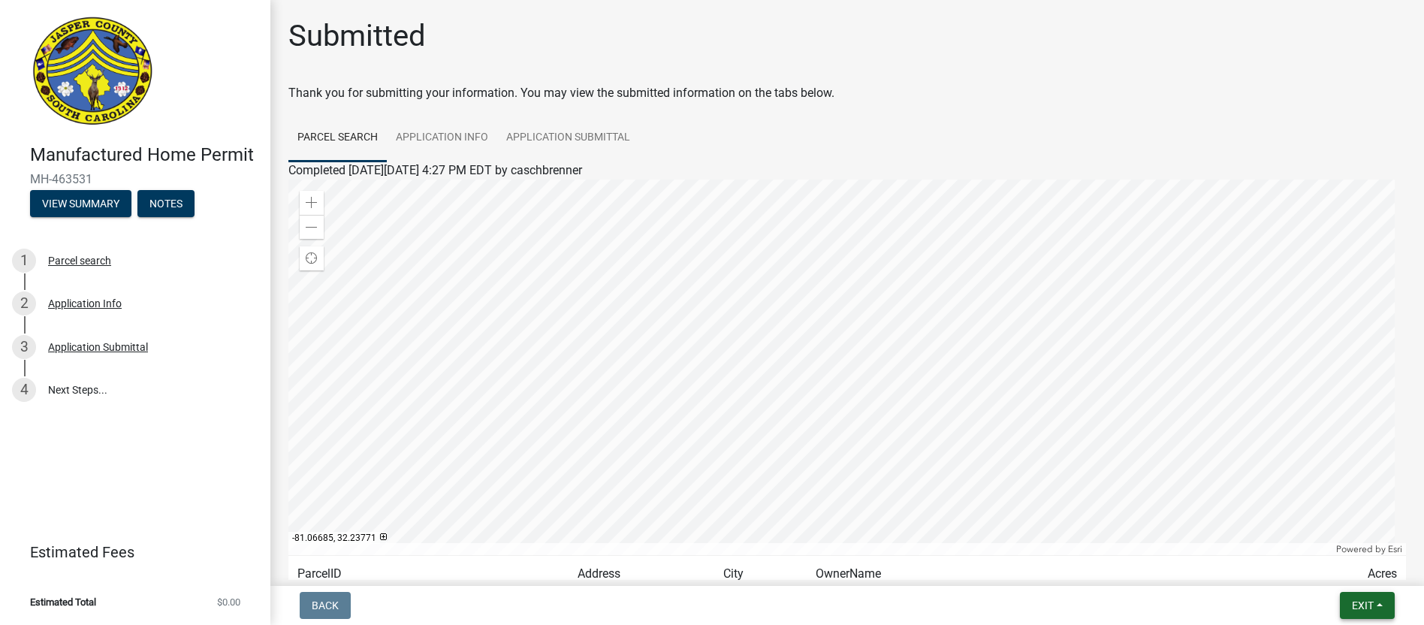
click at [1367, 609] on span "Exit" at bounding box center [1363, 606] width 22 height 12
click at [1350, 572] on button "Save & Exit" at bounding box center [1335, 566] width 120 height 36
